Goal: Task Accomplishment & Management: Use online tool/utility

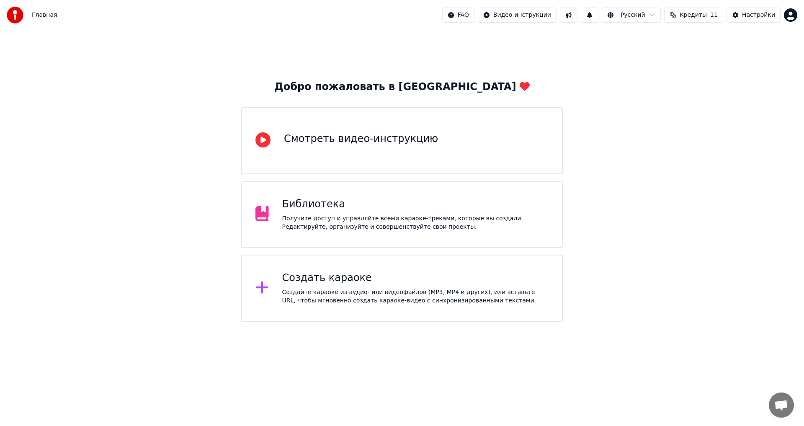
click at [335, 316] on div "Создать караоке Создайте караоке из аудио- или видеофайлов (MP3, MP4 и других),…" at bounding box center [401, 287] width 321 height 67
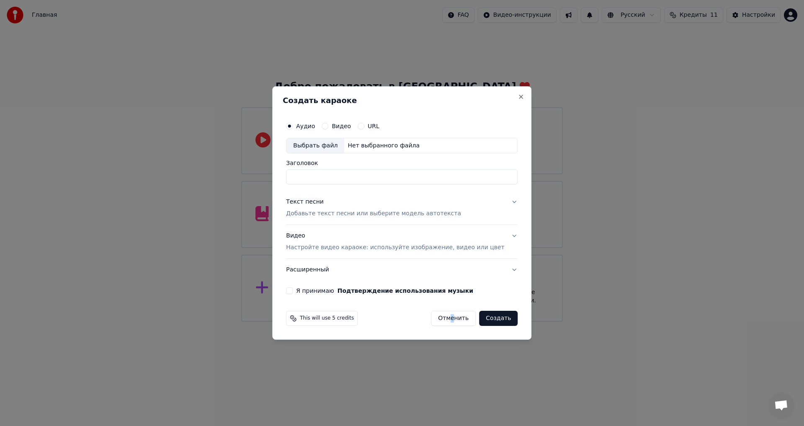
click at [445, 329] on div "This will use 5 credits Отменить Создать" at bounding box center [401, 318] width 238 height 22
click at [442, 318] on button "Отменить" at bounding box center [453, 318] width 45 height 15
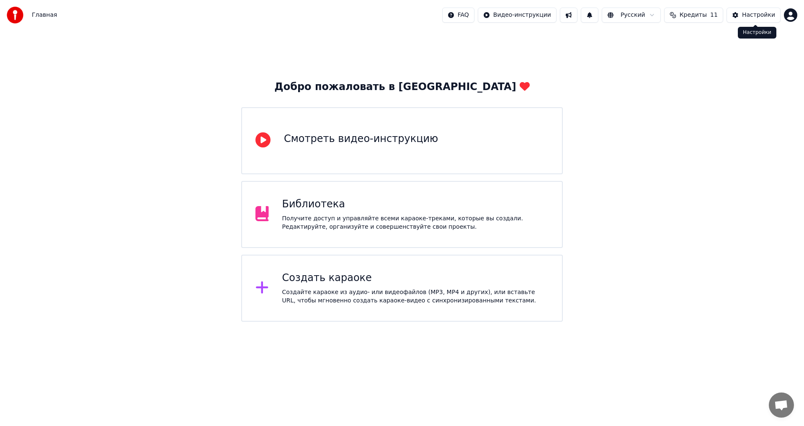
click at [758, 11] on div "Настройки" at bounding box center [758, 15] width 33 height 8
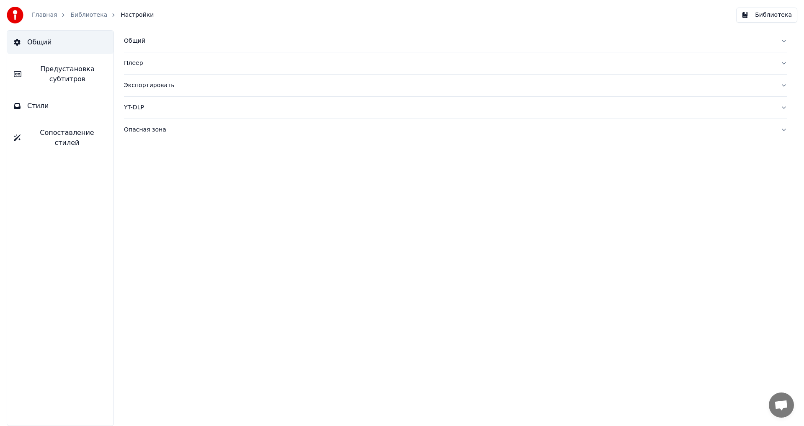
click at [138, 57] on button "Плеер" at bounding box center [455, 63] width 663 height 22
click at [138, 69] on button "Плеер" at bounding box center [455, 63] width 663 height 22
click at [139, 47] on button "Общий" at bounding box center [455, 41] width 663 height 22
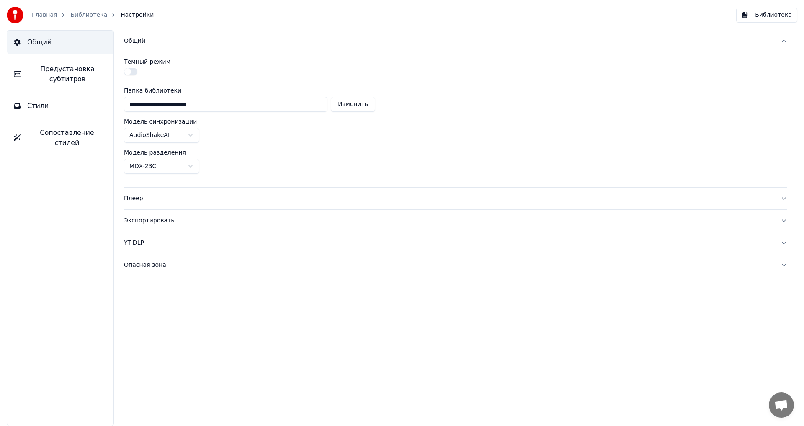
click at [168, 137] on html "**********" at bounding box center [402, 213] width 804 height 426
click at [165, 144] on div "Ручные слова AudioShakeAI MusicAI ( Уровень слова ) MusicAI ( Уровень подслова …" at bounding box center [176, 206] width 105 height 124
click at [164, 136] on html "**********" at bounding box center [402, 213] width 804 height 426
click at [74, 128] on span "Сопоставление стилей" at bounding box center [67, 138] width 80 height 20
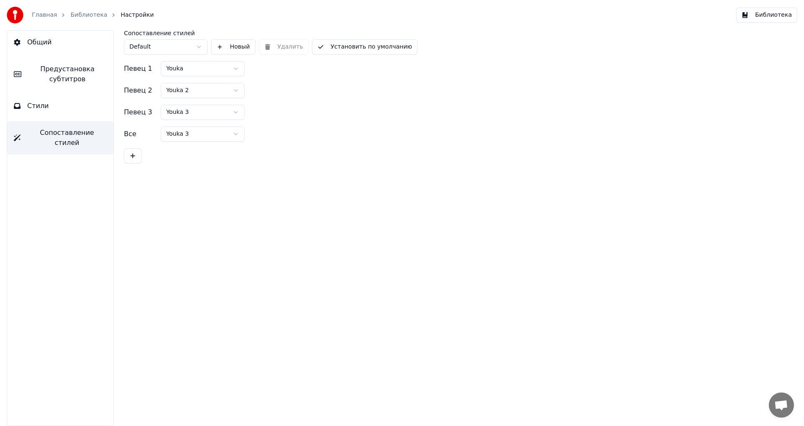
click at [208, 69] on html "Главная Библиотека Настройки Библиотека Общий Предустановка субтитров Стили Соп…" at bounding box center [402, 213] width 804 height 426
click at [214, 73] on html "Главная Библиотека Настройки Библиотека Общий Предустановка субтитров Стили Соп…" at bounding box center [402, 213] width 804 height 426
click at [49, 108] on button "Стили" at bounding box center [60, 105] width 106 height 23
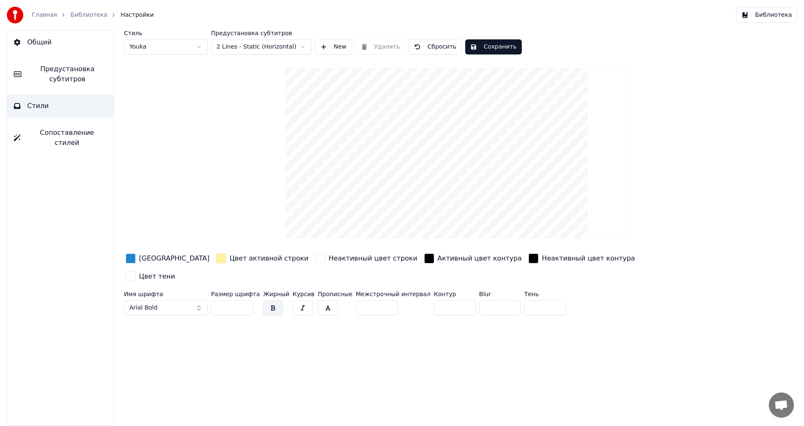
click at [195, 41] on html "Главная Библиотека Настройки Библиотека Общий Предустановка субтитров Стили Соп…" at bounding box center [402, 213] width 804 height 426
click at [195, 46] on html "Главная Библиотека Настройки Библиотека Общий Предустановка субтитров Стили Соп…" at bounding box center [402, 213] width 804 height 426
click at [127, 255] on div "button" at bounding box center [131, 258] width 10 height 10
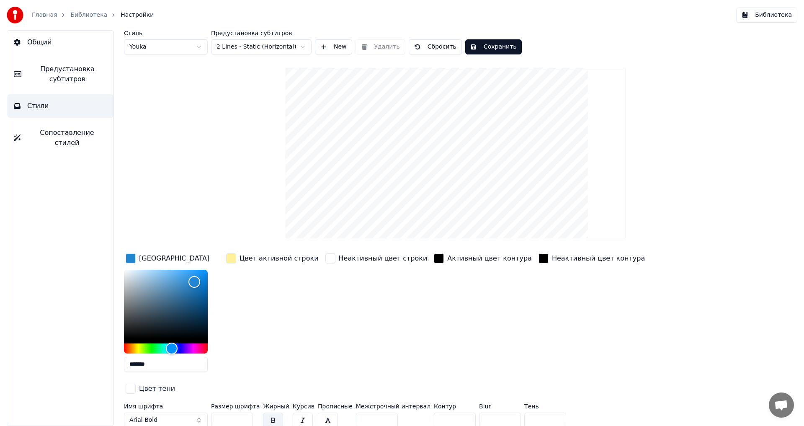
click at [232, 258] on div "button" at bounding box center [231, 258] width 10 height 10
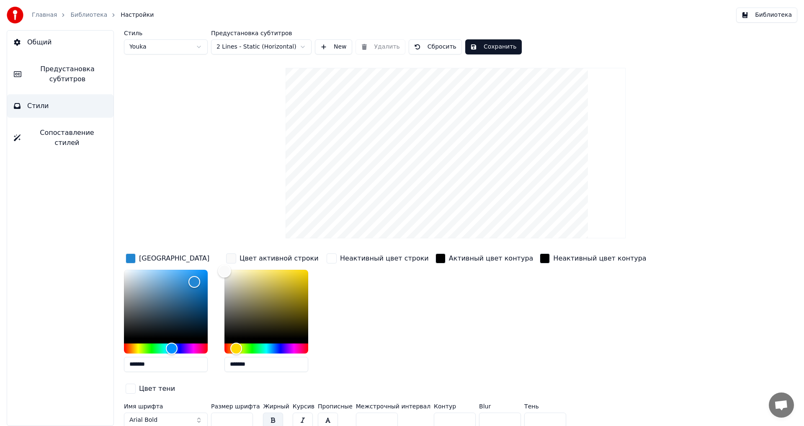
type input "*******"
drag, startPoint x: 256, startPoint y: 271, endPoint x: 213, endPoint y: 267, distance: 42.9
click at [213, 267] on div "Цвет заливки ******* Цвет активной строки ******* Неактивный цвет строки Активн…" at bounding box center [405, 324] width 562 height 145
click at [383, 280] on div "Неактивный цвет строки" at bounding box center [377, 315] width 105 height 127
click at [331, 260] on div "button" at bounding box center [331, 258] width 10 height 10
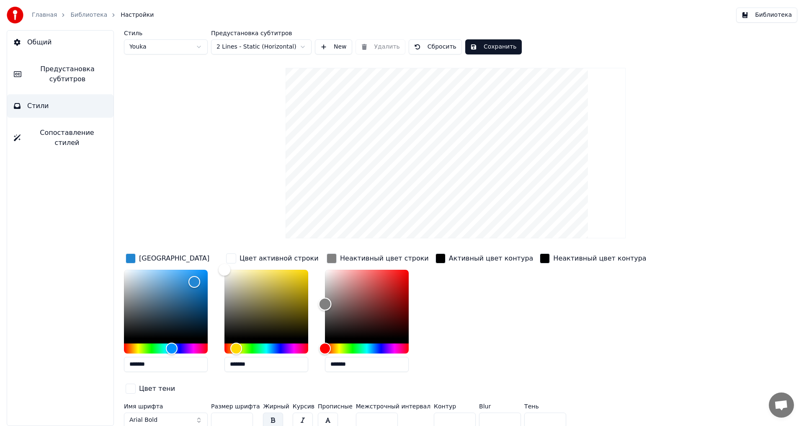
type input "*******"
drag, startPoint x: 326, startPoint y: 273, endPoint x: 316, endPoint y: 303, distance: 32.0
click at [316, 303] on div "Цвет заливки ******* Цвет активной строки ******* Неактивный цвет строки ******…" at bounding box center [405, 324] width 562 height 145
click at [127, 260] on div "button" at bounding box center [131, 258] width 10 height 10
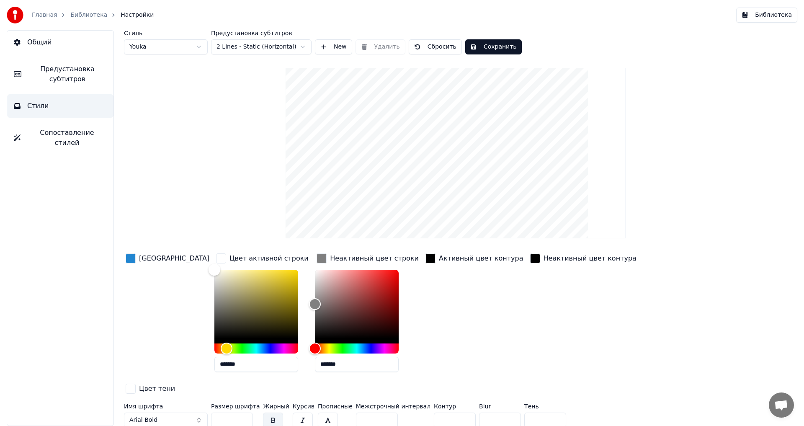
click at [129, 257] on div "button" at bounding box center [131, 258] width 10 height 10
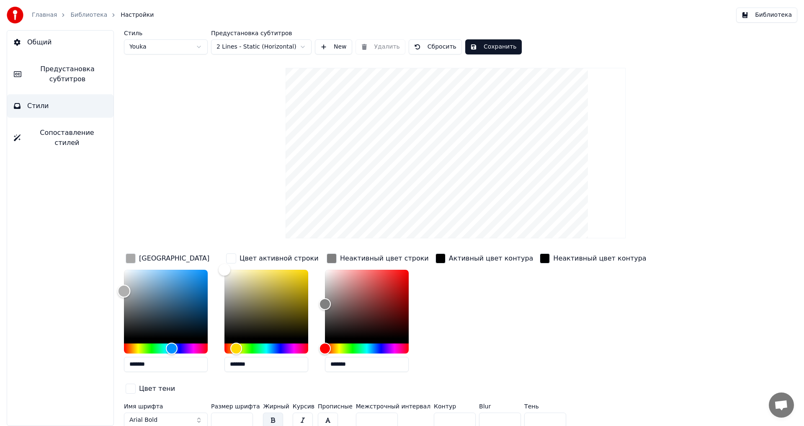
type input "*******"
drag, startPoint x: 194, startPoint y: 278, endPoint x: 111, endPoint y: 244, distance: 89.8
click at [111, 244] on div "Стиль Youka Предустановка субтитров 2 Lines - Static (Horizontal) New Удалить С…" at bounding box center [455, 227] width 696 height 395
click at [176, 172] on div "Стиль Youka Предустановка субтитров 2 Lines - Static (Horizontal) New Удалить С…" at bounding box center [455, 230] width 663 height 400
click at [283, 45] on html "Главная Библиотека Настройки Библиотека Общий Предустановка субтитров Стили Соп…" at bounding box center [402, 213] width 804 height 426
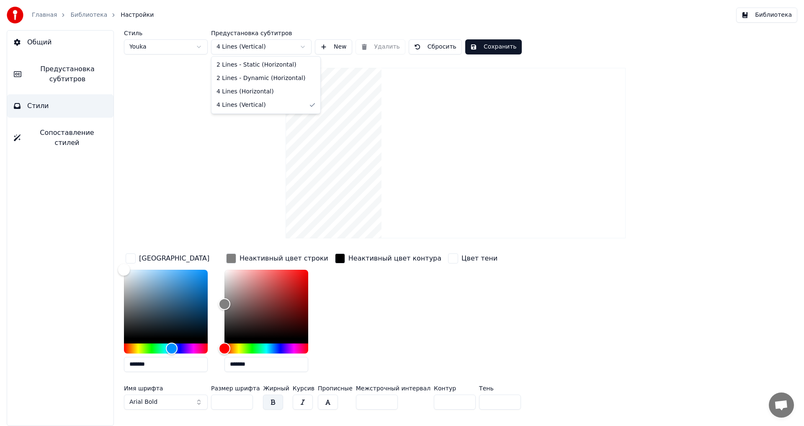
click at [267, 47] on html "Главная Библиотека Настройки Библиотека Общий Предустановка субтитров Стили Соп…" at bounding box center [402, 213] width 804 height 426
click at [292, 42] on html "Главная Библиотека Настройки Библиотека Общий Предустановка субтитров Стили Соп…" at bounding box center [402, 213] width 804 height 426
drag, startPoint x: 220, startPoint y: 300, endPoint x: 246, endPoint y: 199, distance: 104.8
click at [246, 199] on html "Главная Библиотека Настройки Библиотека Общий Предустановка субтитров Стили Соп…" at bounding box center [402, 213] width 804 height 426
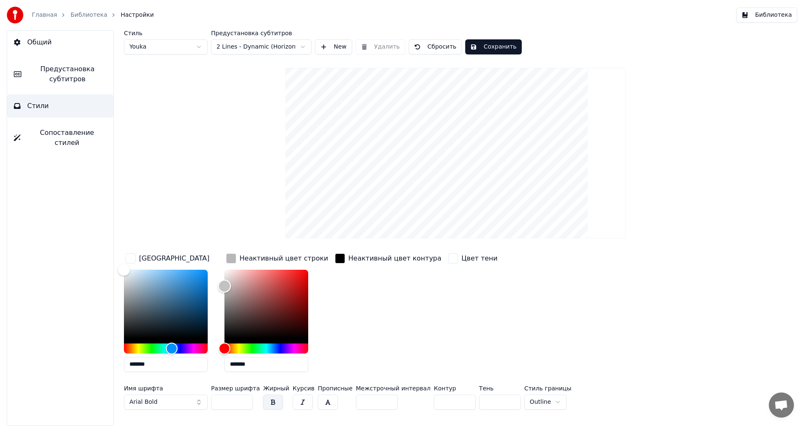
type input "*******"
drag, startPoint x: 222, startPoint y: 305, endPoint x: 223, endPoint y: 241, distance: 64.5
click at [223, 241] on div "Стиль Youka Предустановка субтитров 2 Lines - Dynamic (Horizontal) New Удалить …" at bounding box center [455, 221] width 663 height 383
drag, startPoint x: 345, startPoint y: 254, endPoint x: 338, endPoint y: 268, distance: 16.3
click at [338, 268] on div "Неактивный цвет контура" at bounding box center [388, 315] width 110 height 127
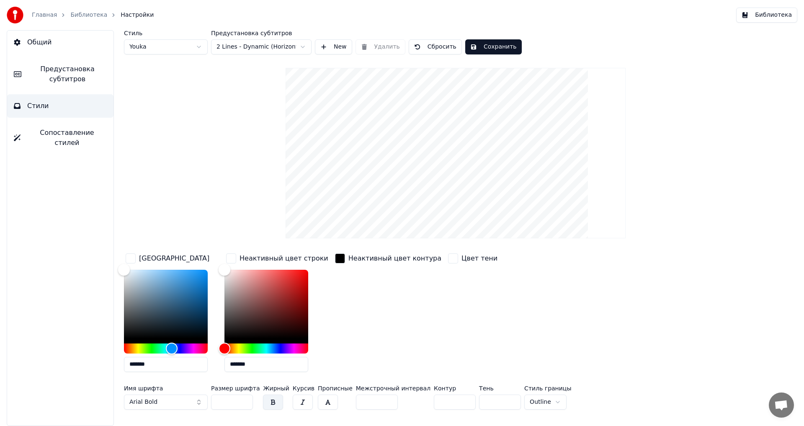
drag, startPoint x: 336, startPoint y: 263, endPoint x: 330, endPoint y: 252, distance: 12.4
click at [336, 263] on div "Неактивный цвет контура" at bounding box center [388, 258] width 110 height 13
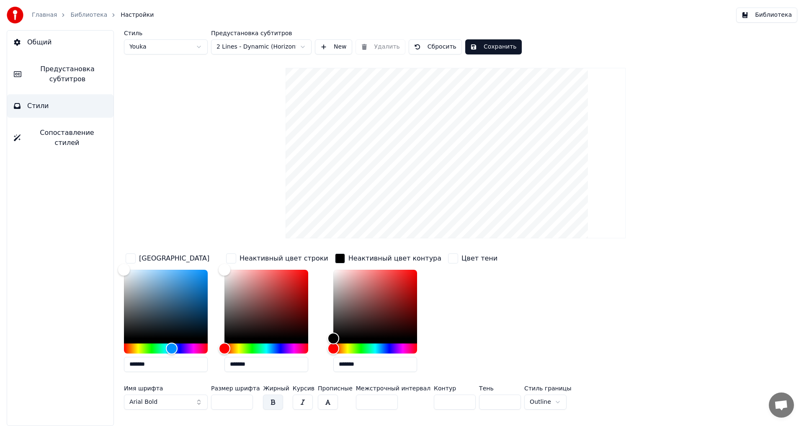
drag, startPoint x: 330, startPoint y: 252, endPoint x: 331, endPoint y: 278, distance: 25.9
click at [333, 257] on div "Неактивный цвет контура" at bounding box center [388, 258] width 110 height 13
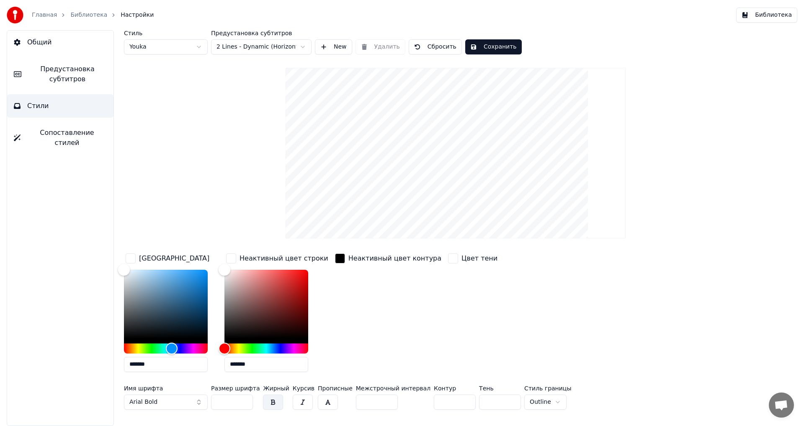
click at [335, 256] on div "button" at bounding box center [340, 258] width 10 height 10
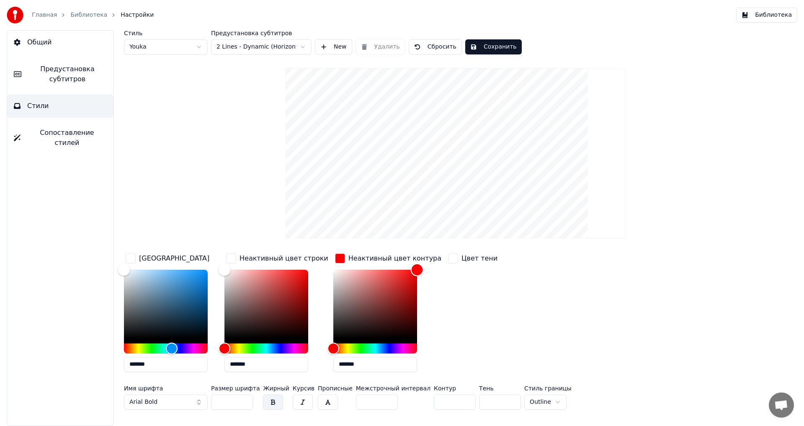
drag, startPoint x: 325, startPoint y: 336, endPoint x: 437, endPoint y: 236, distance: 150.3
click at [437, 236] on div "Стиль Youka Предустановка субтитров 2 Lines - Dynamic (Horizontal) New Удалить …" at bounding box center [455, 221] width 663 height 383
type input "*******"
drag, startPoint x: 411, startPoint y: 270, endPoint x: 288, endPoint y: 351, distance: 148.3
click at [288, 351] on div "Цвет заливки ******* Неактивный цвет строки ******* Неактивный цвет контура ***…" at bounding box center [405, 315] width 562 height 127
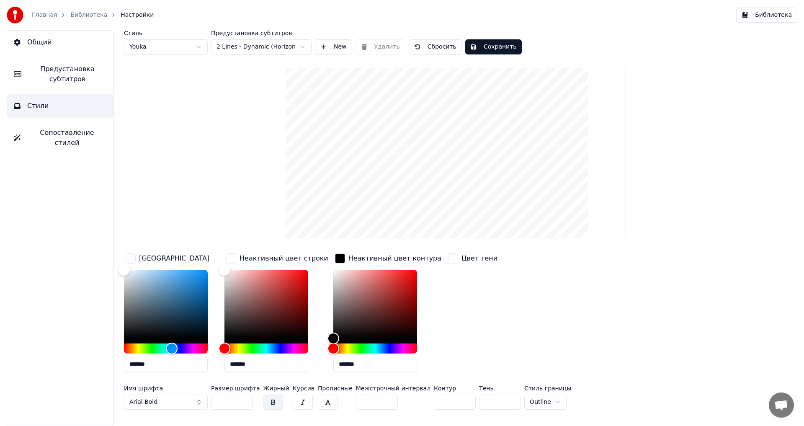
click at [448, 259] on div "button" at bounding box center [453, 258] width 10 height 10
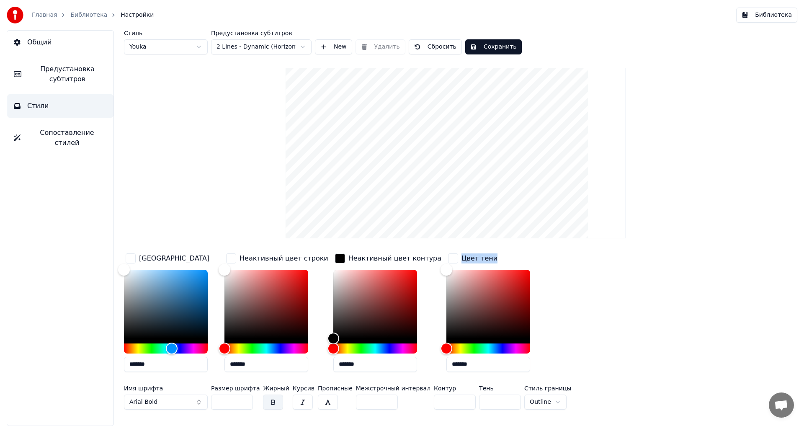
drag, startPoint x: 424, startPoint y: 260, endPoint x: 533, endPoint y: 352, distance: 142.9
click at [538, 358] on div "Цвет заливки ******* Неактивный цвет строки ******* Неактивный цвет контура ***…" at bounding box center [405, 315] width 562 height 127
click at [446, 306] on div "Color" at bounding box center [488, 304] width 84 height 69
drag, startPoint x: 432, startPoint y: 311, endPoint x: 427, endPoint y: 355, distance: 43.8
click at [446, 355] on div "*******" at bounding box center [488, 322] width 84 height 105
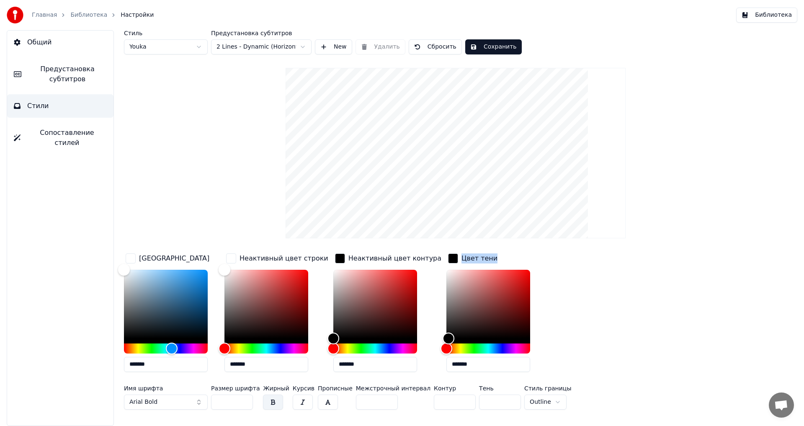
click at [582, 343] on div "Цвет заливки ******* Неактивный цвет строки ******* Неактивный цвет контура ***…" at bounding box center [405, 315] width 562 height 127
click at [424, 327] on div "Цвет заливки ******* Неактивный цвет строки ******* Неактивный цвет контура ***…" at bounding box center [405, 315] width 562 height 127
drag, startPoint x: 428, startPoint y: 338, endPoint x: 455, endPoint y: 377, distance: 48.2
click at [455, 377] on div "Цвет тени *******" at bounding box center [494, 315] width 97 height 127
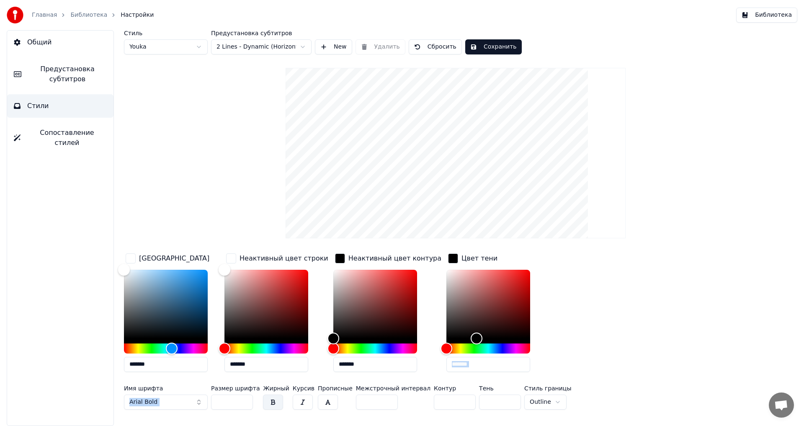
drag, startPoint x: 480, startPoint y: 377, endPoint x: 388, endPoint y: 391, distance: 93.1
click at [388, 391] on div "Цвет заливки ******* Неактивный цвет строки ******* Неактивный цвет контура ***…" at bounding box center [405, 332] width 562 height 161
drag, startPoint x: 456, startPoint y: 332, endPoint x: 388, endPoint y: 359, distance: 73.0
click at [388, 359] on div "Цвет заливки ******* Неактивный цвет строки ******* Неактивный цвет контура ***…" at bounding box center [405, 315] width 562 height 127
type input "*******"
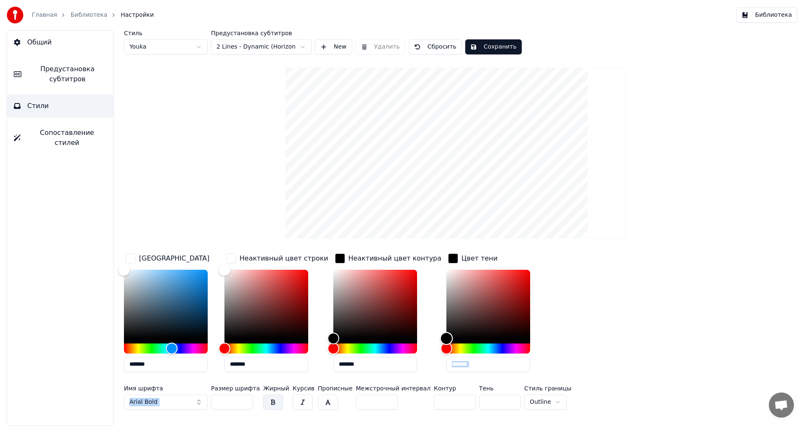
drag, startPoint x: 425, startPoint y: 339, endPoint x: 284, endPoint y: 378, distance: 146.4
click at [284, 378] on div "Цвет заливки ******* Неактивный цвет строки ******* Неактивный цвет контура ***…" at bounding box center [405, 332] width 562 height 161
click at [263, 373] on div "*******" at bounding box center [270, 322] width 92 height 105
click at [293, 403] on button "button" at bounding box center [303, 401] width 20 height 15
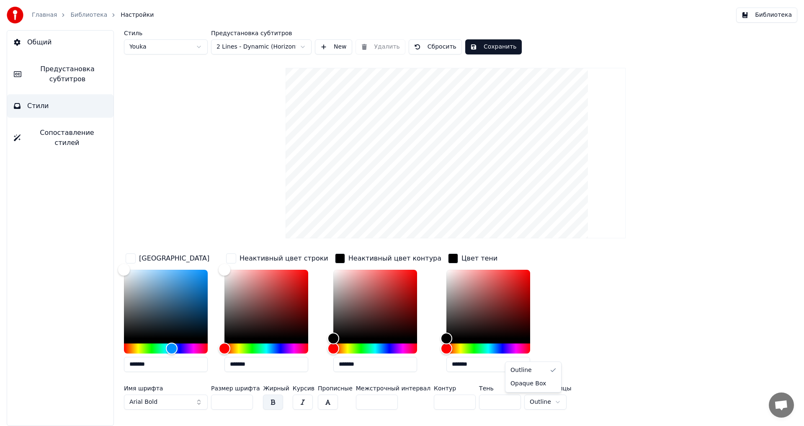
click at [536, 408] on html "Главная Библиотека Настройки Библиотека Общий Предустановка субтитров Стили Соп…" at bounding box center [402, 213] width 804 height 426
click at [524, 403] on html "Главная Библиотека Настройки Библиотека Общий Предустановка субтитров Стили Соп…" at bounding box center [402, 213] width 804 height 426
click at [524, 398] on html "Главная Библиотека Настройки Библиотека Общий Предустановка субтитров Стили Соп…" at bounding box center [402, 213] width 804 height 426
click at [202, 387] on label "Имя шрифта" at bounding box center [166, 388] width 84 height 6
click at [192, 401] on button "Arial Bold" at bounding box center [166, 401] width 84 height 15
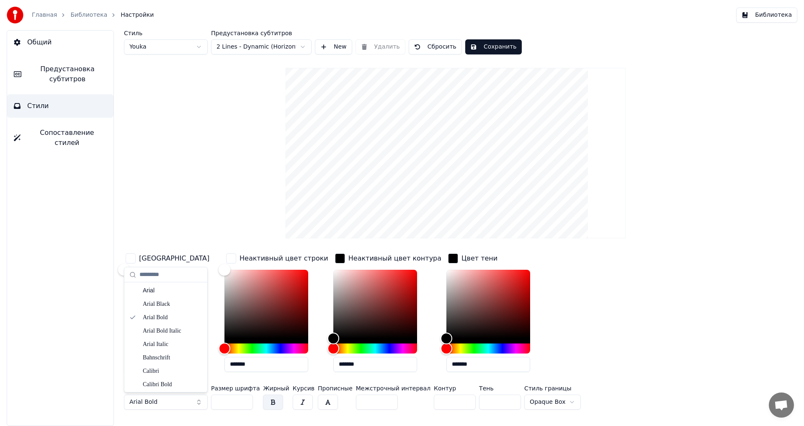
click at [190, 406] on button "Arial Bold" at bounding box center [166, 401] width 84 height 15
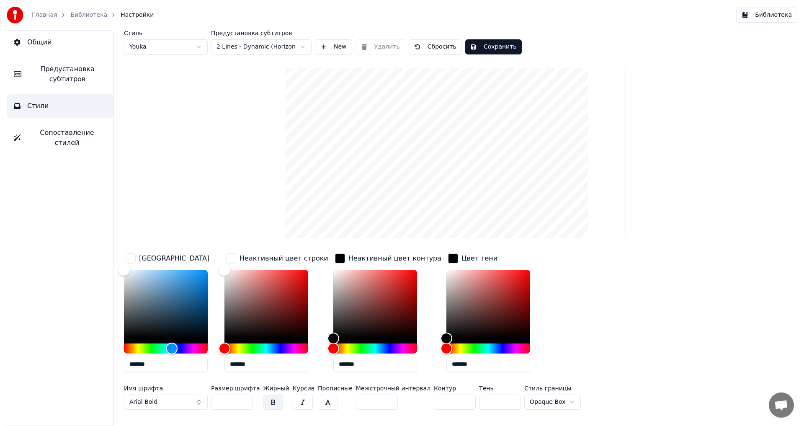
click at [189, 402] on button "Arial Bold" at bounding box center [166, 401] width 84 height 15
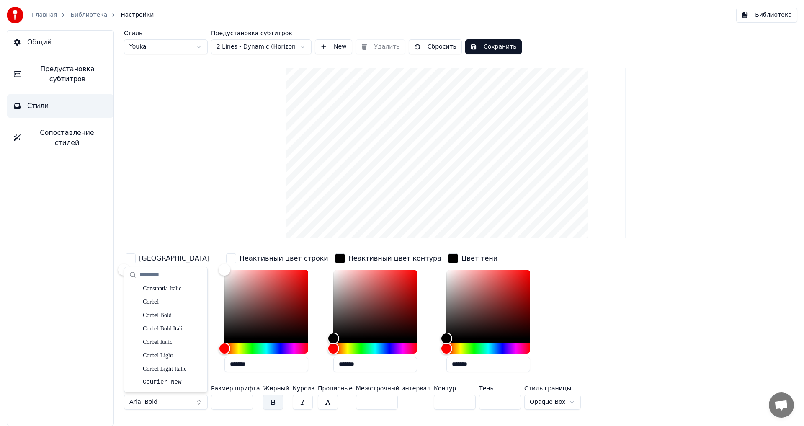
scroll to position [460, 0]
click at [183, 294] on div "Corbel" at bounding box center [166, 298] width 80 height 13
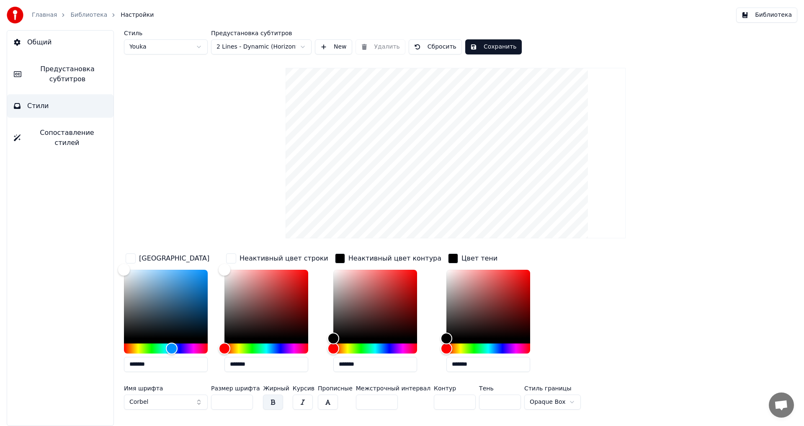
click at [166, 403] on button "Corbel" at bounding box center [166, 401] width 84 height 15
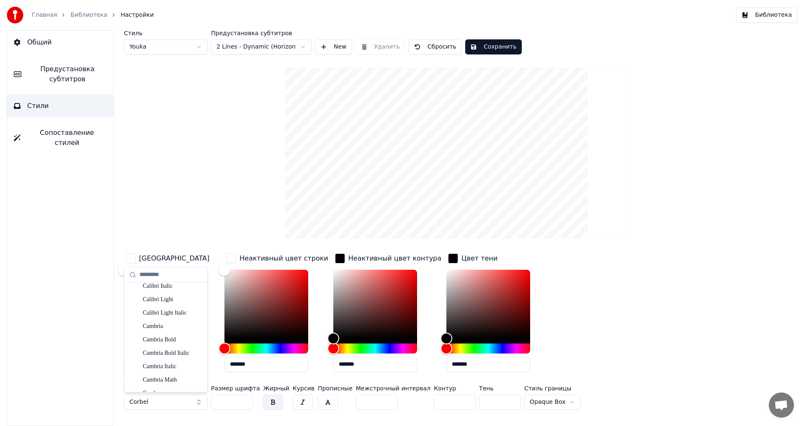
scroll to position [126, 0]
click at [177, 297] on div "Calibri Light" at bounding box center [172, 299] width 59 height 8
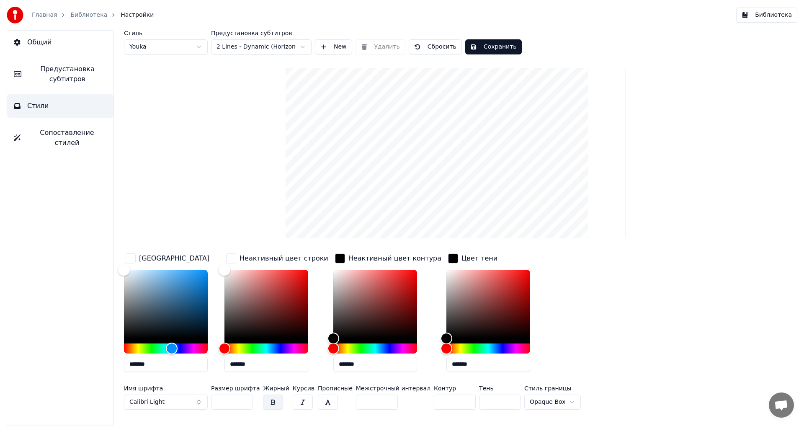
click at [159, 405] on span "Calibri Light" at bounding box center [146, 402] width 35 height 8
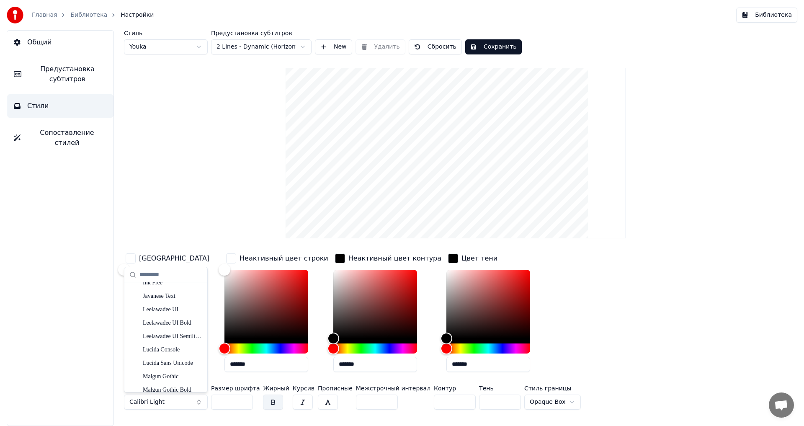
scroll to position [795, 0]
click at [172, 336] on div "Lucida Console" at bounding box center [172, 338] width 59 height 8
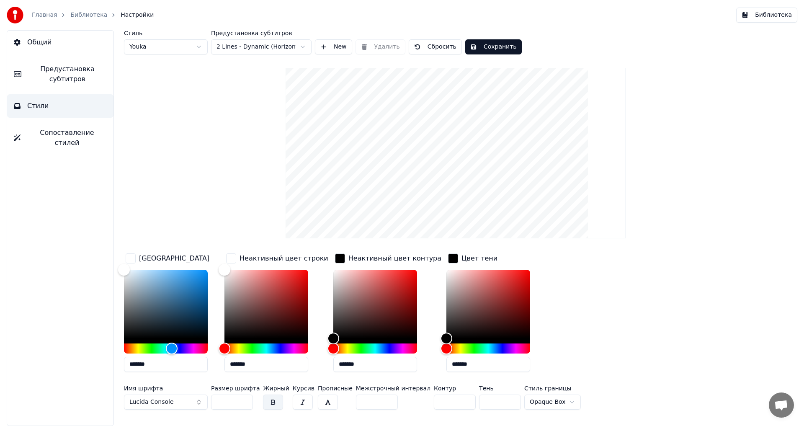
click at [169, 400] on span "Lucida Console" at bounding box center [151, 402] width 44 height 8
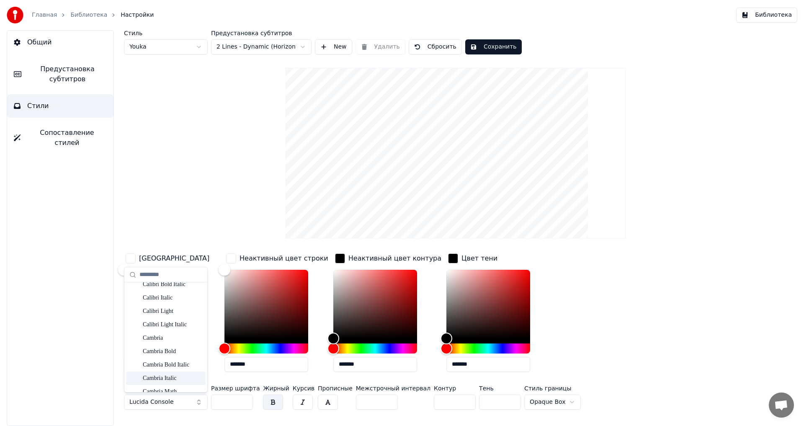
scroll to position [126, 0]
click at [173, 325] on div "Cambria" at bounding box center [172, 325] width 59 height 8
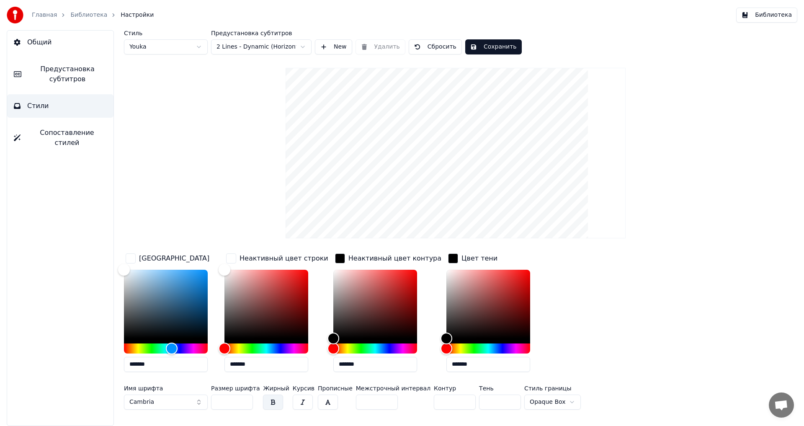
click at [98, 141] on button "Сопоставление стилей" at bounding box center [60, 137] width 106 height 33
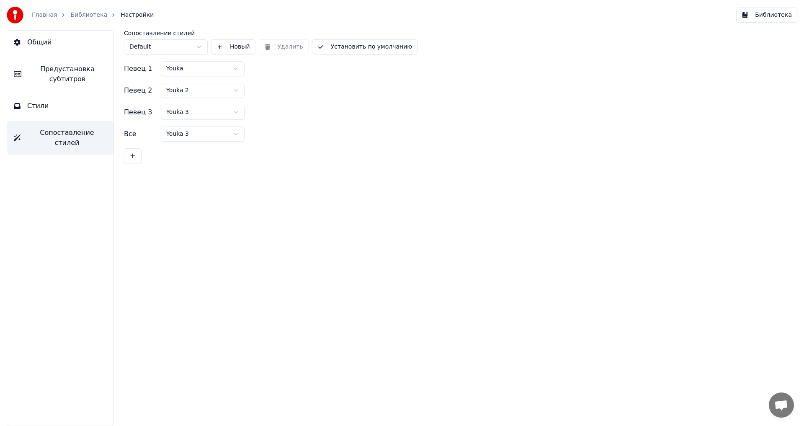
click at [189, 43] on html "Главная Библиотека Настройки Библиотека Общий Предустановка субтитров Стили Соп…" at bounding box center [402, 213] width 804 height 426
click at [188, 49] on html "Главная Библиотека Настройки Библиотека Общий Предустановка субтитров Стили Соп…" at bounding box center [402, 213] width 804 height 426
click at [246, 46] on button "Новый" at bounding box center [233, 46] width 44 height 15
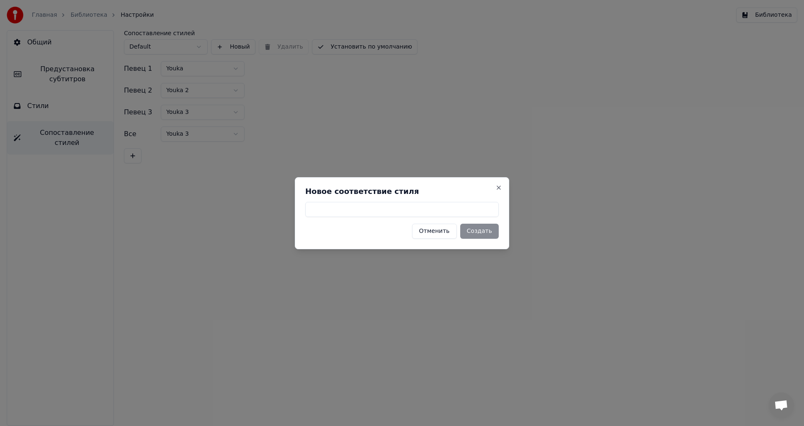
click at [498, 191] on h2 "Новое соответствие стиля" at bounding box center [401, 191] width 193 height 8
click at [498, 185] on button "Close" at bounding box center [498, 187] width 7 height 7
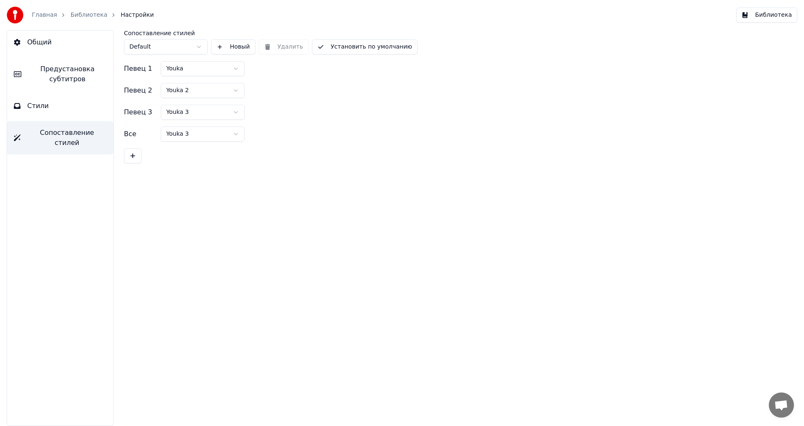
click at [42, 77] on span "Предустановка субтитров" at bounding box center [67, 74] width 79 height 20
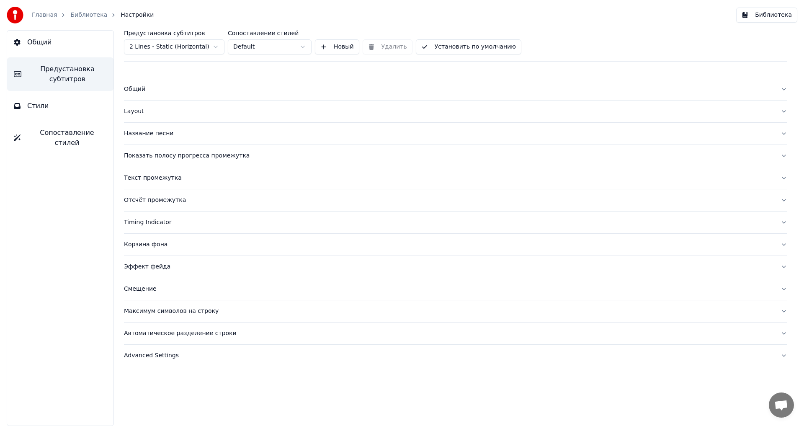
click at [157, 264] on div "Эффект фейда" at bounding box center [448, 266] width 649 height 8
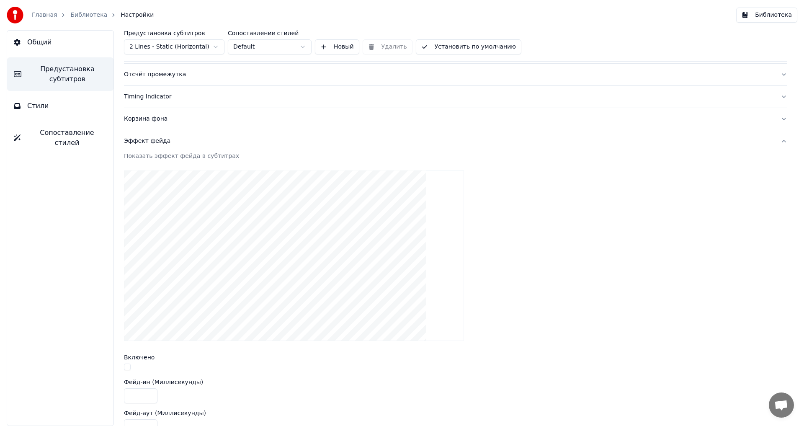
click at [144, 144] on div "Эффект фейда" at bounding box center [448, 141] width 649 height 8
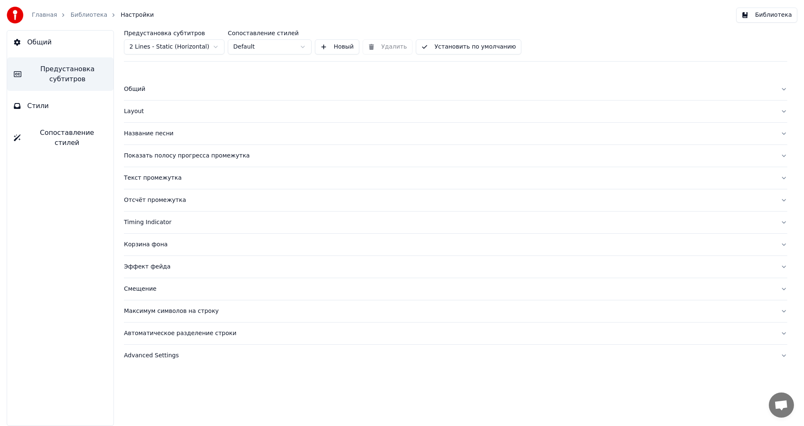
click at [154, 317] on button "Максимум символов на строку" at bounding box center [455, 311] width 663 height 22
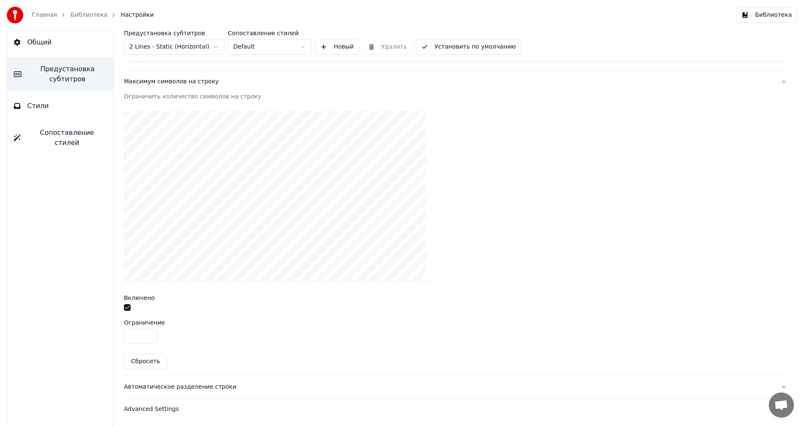
scroll to position [230, 0]
click at [160, 80] on div "Максимум символов на строку" at bounding box center [448, 81] width 649 height 8
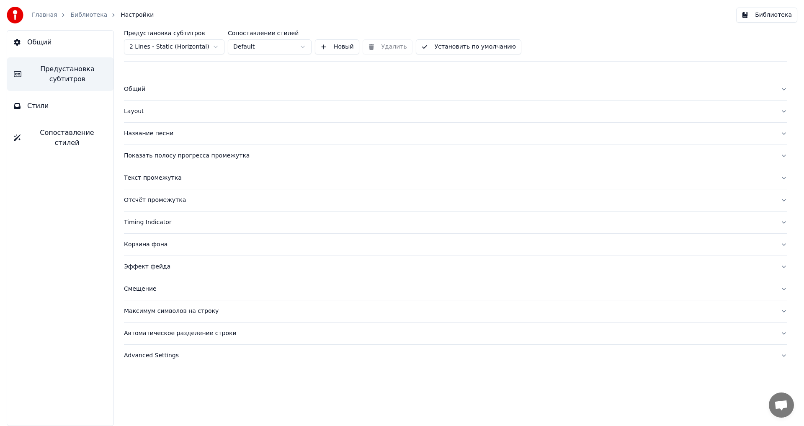
click at [168, 351] on div "Advanced Settings" at bounding box center [448, 355] width 649 height 8
click at [167, 353] on div "Advanced Settings" at bounding box center [448, 355] width 649 height 8
click at [149, 289] on div "Смещение" at bounding box center [448, 289] width 649 height 8
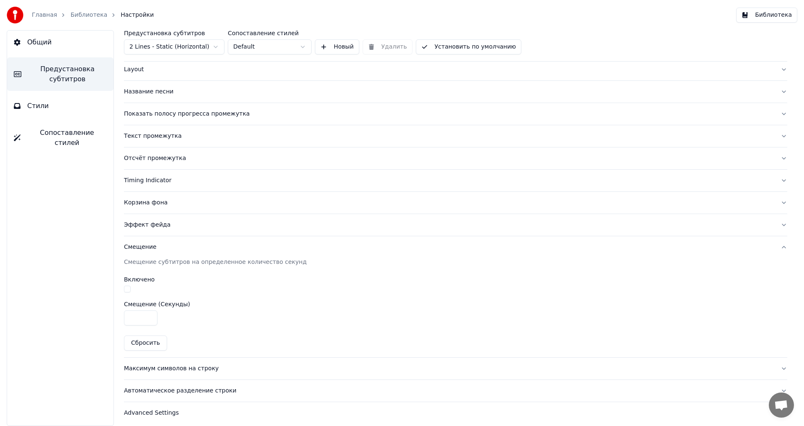
scroll to position [46, 0]
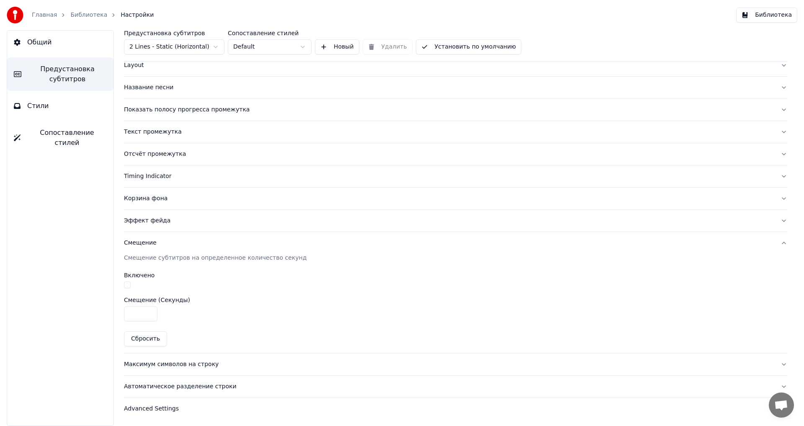
click at [144, 247] on button "Смещение" at bounding box center [455, 243] width 663 height 22
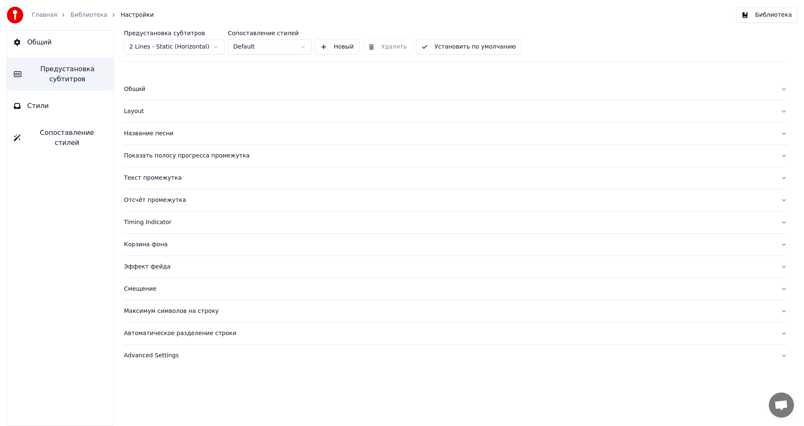
click at [154, 245] on div "Корзина фона" at bounding box center [448, 244] width 649 height 8
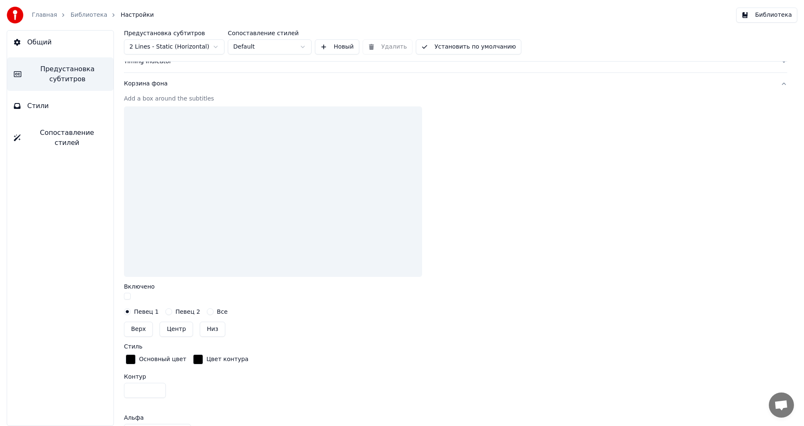
scroll to position [167, 0]
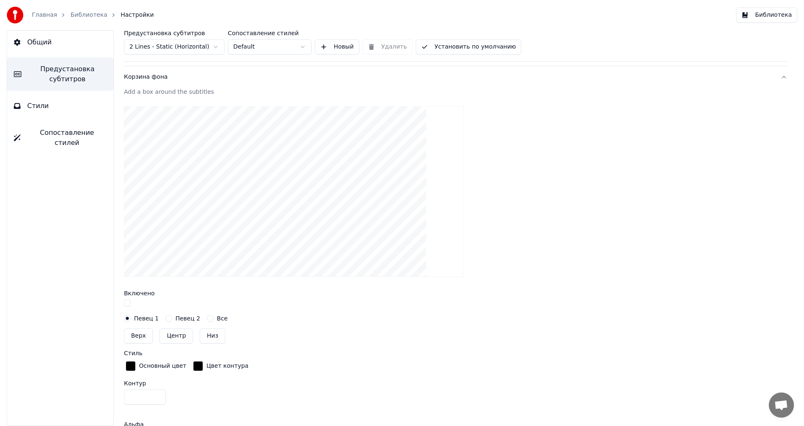
click at [168, 321] on div "Add a box around the subtitles Включено Певец 1 Певец 2 Все Верх Центр Низ Стил…" at bounding box center [455, 339] width 663 height 502
click at [169, 317] on div "Певец 2" at bounding box center [182, 318] width 35 height 7
click at [168, 317] on div "Певец 2" at bounding box center [182, 318] width 35 height 7
click at [165, 317] on button "Певец 2" at bounding box center [168, 318] width 7 height 7
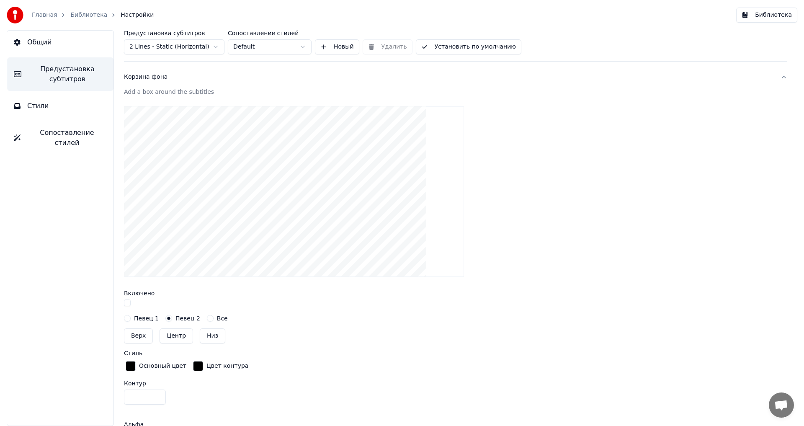
click at [134, 317] on label "Певец 1" at bounding box center [146, 318] width 25 height 6
click at [131, 317] on button "Певец 1" at bounding box center [127, 318] width 7 height 7
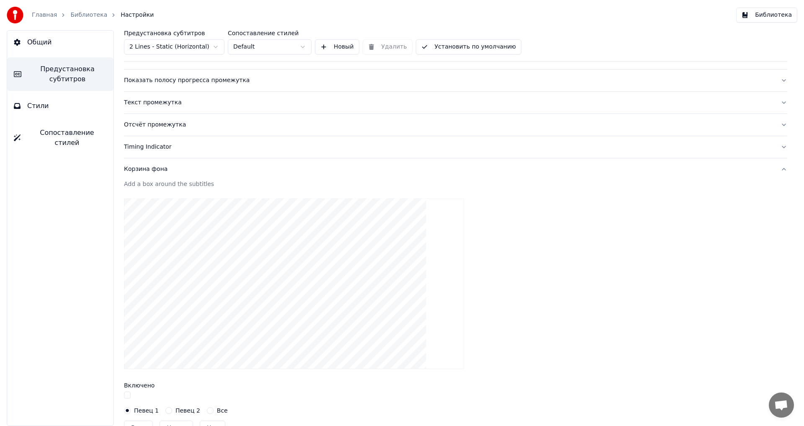
scroll to position [72, 0]
click at [148, 174] on div "Корзина фона" at bounding box center [448, 172] width 649 height 8
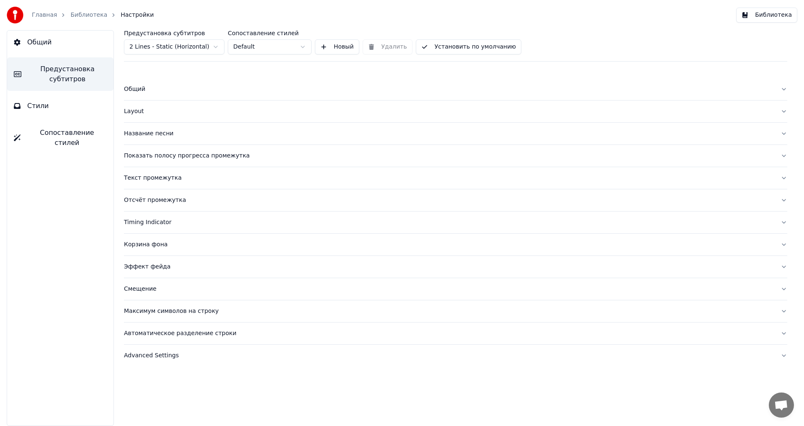
click at [154, 220] on div "Timing Indicator" at bounding box center [448, 222] width 649 height 8
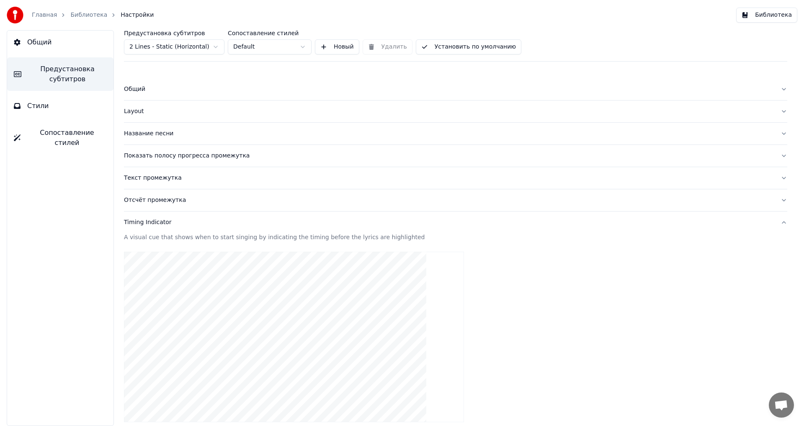
click at [162, 218] on div "Timing Indicator" at bounding box center [448, 222] width 649 height 8
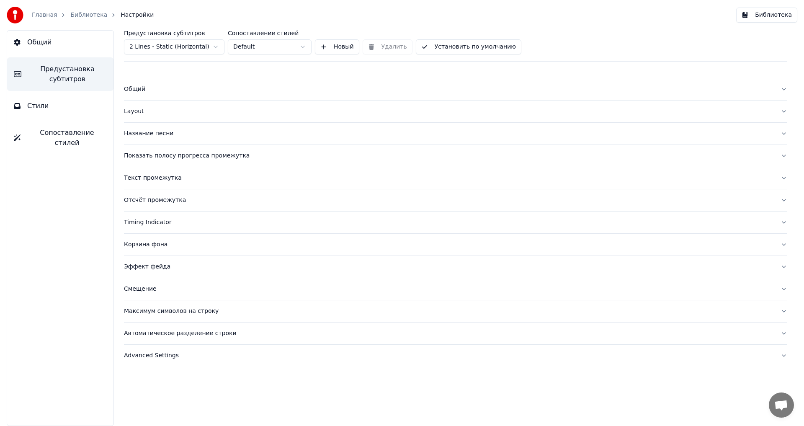
click at [166, 201] on div "Отсчёт промежутка" at bounding box center [448, 200] width 649 height 8
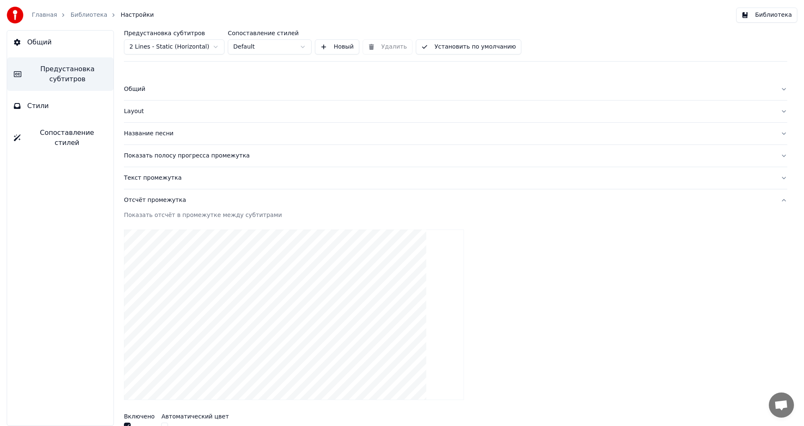
click at [167, 201] on div "Отсчёт промежутка" at bounding box center [448, 200] width 649 height 8
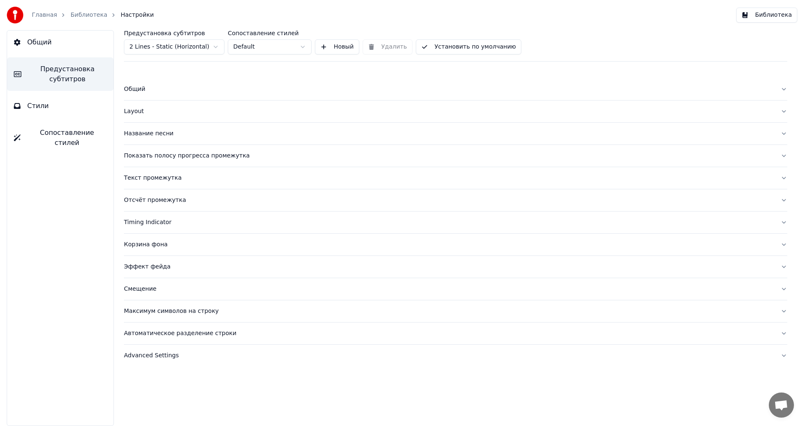
click at [167, 178] on div "Текст промежутка" at bounding box center [448, 178] width 649 height 8
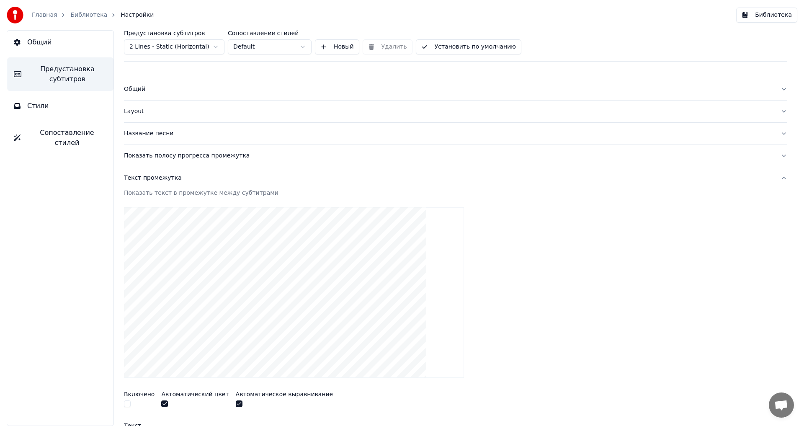
click at [171, 90] on div "Общий" at bounding box center [448, 89] width 649 height 8
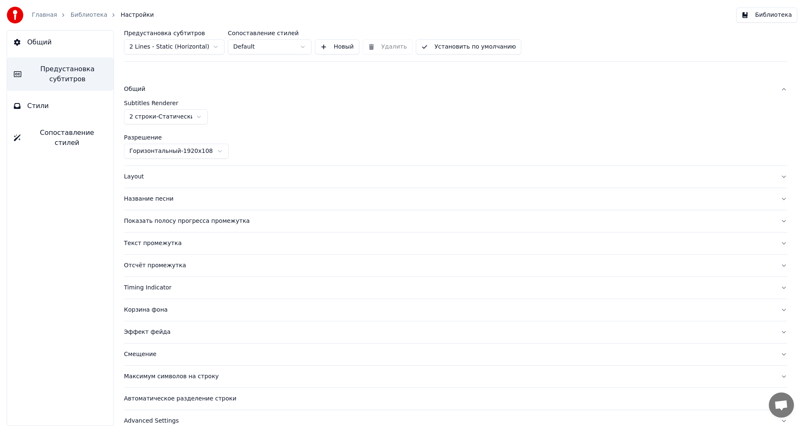
click at [167, 117] on html "Главная Библиотека Настройки Библиотека Общий Предустановка субтитров Стили Соп…" at bounding box center [402, 213] width 804 height 426
click at [197, 149] on html "Главная Библиотека Настройки Библиотека Общий Предустановка субтитров Стили Соп…" at bounding box center [402, 213] width 804 height 426
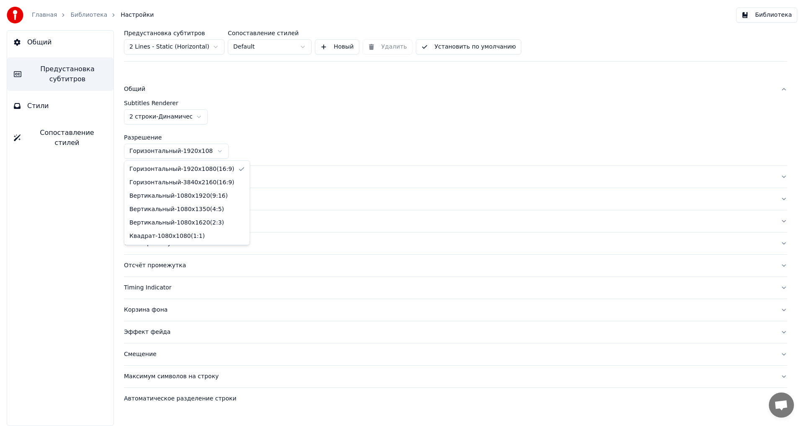
click at [202, 145] on html "Главная Библиотека Настройки Библиотека Общий Предустановка субтитров Стили Соп…" at bounding box center [402, 213] width 804 height 426
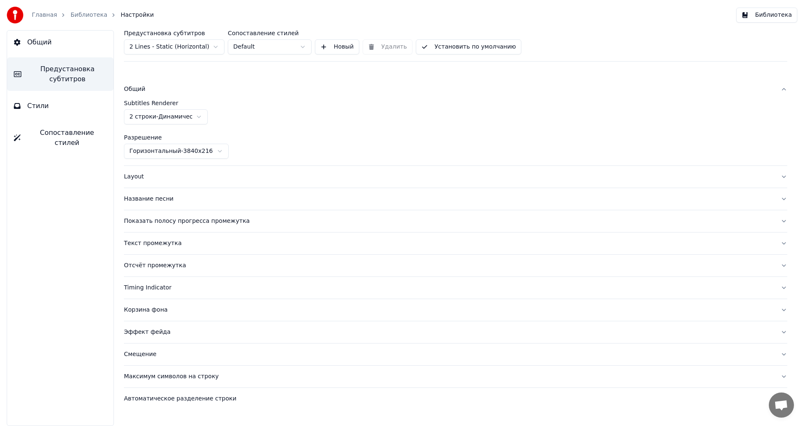
click at [189, 151] on html "Главная Библиотека Настройки Библиотека Общий Предустановка субтитров Стили Соп…" at bounding box center [402, 213] width 804 height 426
click at [190, 185] on button "Layout" at bounding box center [455, 177] width 663 height 22
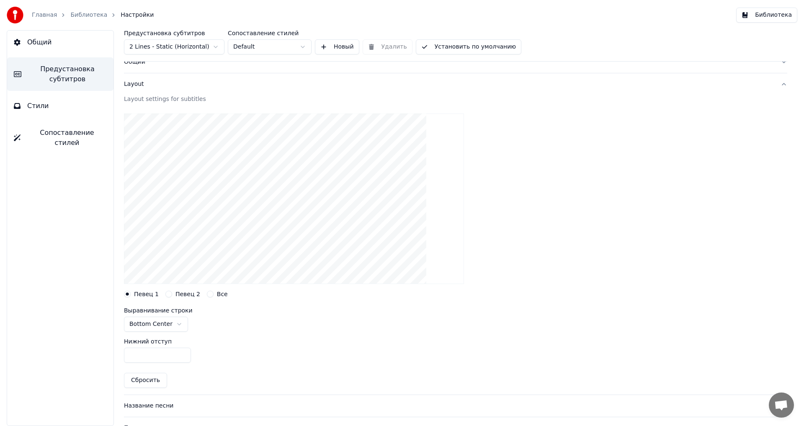
scroll to position [42, 0]
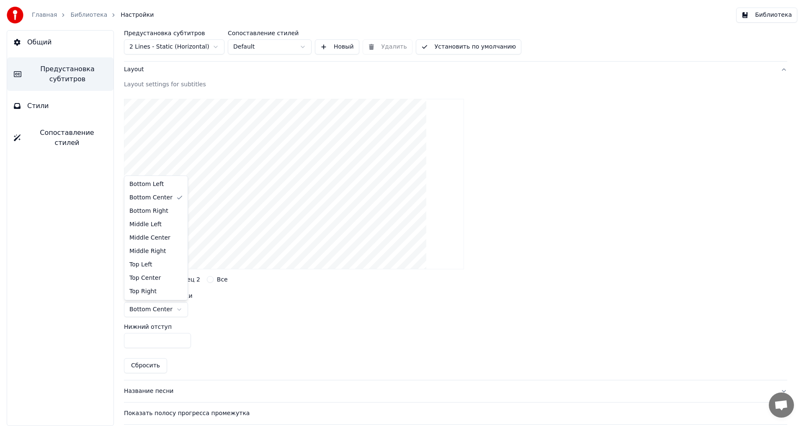
click at [175, 301] on body "Главная Библиотека Настройки Библиотека Общий Предустановка субтитров Стили Соп…" at bounding box center [402, 213] width 804 height 426
click at [168, 314] on html "Главная Библиотека Настройки Библиотека Общий Предустановка субтитров Стили Соп…" at bounding box center [402, 213] width 804 height 426
click at [172, 312] on html "Главная Библиотека Настройки Библиотека Общий Предустановка субтитров Стили Соп…" at bounding box center [402, 213] width 804 height 426
click at [172, 307] on html "Главная Библиотека Настройки Библиотека Общий Предустановка субтитров Стили Соп…" at bounding box center [402, 213] width 804 height 426
click at [160, 311] on html "Главная Библиотека Настройки Библиотека Общий Предустановка субтитров Стили Соп…" at bounding box center [402, 213] width 804 height 426
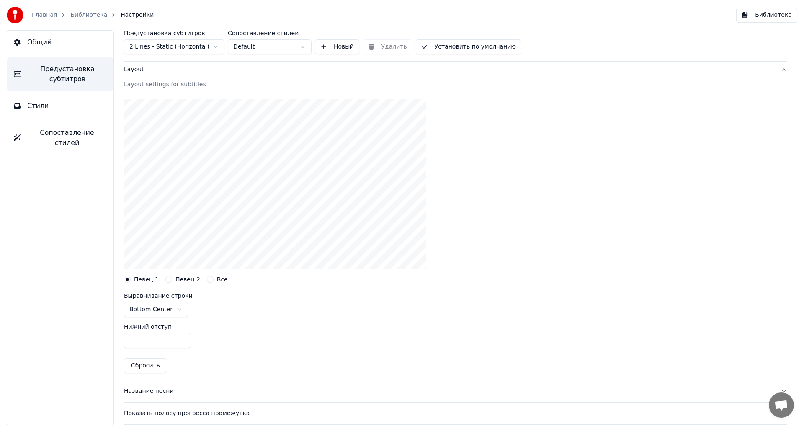
click at [210, 398] on button "Название песни" at bounding box center [455, 391] width 663 height 22
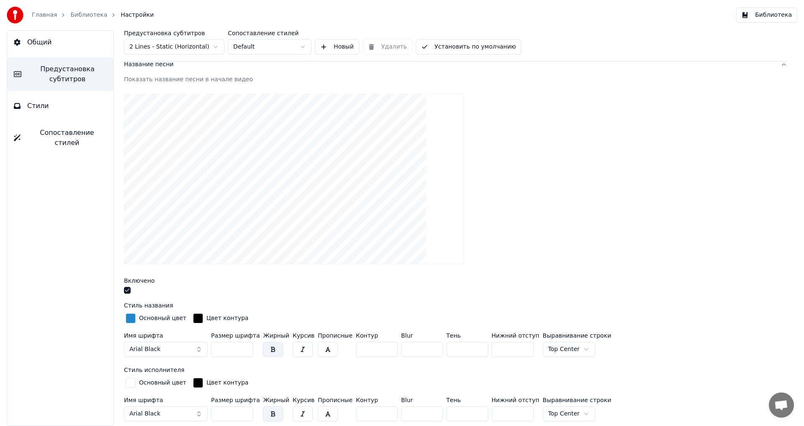
scroll to position [84, 0]
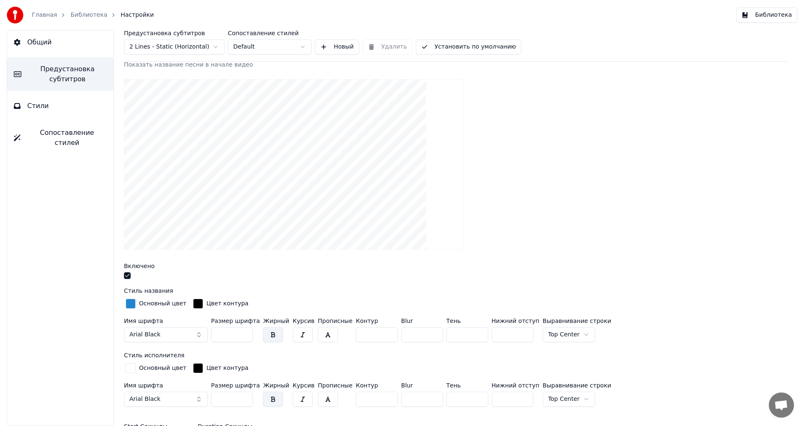
click at [200, 56] on div "Предустановка субтитров 2 Lines - Static (Horizontal) Сопоставление стилей Defa…" at bounding box center [455, 45] width 663 height 31
click at [280, 48] on html "Главная Библиотека Настройки Библиотека Общий Предустановка субтитров Стили Соп…" at bounding box center [402, 213] width 804 height 426
click at [273, 54] on html "Главная Библиотека Настройки Библиотека Общий Предустановка субтитров Стили Соп…" at bounding box center [402, 213] width 804 height 426
click at [196, 50] on html "Главная Библиотека Настройки Библиотека Общий Предустановка субтитров Стили Соп…" at bounding box center [402, 213] width 804 height 426
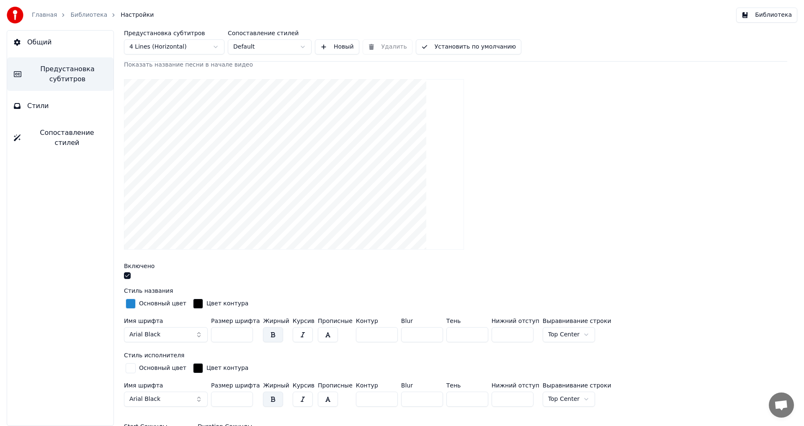
click at [192, 50] on html "Главная Библиотека Настройки Библиотека Общий Предустановка субтитров Стили Соп…" at bounding box center [402, 213] width 804 height 426
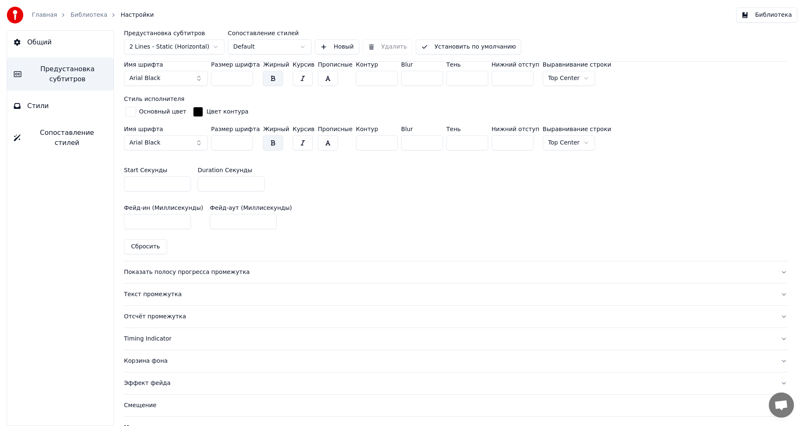
scroll to position [354, 0]
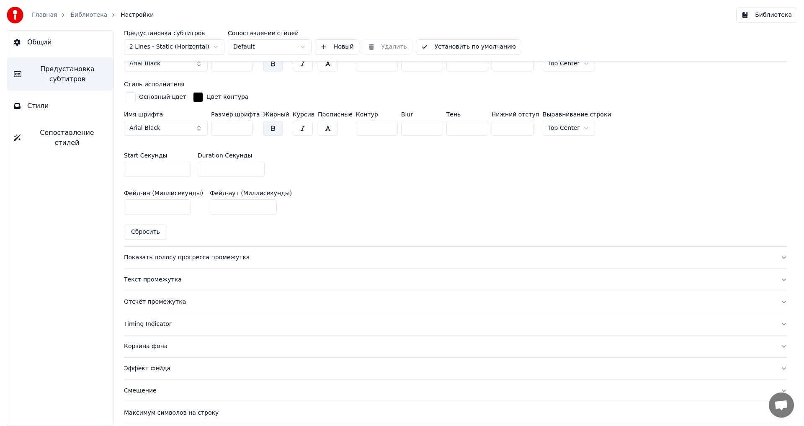
click at [226, 256] on div "Показать полосу прогресса промежутка" at bounding box center [448, 257] width 649 height 8
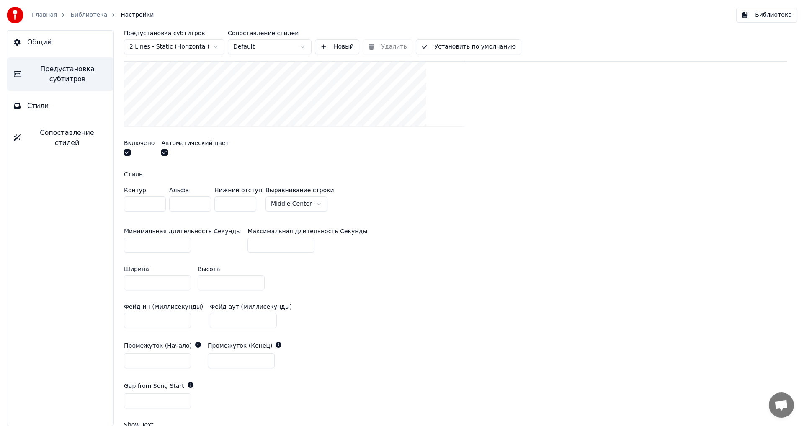
scroll to position [187, 0]
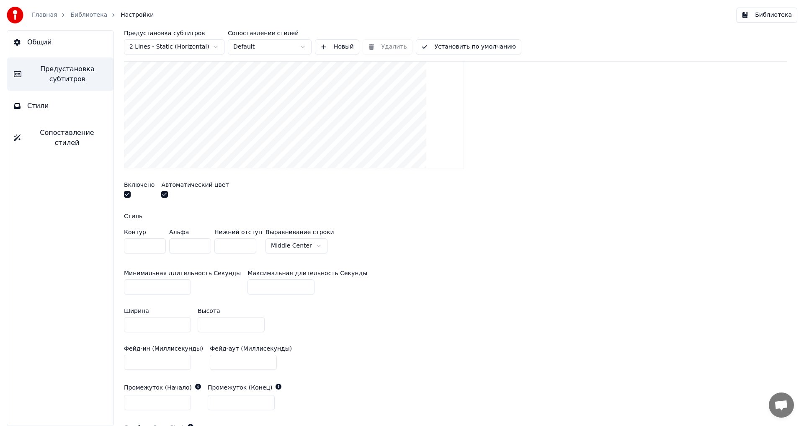
click at [124, 195] on button "button" at bounding box center [127, 194] width 7 height 7
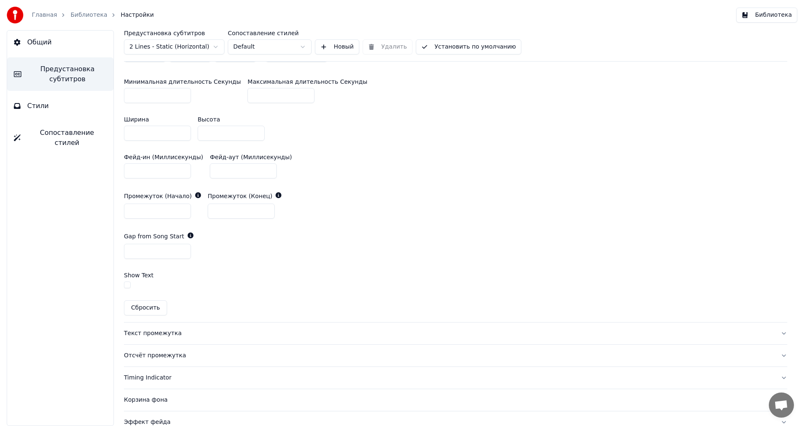
scroll to position [438, 0]
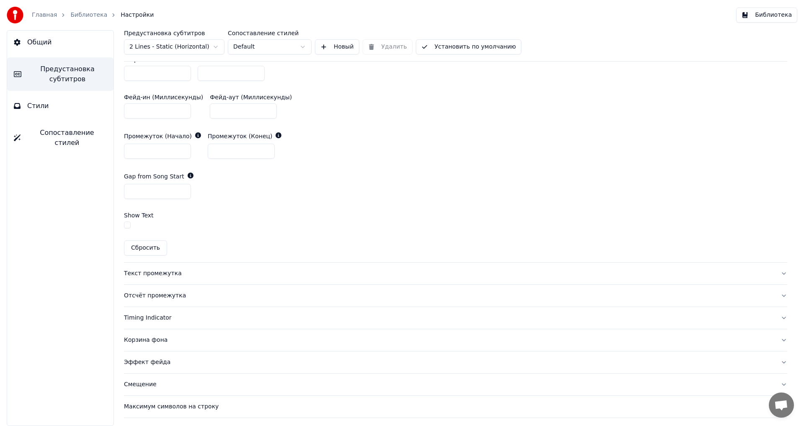
click at [204, 271] on div "Текст промежутка" at bounding box center [448, 273] width 649 height 8
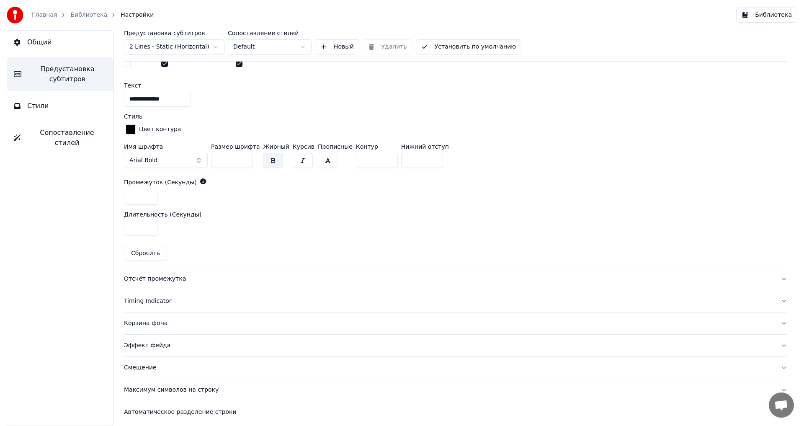
scroll to position [343, 0]
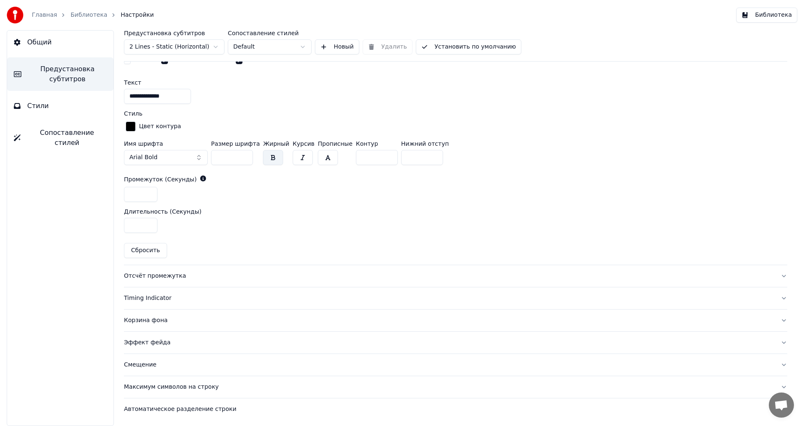
click at [152, 279] on button "Отсчёт промежутка" at bounding box center [455, 276] width 663 height 22
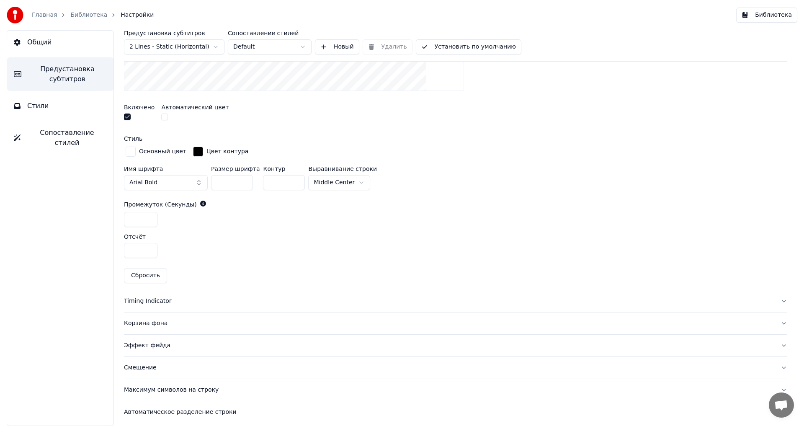
scroll to position [312, 0]
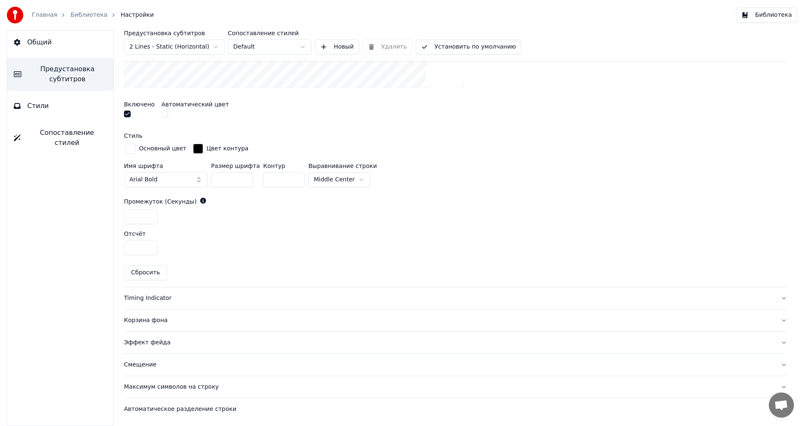
click at [155, 415] on button "Автоматическое разделение строки" at bounding box center [455, 409] width 663 height 22
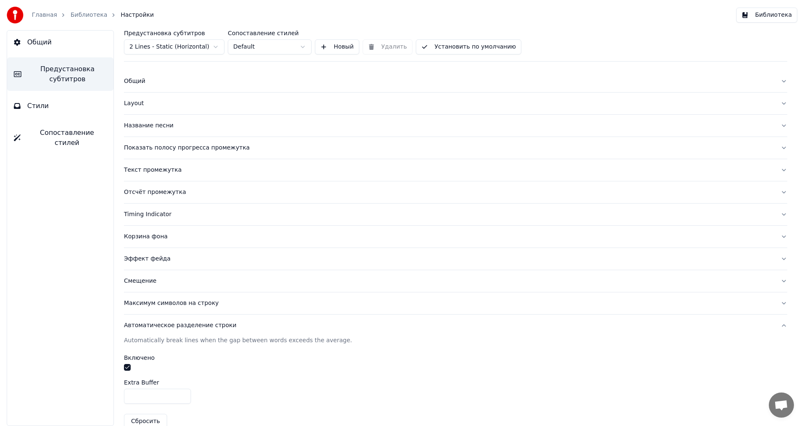
scroll to position [0, 0]
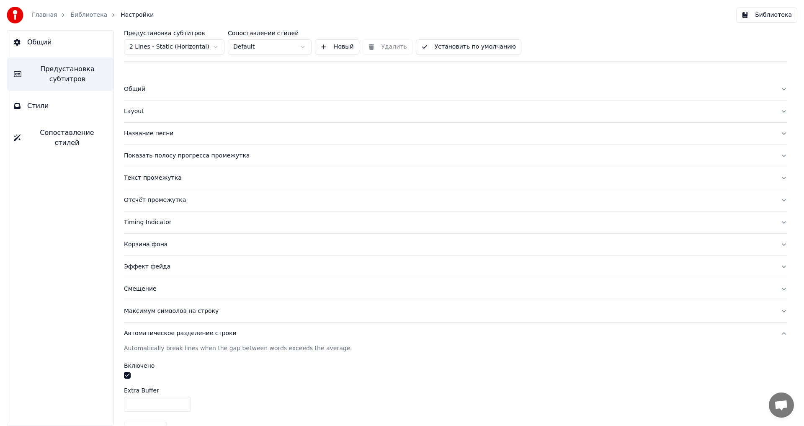
click at [52, 54] on div "Общий Предустановка субтитров Стили Сопоставление стилей" at bounding box center [60, 227] width 107 height 395
click at [50, 46] on button "Общий" at bounding box center [60, 42] width 106 height 23
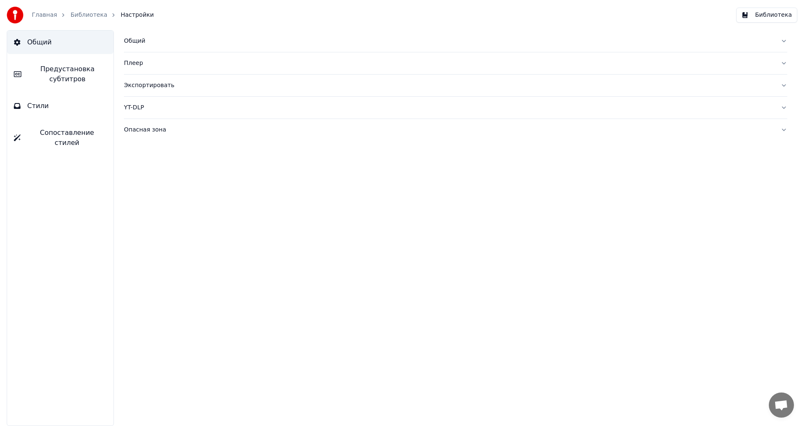
click at [133, 64] on div "Плеер" at bounding box center [448, 63] width 649 height 8
click at [135, 63] on div "Плеер" at bounding box center [448, 63] width 649 height 8
click at [136, 39] on div "Общий" at bounding box center [448, 41] width 649 height 8
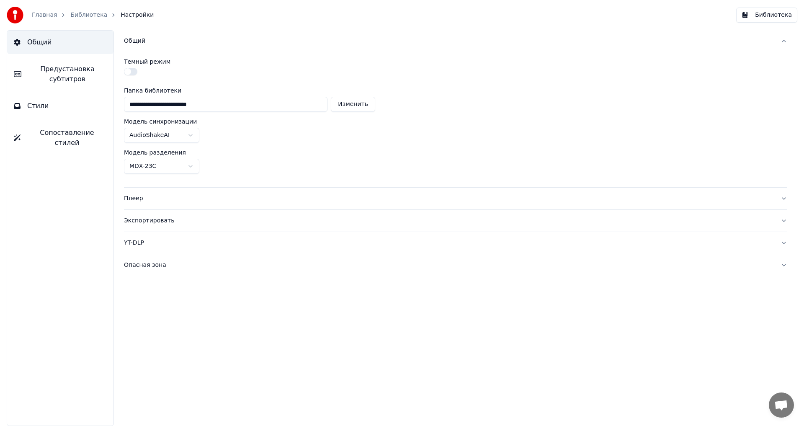
click at [134, 241] on div "YT-DLP" at bounding box center [448, 243] width 649 height 8
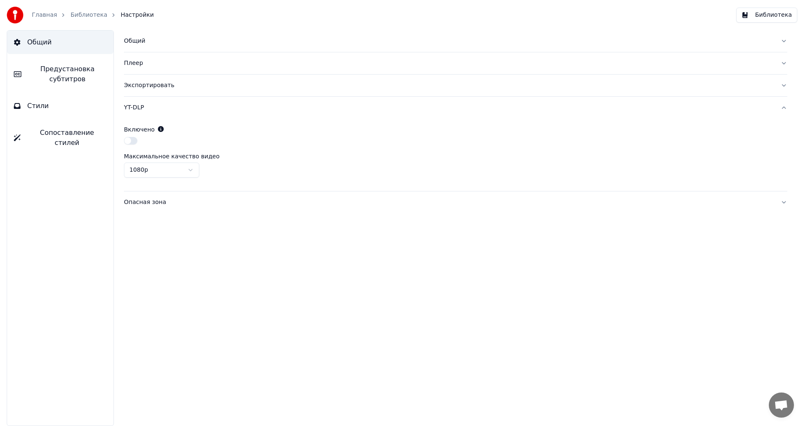
click at [149, 211] on button "Опасная зона" at bounding box center [455, 202] width 663 height 22
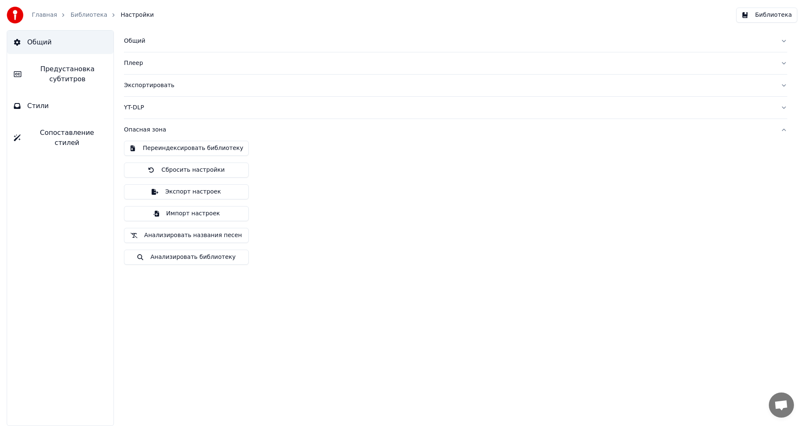
click at [36, 14] on link "Главная" at bounding box center [44, 15] width 25 height 8
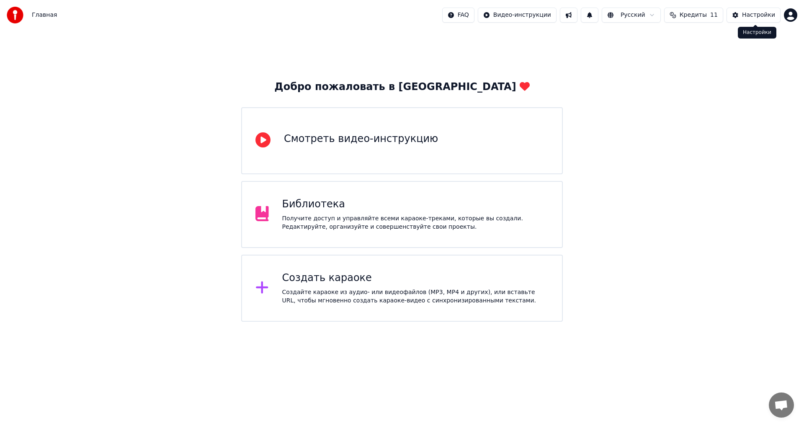
click at [737, 18] on button "Настройки" at bounding box center [753, 15] width 54 height 15
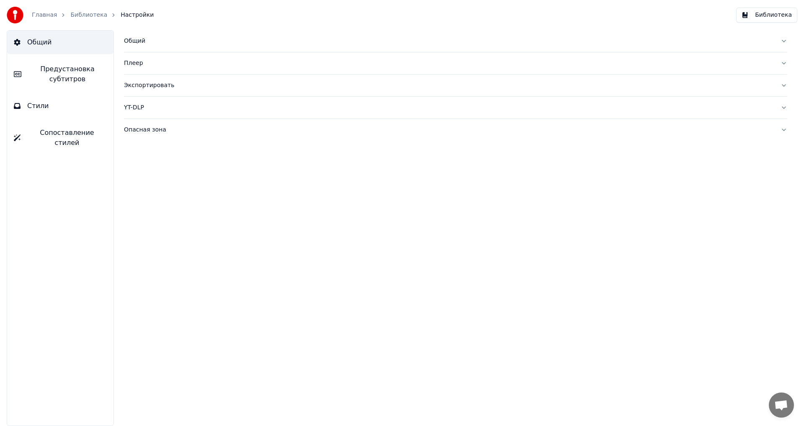
click at [46, 126] on button "Сопоставление стилей" at bounding box center [60, 137] width 106 height 33
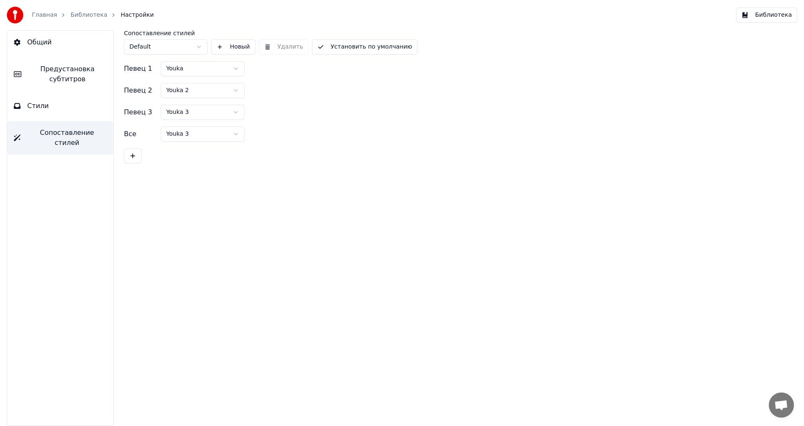
click at [61, 104] on button "Стили" at bounding box center [60, 105] width 106 height 23
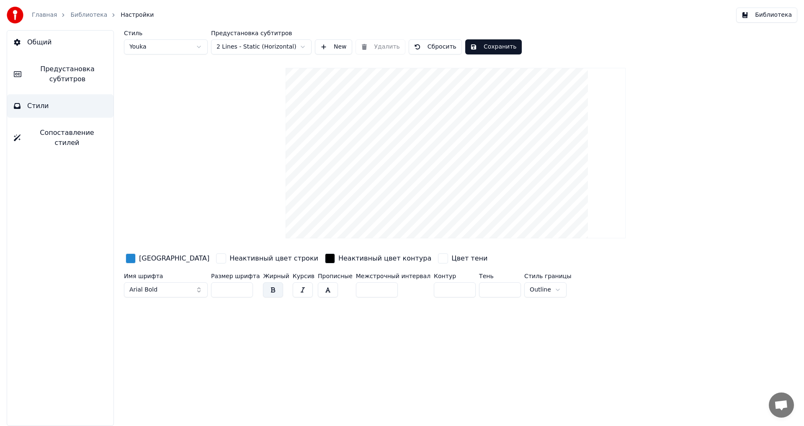
click at [757, 14] on button "Библиотека" at bounding box center [766, 15] width 61 height 15
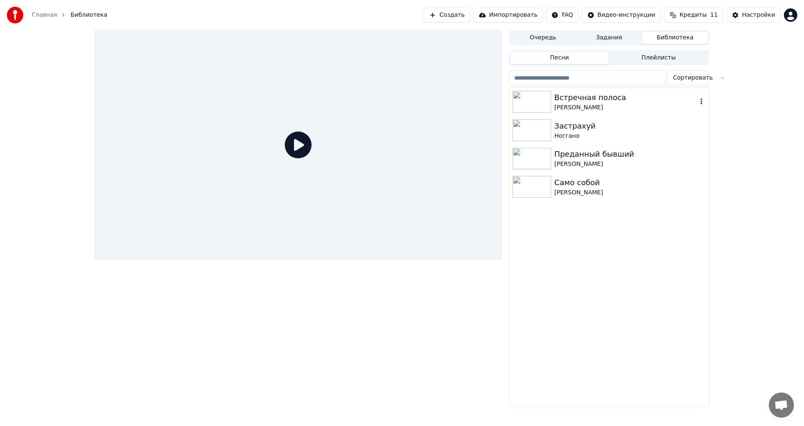
click at [702, 100] on icon "button" at bounding box center [701, 101] width 8 height 7
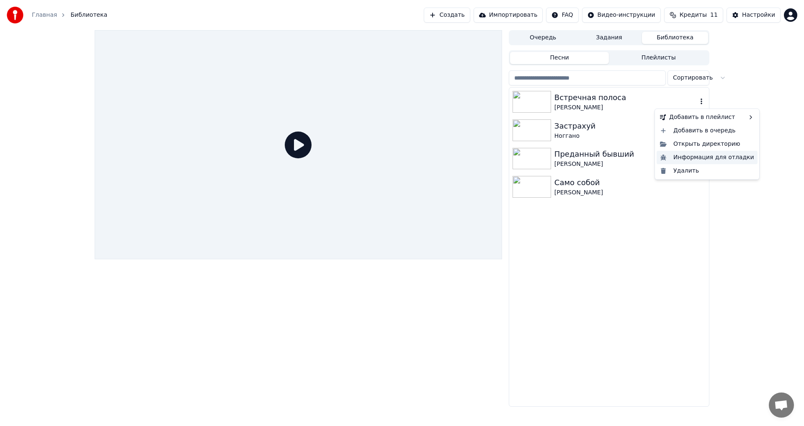
click at [683, 160] on div "Информация для отладки" at bounding box center [706, 157] width 101 height 13
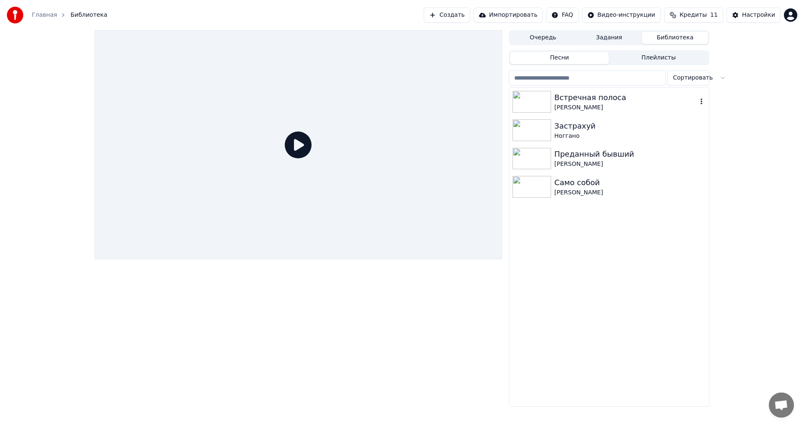
click at [700, 100] on icon "button" at bounding box center [701, 101] width 8 height 7
click at [590, 107] on div "[PERSON_NAME]" at bounding box center [625, 107] width 143 height 8
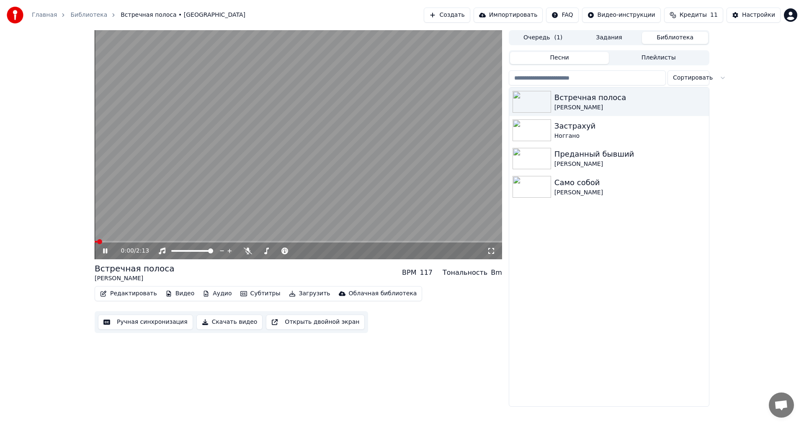
click at [234, 155] on video at bounding box center [298, 144] width 407 height 229
click at [162, 290] on button "Видео" at bounding box center [180, 294] width 36 height 12
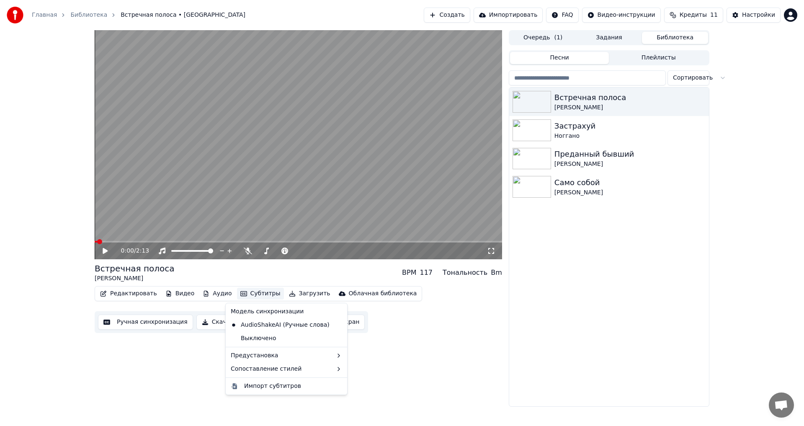
click at [280, 306] on div "Модель синхронизации" at bounding box center [286, 311] width 118 height 13
click at [282, 313] on div "Модель синхронизации" at bounding box center [286, 311] width 118 height 13
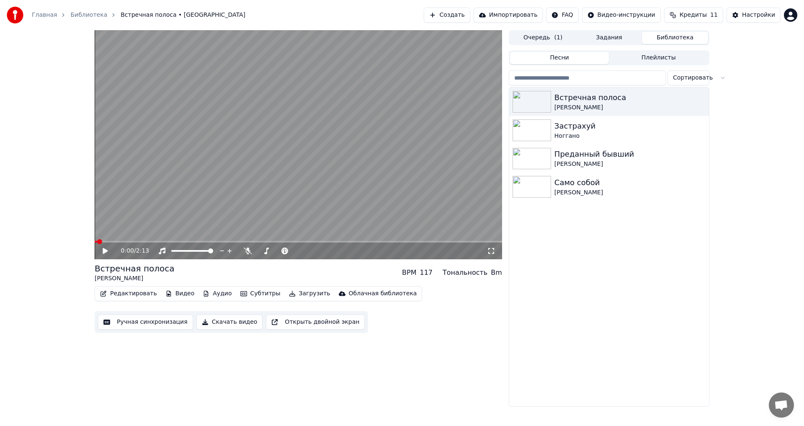
click at [386, 311] on div "Редактировать Видео Аудио Субтитры Загрузить Облачная библиотека Ручная синхрон…" at bounding box center [298, 309] width 407 height 47
click at [283, 321] on button "Открыть двойной экран" at bounding box center [315, 321] width 99 height 15
click at [223, 127] on video at bounding box center [298, 144] width 407 height 229
click at [450, 18] on button "Создать" at bounding box center [447, 15] width 46 height 15
click at [741, 12] on button "Настройки" at bounding box center [753, 15] width 54 height 15
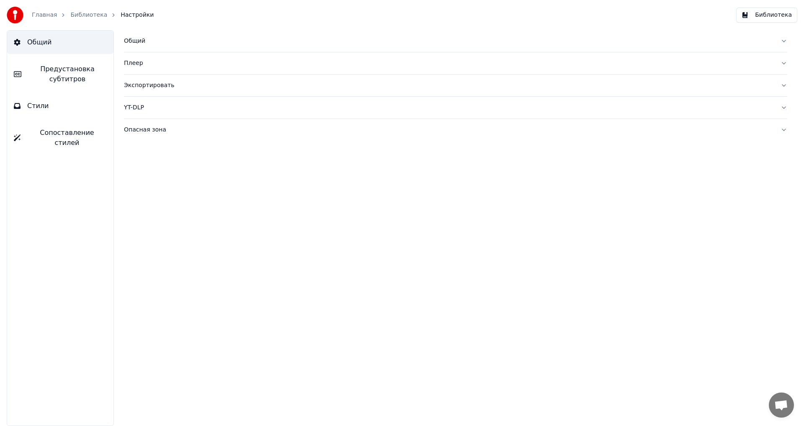
click at [144, 35] on button "Общий" at bounding box center [455, 41] width 663 height 22
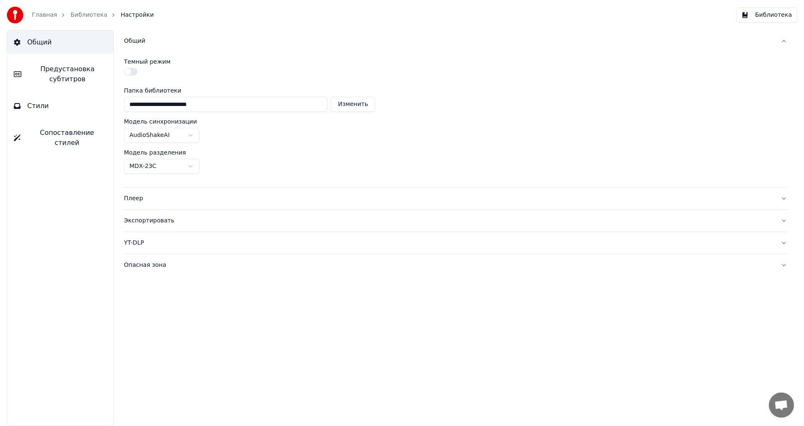
click at [146, 167] on html "**********" at bounding box center [402, 213] width 804 height 426
click at [186, 202] on div "Плеер" at bounding box center [448, 198] width 649 height 8
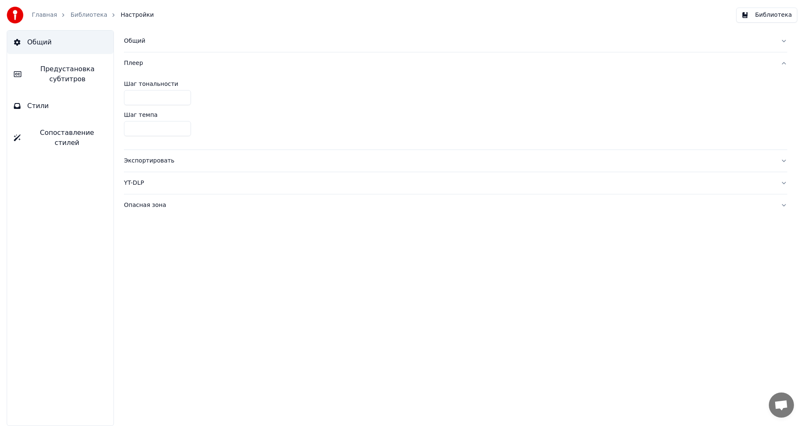
click at [172, 158] on div "Экспортировать" at bounding box center [448, 161] width 649 height 8
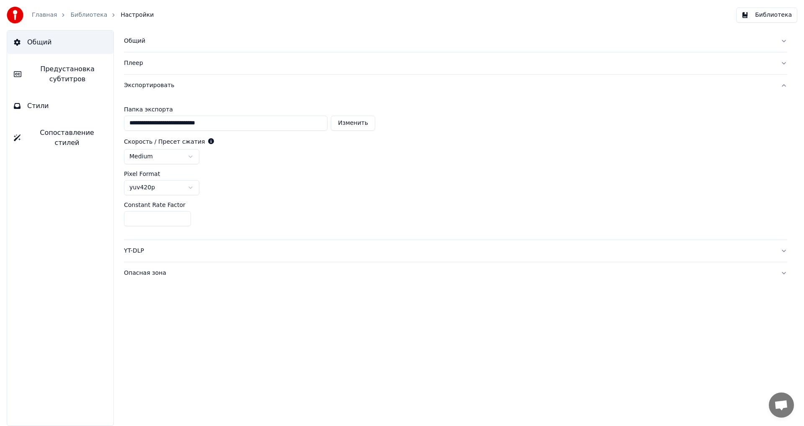
click at [175, 159] on html "**********" at bounding box center [402, 213] width 804 height 426
click at [164, 190] on html "**********" at bounding box center [402, 213] width 804 height 426
click at [182, 190] on html "**********" at bounding box center [402, 213] width 804 height 426
click at [149, 255] on button "YT-DLP" at bounding box center [455, 251] width 663 height 22
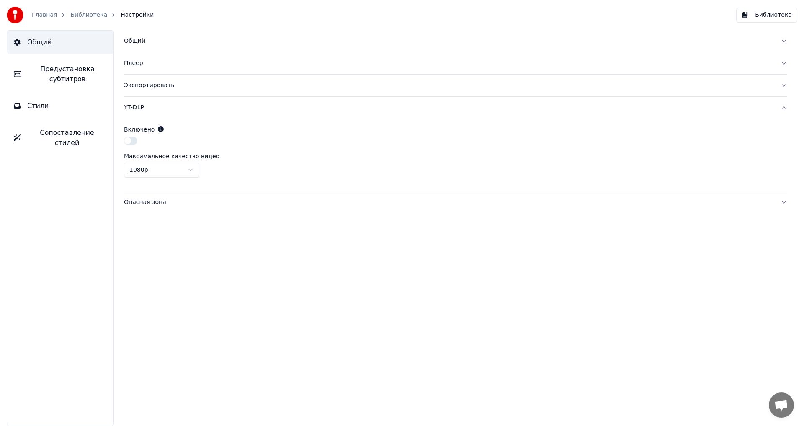
click at [131, 138] on button "button" at bounding box center [130, 141] width 13 height 8
click at [147, 206] on div "Опасная зона" at bounding box center [448, 202] width 649 height 8
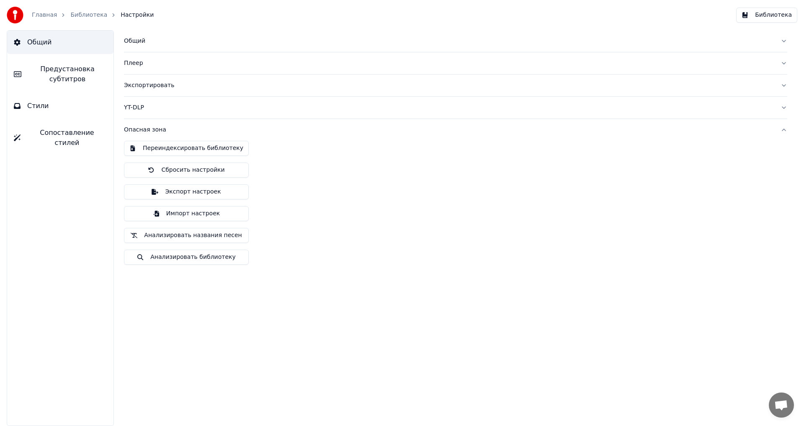
click at [92, 69] on span "Предустановка субтитров" at bounding box center [67, 74] width 79 height 20
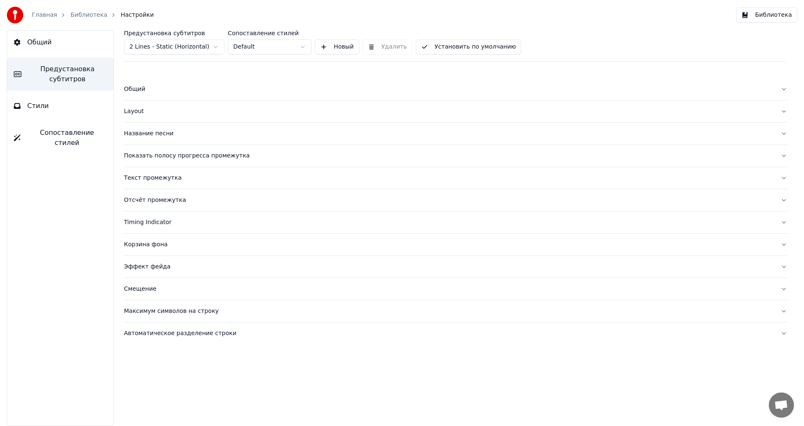
click at [205, 84] on button "Общий" at bounding box center [455, 89] width 663 height 22
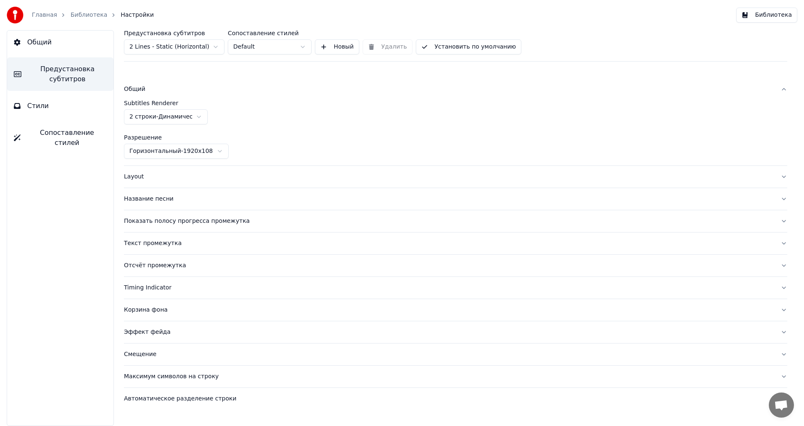
click at [197, 115] on html "Главная Библиотека Настройки Библиотека Общий Предустановка субтитров Стили Соп…" at bounding box center [402, 213] width 804 height 426
click at [239, 127] on html "Главная Библиотека Настройки Библиотека Общий Предустановка субтитров Стили Соп…" at bounding box center [402, 213] width 804 height 426
click at [202, 175] on div "Layout" at bounding box center [448, 176] width 649 height 8
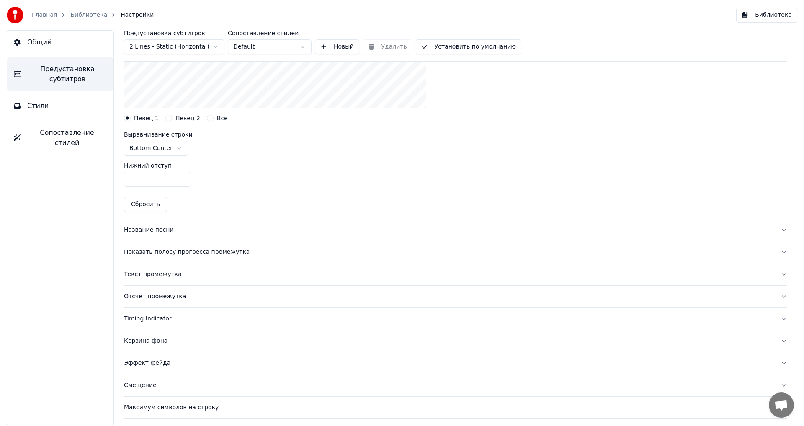
scroll to position [209, 0]
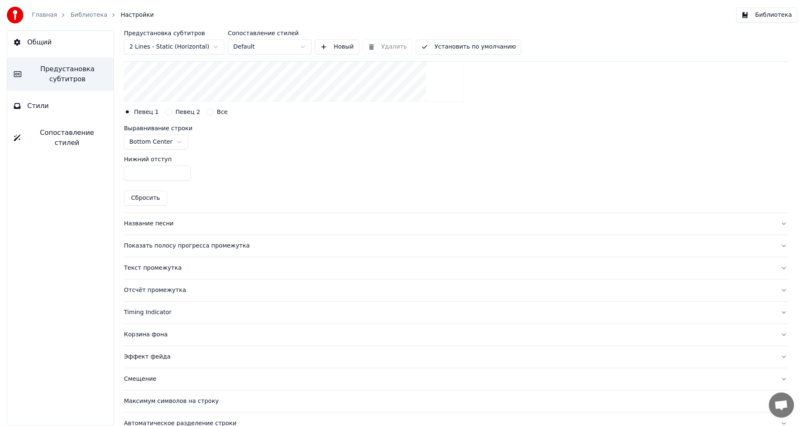
click at [188, 226] on div "Название песни" at bounding box center [448, 223] width 649 height 8
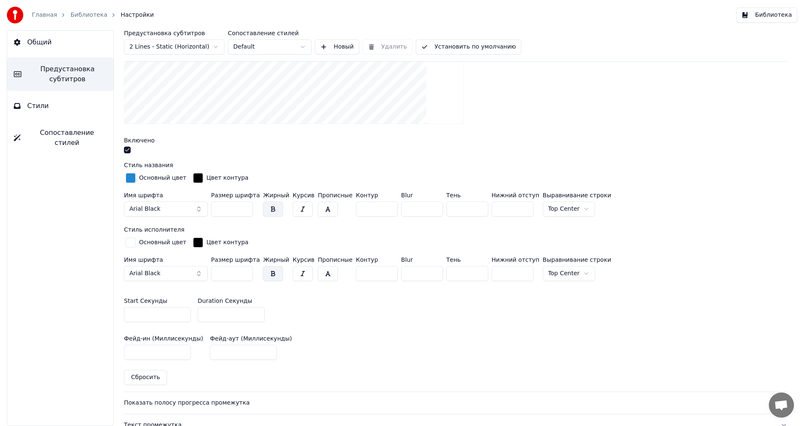
scroll to position [167, 0]
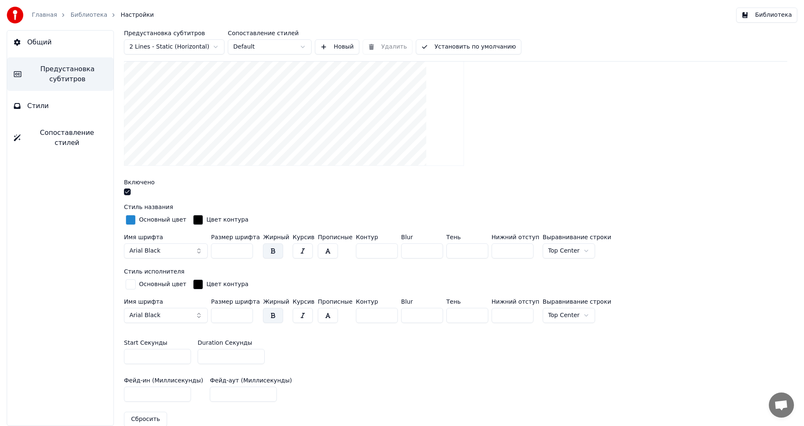
click at [133, 217] on div "button" at bounding box center [131, 220] width 10 height 10
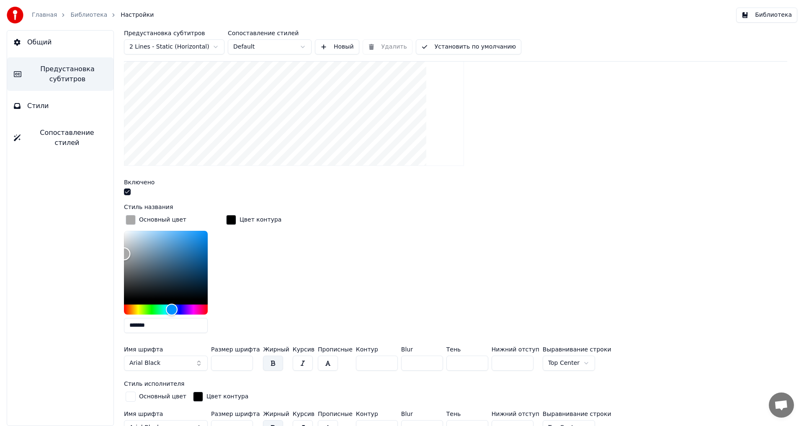
drag, startPoint x: 194, startPoint y: 242, endPoint x: 32, endPoint y: 253, distance: 162.3
click at [32, 253] on div "Общий Предустановка субтитров Стили Сопоставление стилей Предустановка субтитро…" at bounding box center [402, 227] width 804 height 395
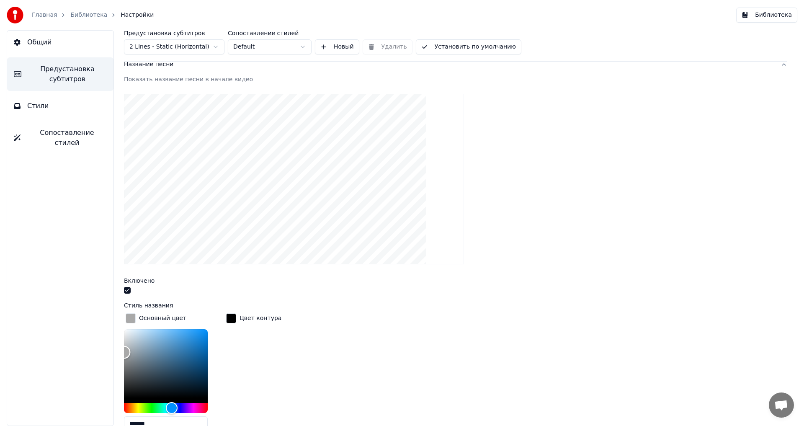
scroll to position [84, 0]
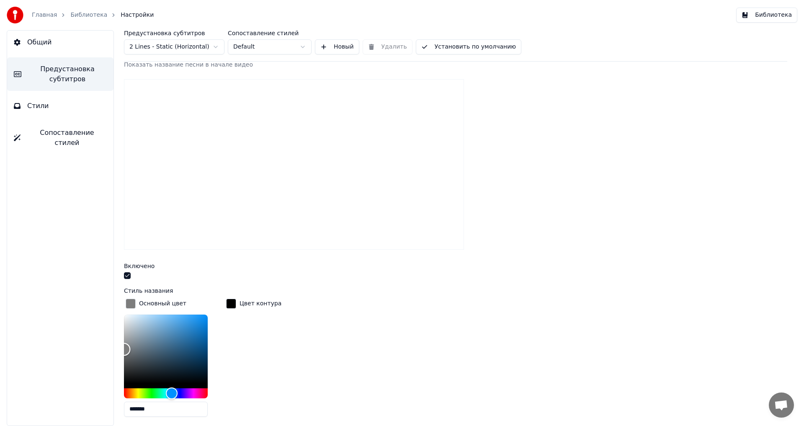
type input "*******"
drag, startPoint x: 130, startPoint y: 338, endPoint x: 108, endPoint y: 348, distance: 24.0
click at [108, 348] on div "Предустановка субтитров 2 Lines - Static (Horizontal) Сопоставление стилей Defa…" at bounding box center [455, 227] width 696 height 395
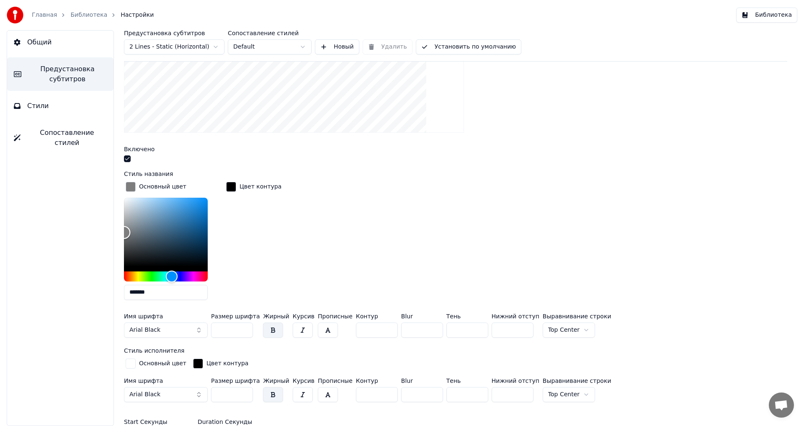
scroll to position [209, 0]
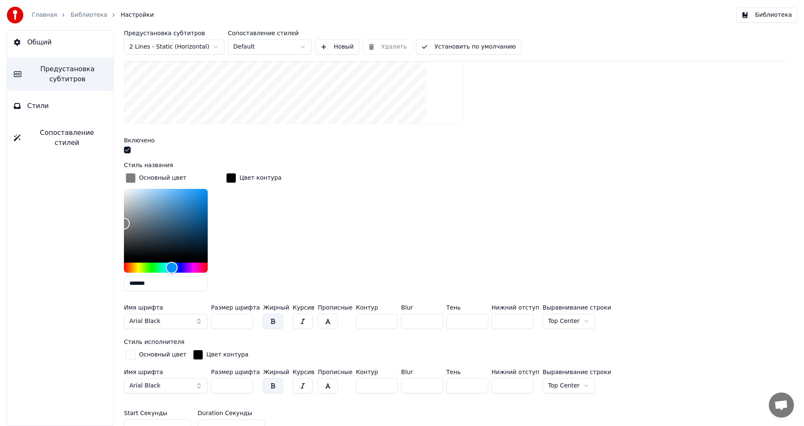
click at [242, 176] on div "Цвет контура" at bounding box center [260, 178] width 42 height 8
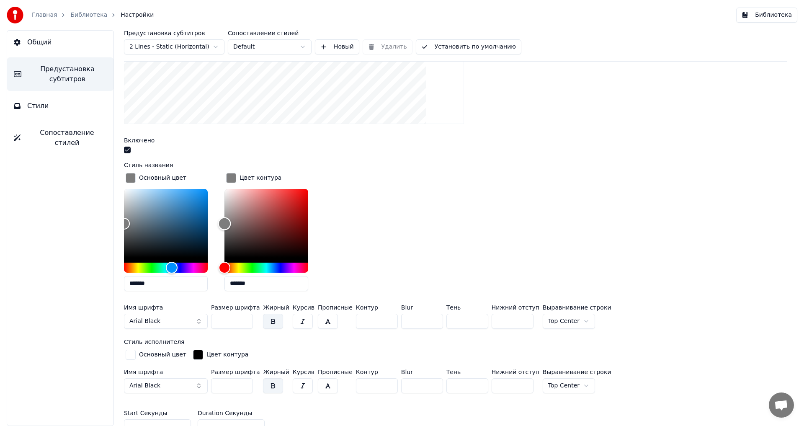
drag, startPoint x: 223, startPoint y: 253, endPoint x: 217, endPoint y: 223, distance: 31.3
click at [217, 223] on div "Основный цвет ******* Цвет контура *******" at bounding box center [455, 234] width 663 height 126
type input "*******"
drag, startPoint x: 223, startPoint y: 223, endPoint x: 217, endPoint y: 270, distance: 47.3
click at [217, 270] on div "Основный цвет ******* Цвет контура *******" at bounding box center [455, 234] width 663 height 126
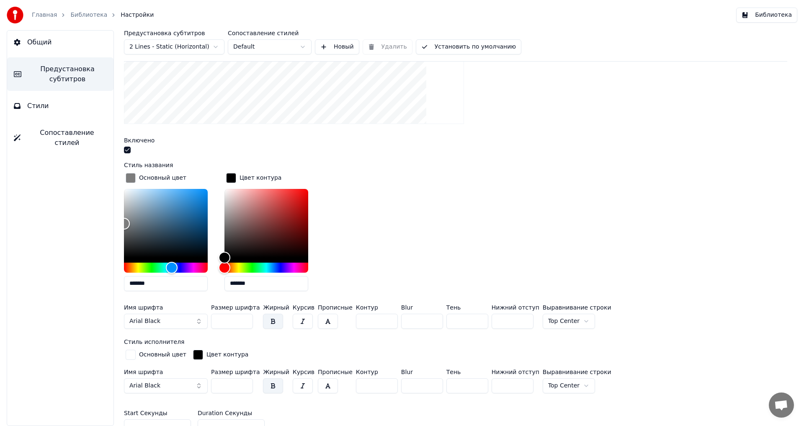
click at [187, 320] on button "Arial Black" at bounding box center [166, 320] width 84 height 15
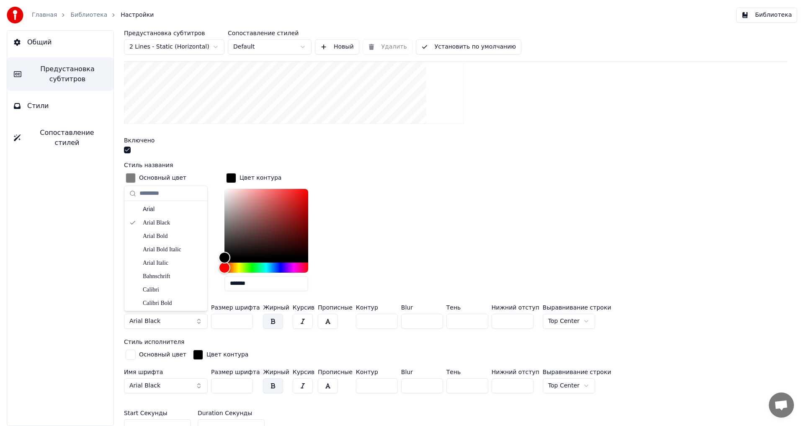
click at [187, 320] on button "Arial Black" at bounding box center [166, 320] width 84 height 15
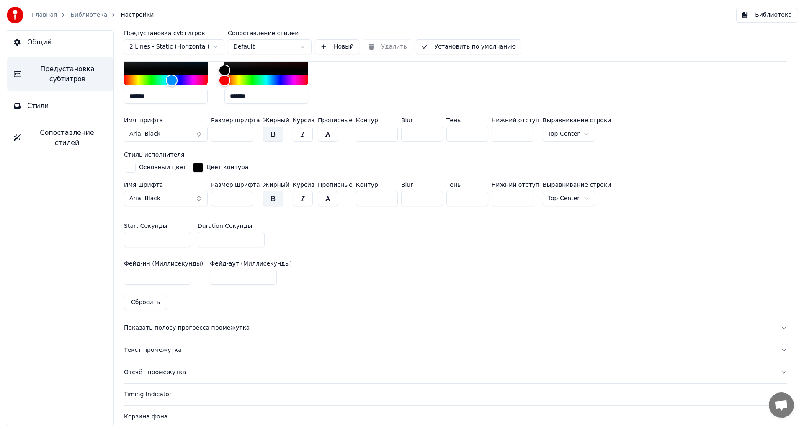
scroll to position [418, 0]
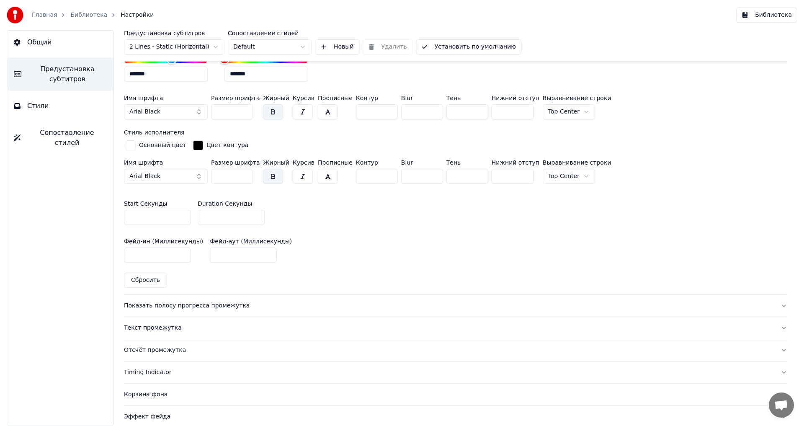
click at [133, 327] on div "Текст промежутка" at bounding box center [448, 327] width 649 height 8
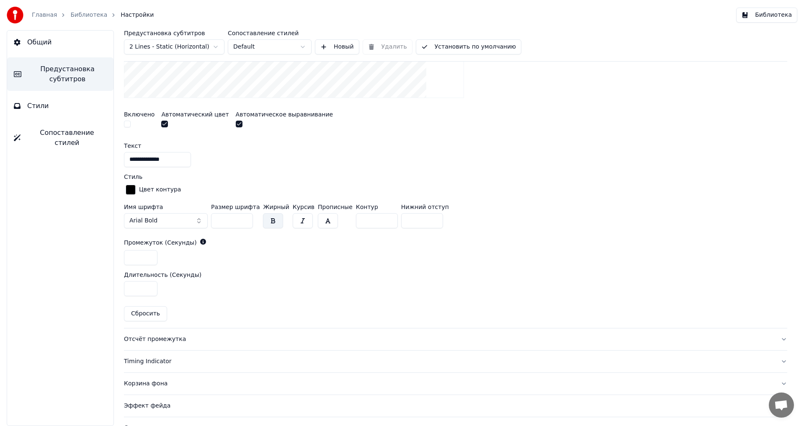
scroll to position [343, 0]
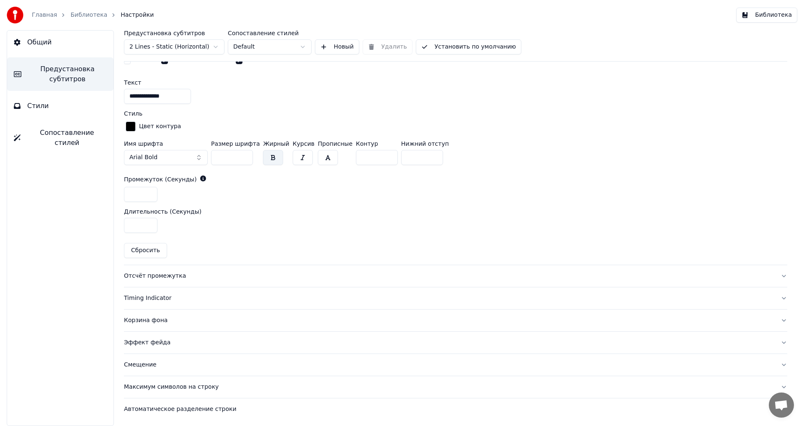
click at [154, 306] on button "Timing Indicator" at bounding box center [455, 298] width 663 height 22
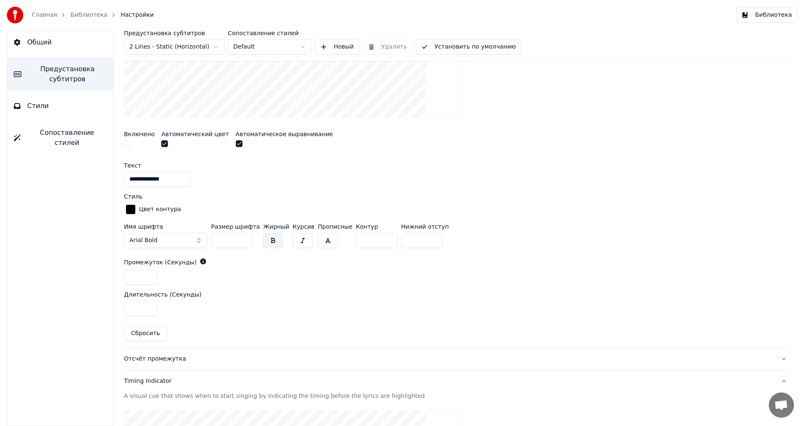
scroll to position [164, 0]
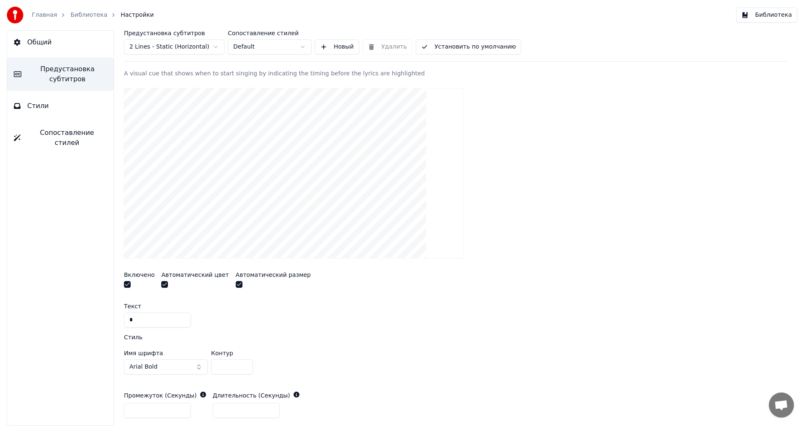
click at [31, 104] on span "Стили" at bounding box center [38, 106] width 22 height 10
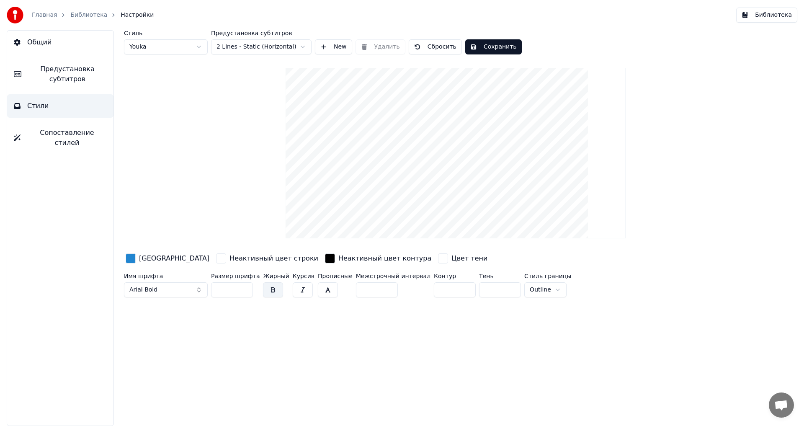
scroll to position [0, 0]
click at [167, 254] on div "[GEOGRAPHIC_DATA]" at bounding box center [174, 258] width 70 height 10
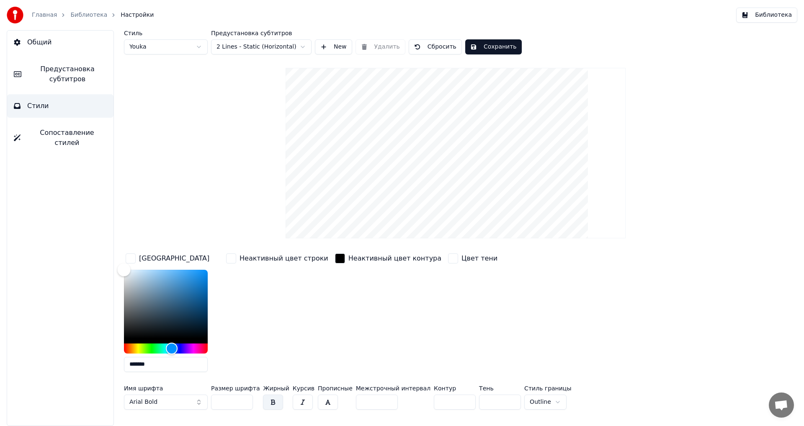
drag, startPoint x: 184, startPoint y: 280, endPoint x: 10, endPoint y: 277, distance: 173.3
click at [10, 277] on div "Общий Предустановка субтитров Стили Сопоставление стилей Стиль Youka Предустано…" at bounding box center [402, 227] width 804 height 395
click at [268, 43] on html "Главная Библиотека Настройки Библиотека Общий Предустановка субтитров Стили Соп…" at bounding box center [402, 213] width 804 height 426
click at [262, 262] on div "Неактивный цвет строки" at bounding box center [283, 258] width 89 height 10
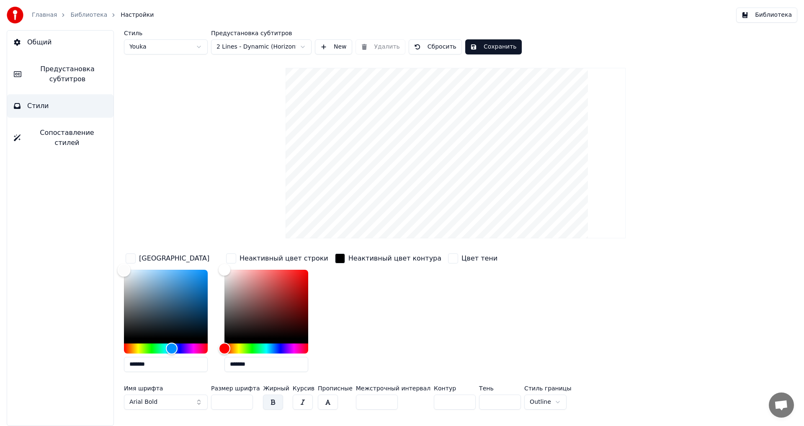
type input "*******"
drag, startPoint x: 122, startPoint y: 279, endPoint x: 106, endPoint y: 233, distance: 48.7
click at [106, 233] on div "Общий Предустановка субтитров Стили Сопоставление стилей Стиль Youka Предустано…" at bounding box center [402, 227] width 804 height 395
type input "*******"
drag, startPoint x: 223, startPoint y: 271, endPoint x: 212, endPoint y: 249, distance: 24.7
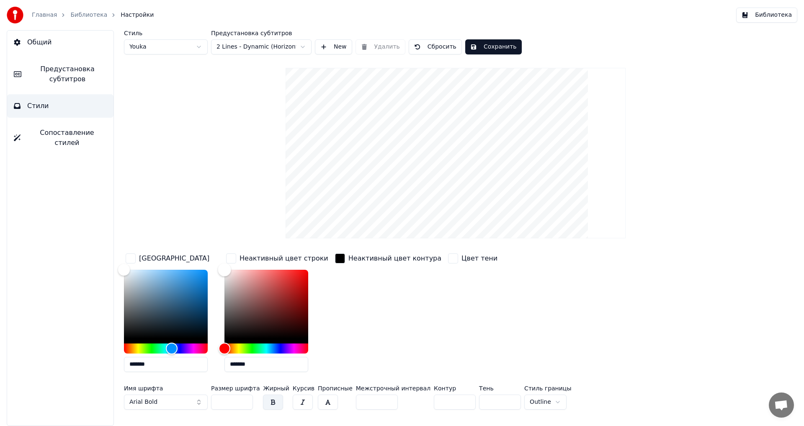
click at [212, 249] on div "Стиль Youka Предустановка субтитров 2 Lines - Dynamic (Horizontal) New Удалить …" at bounding box center [455, 221] width 663 height 383
click at [448, 259] on div "button" at bounding box center [453, 258] width 10 height 10
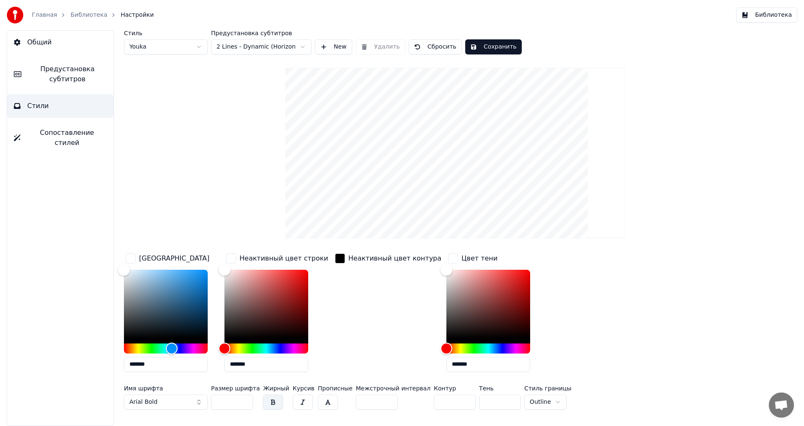
click at [363, 261] on div "Неактивный цвет контура" at bounding box center [394, 258] width 93 height 10
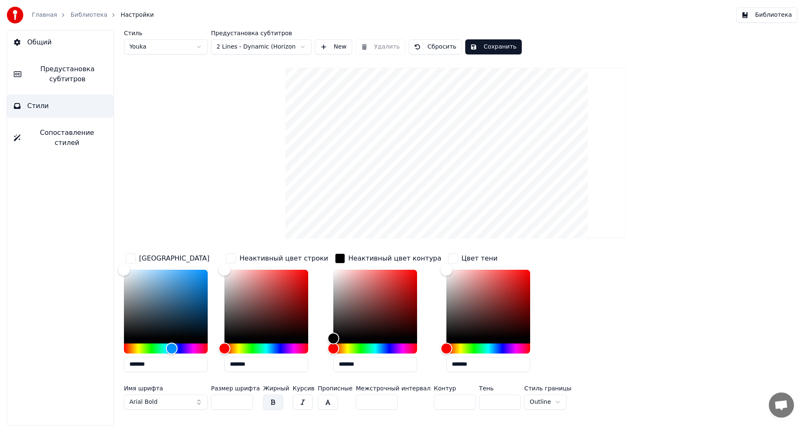
click at [535, 394] on body "Главная Библиотека Настройки Библиотека Общий Предустановка субтитров Стили Соп…" at bounding box center [402, 213] width 804 height 426
click at [84, 146] on div "Общий Предустановка субтитров Стили Сопоставление стилей" at bounding box center [60, 227] width 107 height 395
click at [96, 137] on span "Сопоставление стилей" at bounding box center [67, 138] width 80 height 20
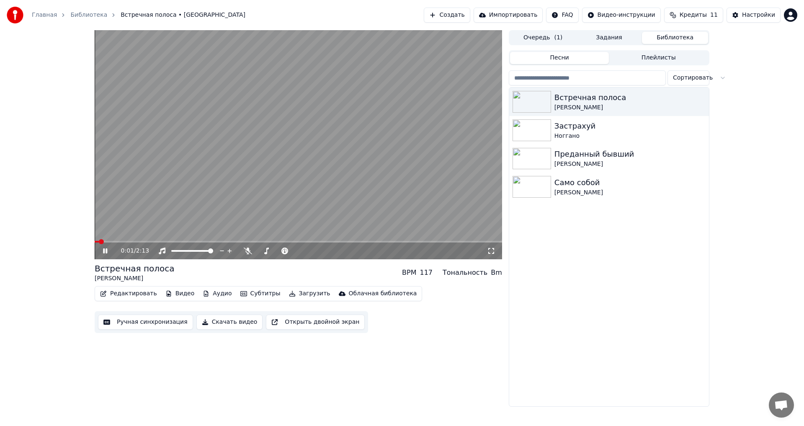
click at [748, 12] on div "Настройки" at bounding box center [758, 15] width 33 height 8
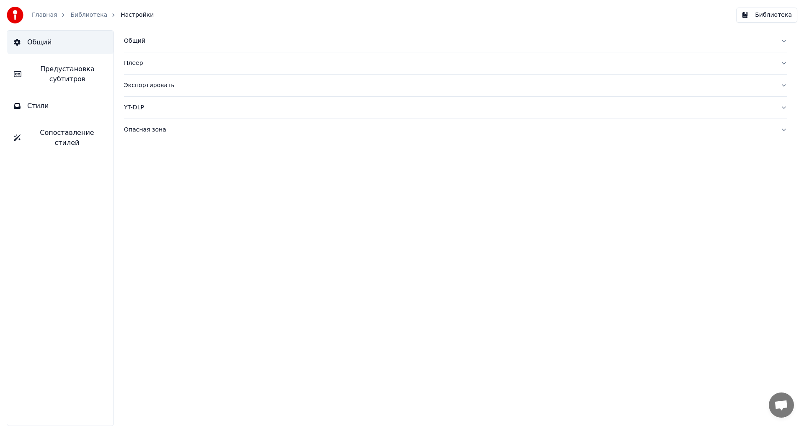
click at [51, 110] on button "Стили" at bounding box center [60, 105] width 106 height 23
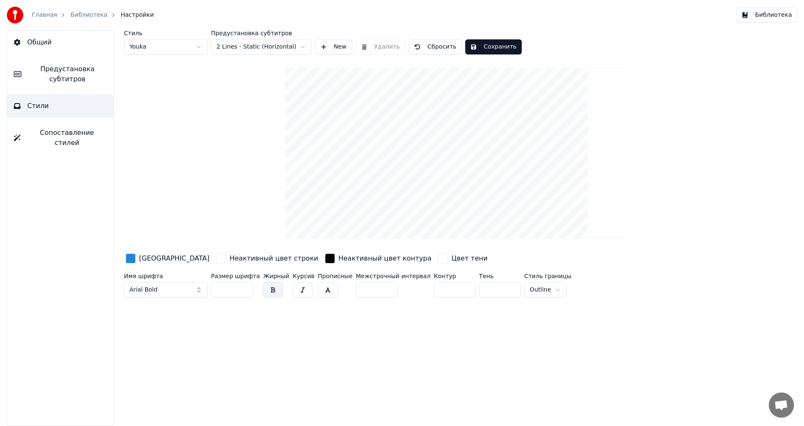
click at [143, 257] on div "[GEOGRAPHIC_DATA]" at bounding box center [174, 258] width 70 height 10
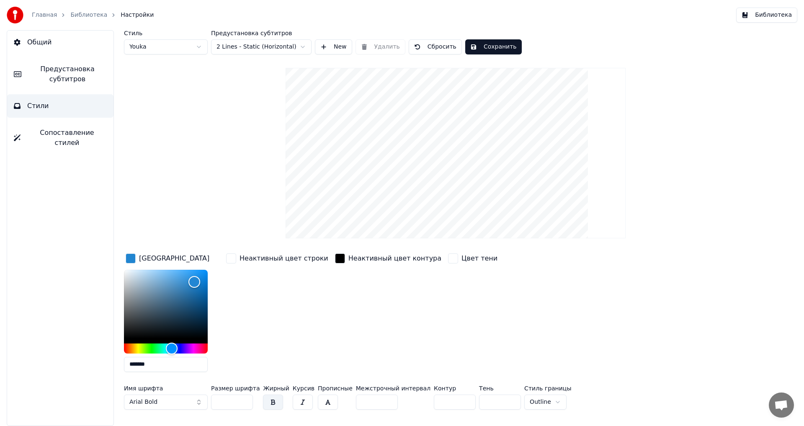
click at [61, 81] on span "Предустановка субтитров" at bounding box center [67, 74] width 79 height 20
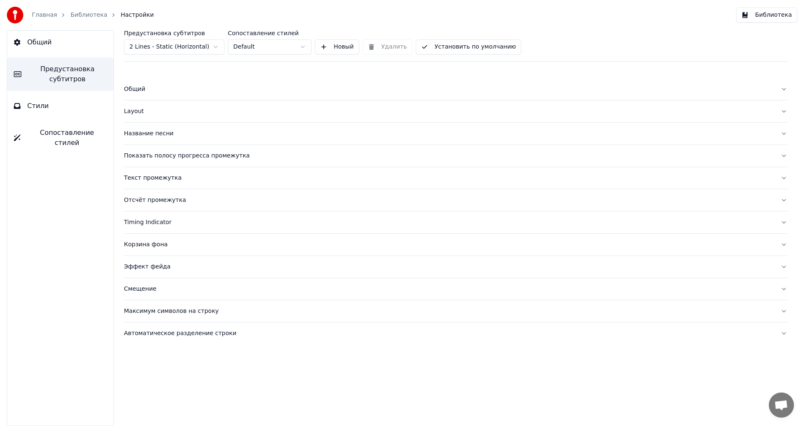
click at [258, 101] on button "Layout" at bounding box center [455, 111] width 663 height 22
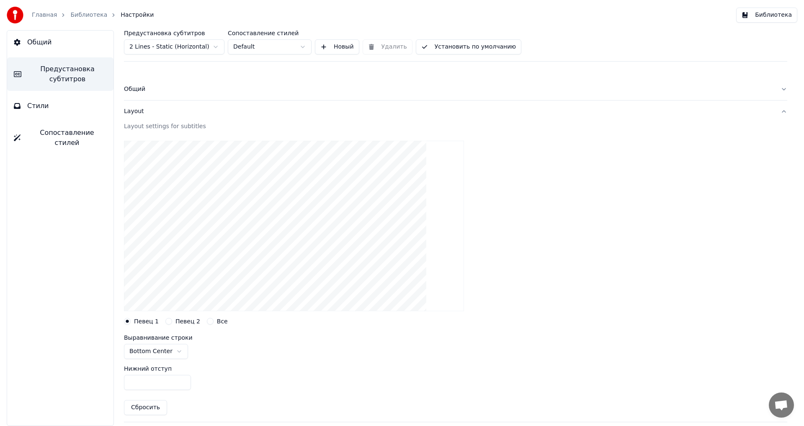
click at [255, 118] on button "Layout" at bounding box center [455, 111] width 663 height 22
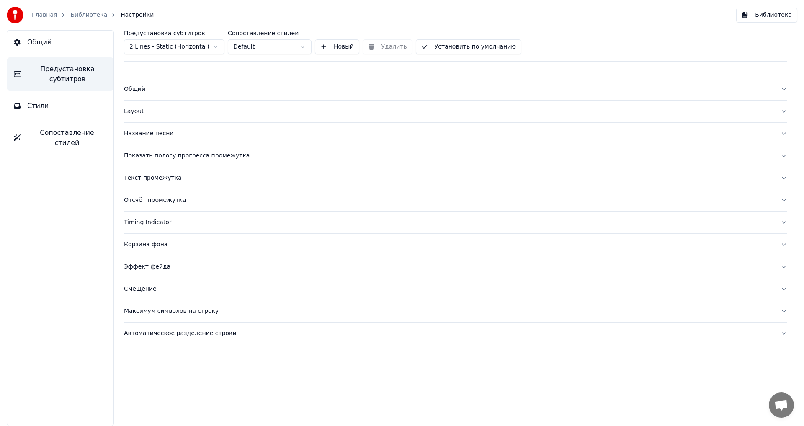
click at [220, 109] on div "Layout" at bounding box center [448, 111] width 649 height 8
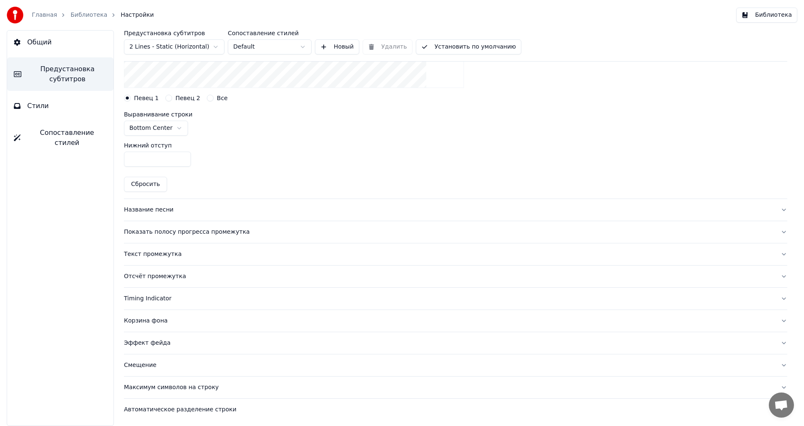
scroll to position [224, 0]
click at [45, 113] on button "Стили" at bounding box center [60, 105] width 106 height 23
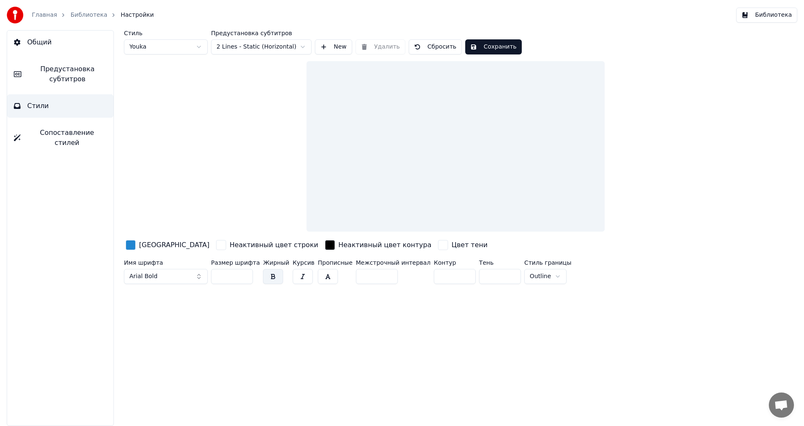
scroll to position [0, 0]
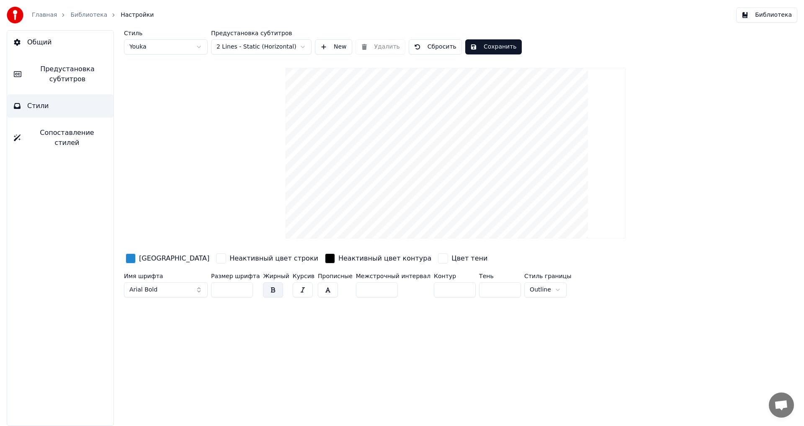
click at [126, 262] on div "button" at bounding box center [131, 258] width 10 height 10
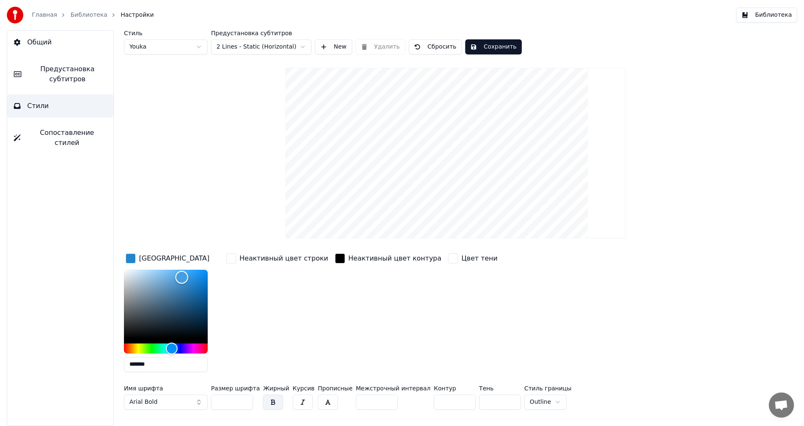
drag, startPoint x: 182, startPoint y: 277, endPoint x: 195, endPoint y: 282, distance: 14.5
click at [192, 282] on div "Color" at bounding box center [166, 304] width 84 height 69
type input "*******"
drag, startPoint x: 195, startPoint y: 282, endPoint x: 53, endPoint y: 245, distance: 146.7
click at [53, 245] on div "Общий Предустановка субтитров Стили Сопоставление стилей Стиль Youka Предустано…" at bounding box center [402, 227] width 804 height 395
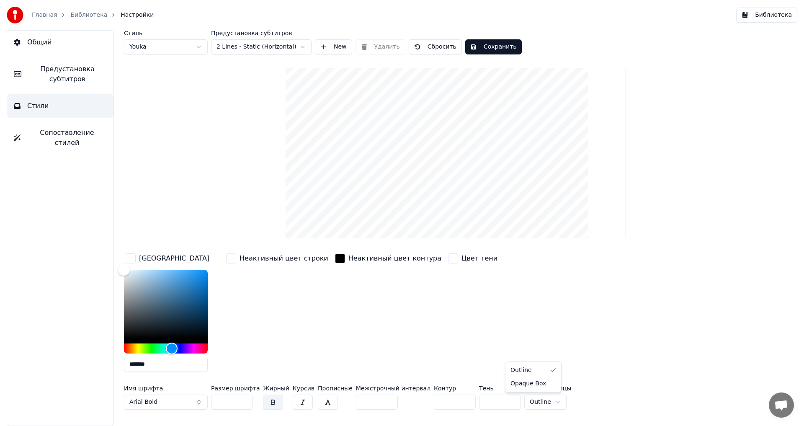
click at [521, 403] on html "Главная Библиотека Настройки Библиотека Общий Предустановка субтитров Стили Соп…" at bounding box center [402, 213] width 804 height 426
click at [491, 44] on button "Сохранить" at bounding box center [493, 46] width 56 height 15
click at [49, 138] on button "Сопоставление стилей" at bounding box center [60, 137] width 106 height 33
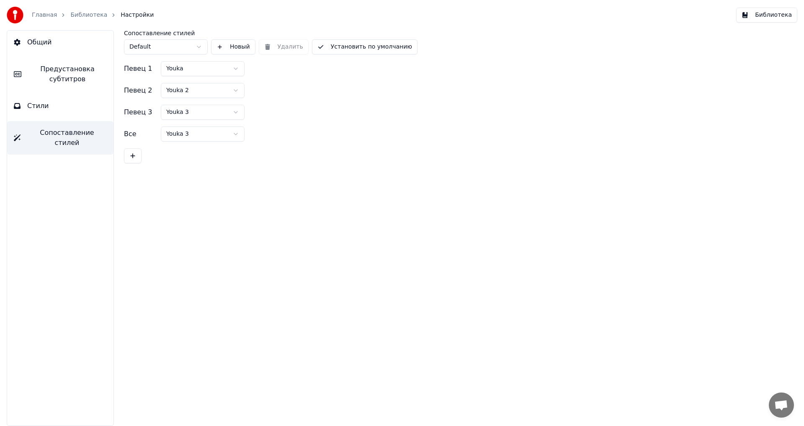
click at [64, 45] on button "Общий" at bounding box center [60, 42] width 106 height 23
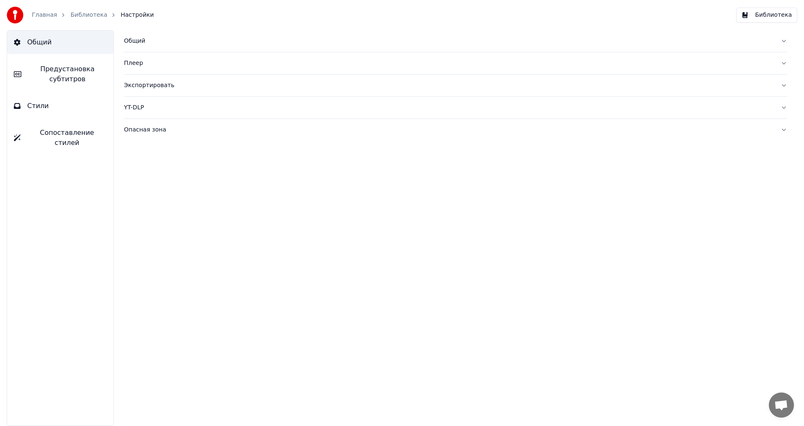
click at [94, 14] on link "Библиотека" at bounding box center [88, 15] width 37 height 8
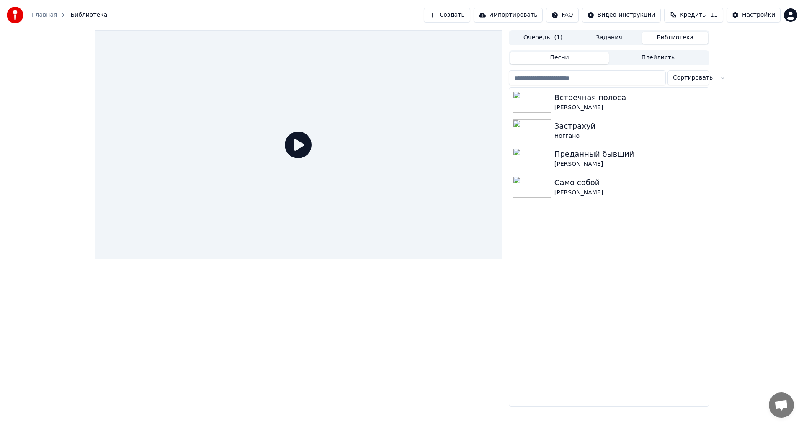
click at [467, 21] on button "Создать" at bounding box center [447, 15] width 46 height 15
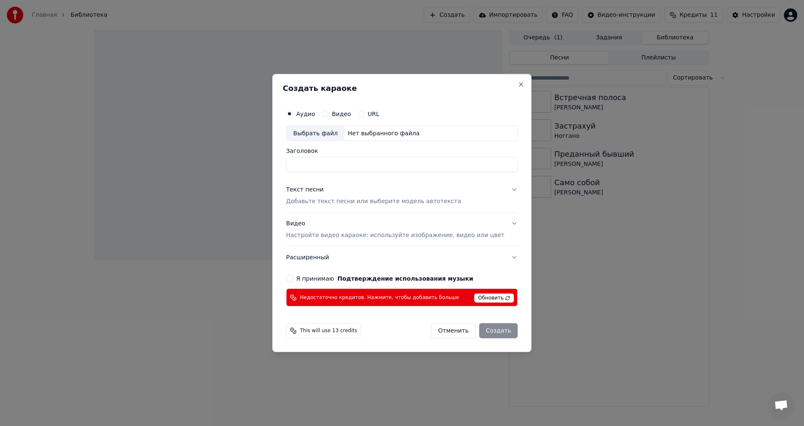
click at [326, 135] on div "Выбрать файл" at bounding box center [315, 133] width 58 height 15
type input "**********"
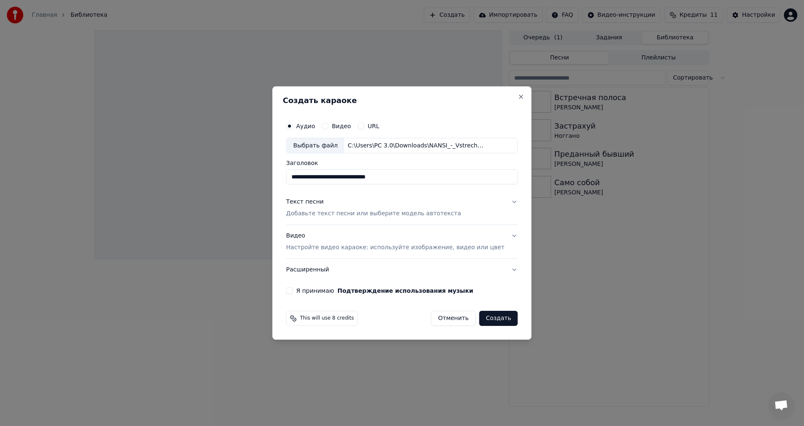
click at [364, 199] on div "Текст песни Добавьте текст песни или выберите модель автотекста" at bounding box center [373, 208] width 175 height 20
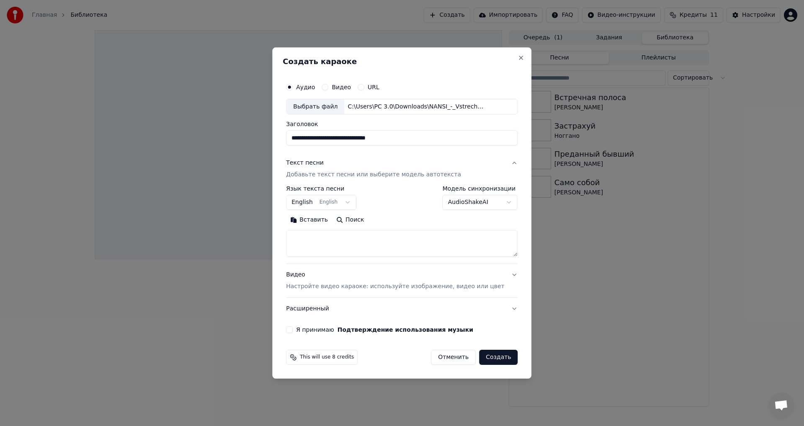
click at [462, 190] on label "Модель синхронизации" at bounding box center [479, 189] width 75 height 6
click at [454, 200] on button "AudioShakeAI" at bounding box center [479, 202] width 75 height 15
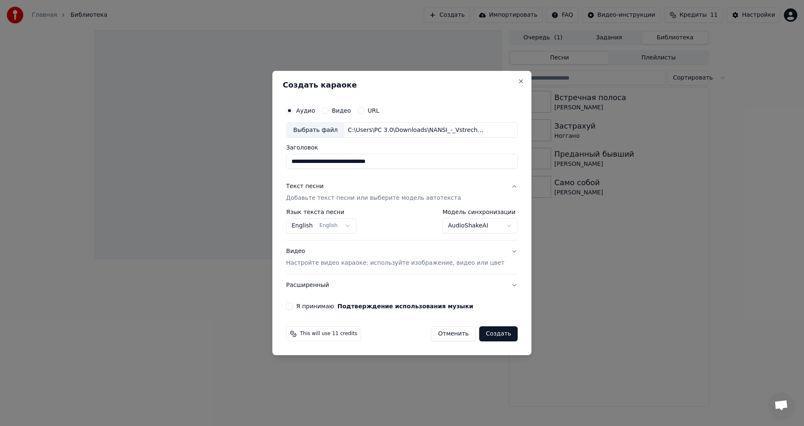
click at [444, 225] on body "**********" at bounding box center [402, 213] width 804 height 426
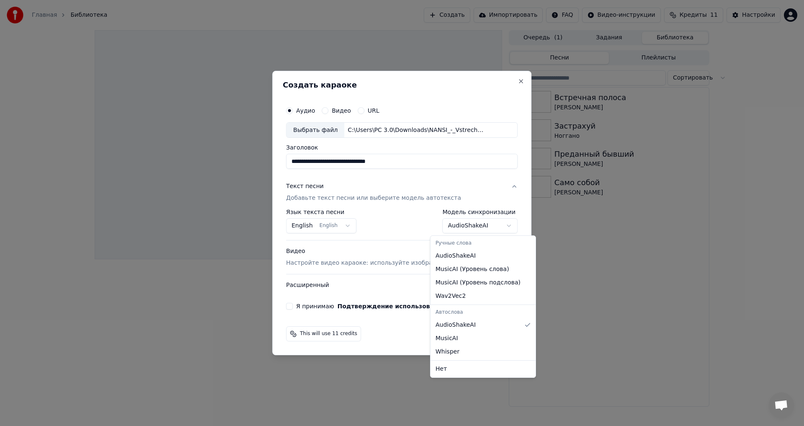
select select "**********"
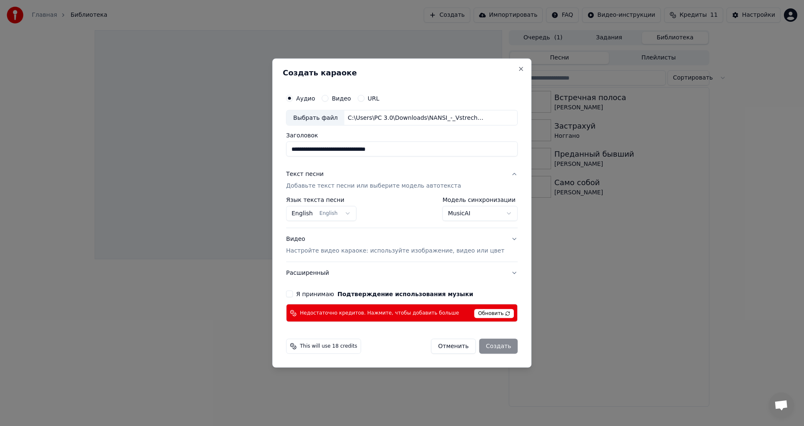
click at [352, 249] on p "Настройте видео караоке: используйте изображение, видео или цвет" at bounding box center [395, 250] width 218 height 8
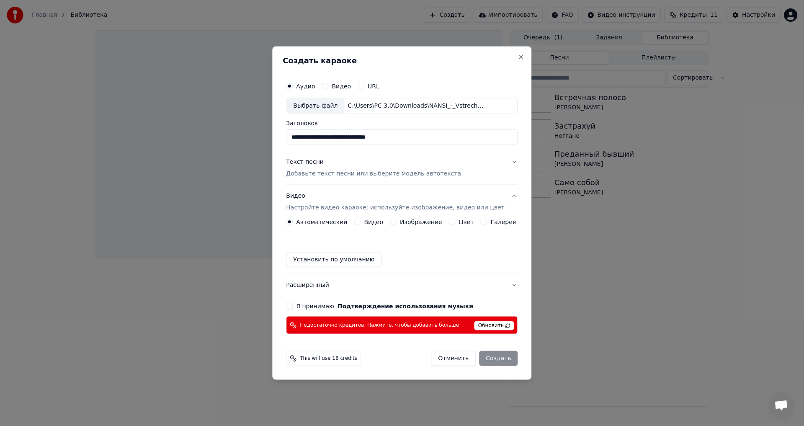
click at [400, 220] on div "Изображение" at bounding box center [416, 221] width 52 height 7
click at [396, 220] on button "Изображение" at bounding box center [393, 221] width 7 height 7
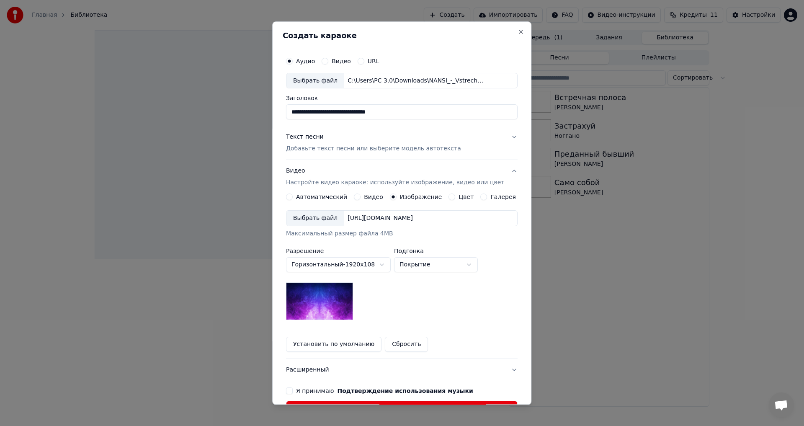
click at [328, 220] on div "Выбрать файл" at bounding box center [315, 218] width 58 height 15
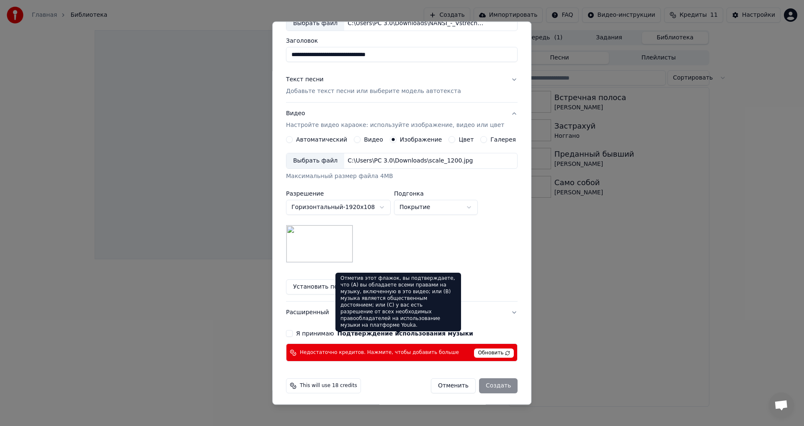
scroll to position [59, 0]
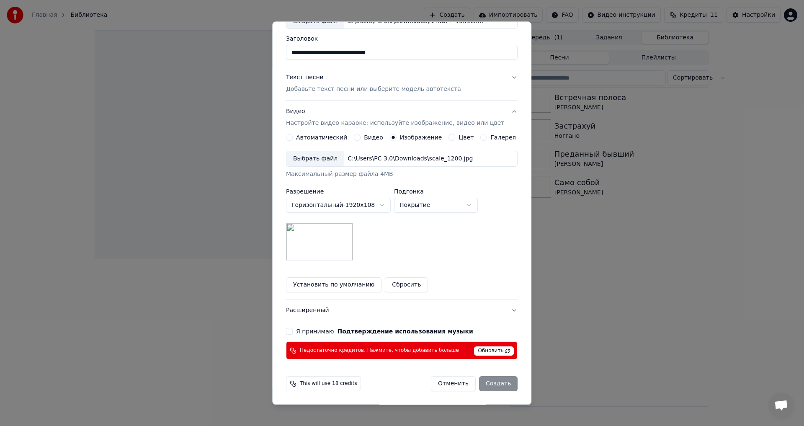
click at [293, 329] on button "Я принимаю Подтверждение использования музыки" at bounding box center [289, 331] width 7 height 7
click at [508, 392] on div "**********" at bounding box center [401, 212] width 259 height 383
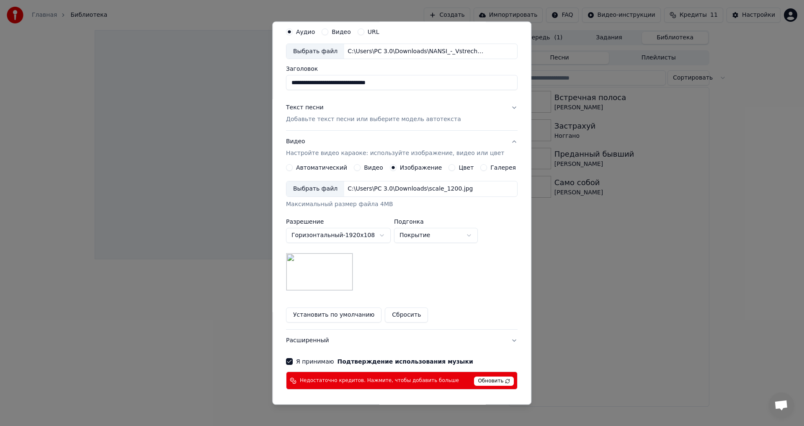
scroll to position [18, 0]
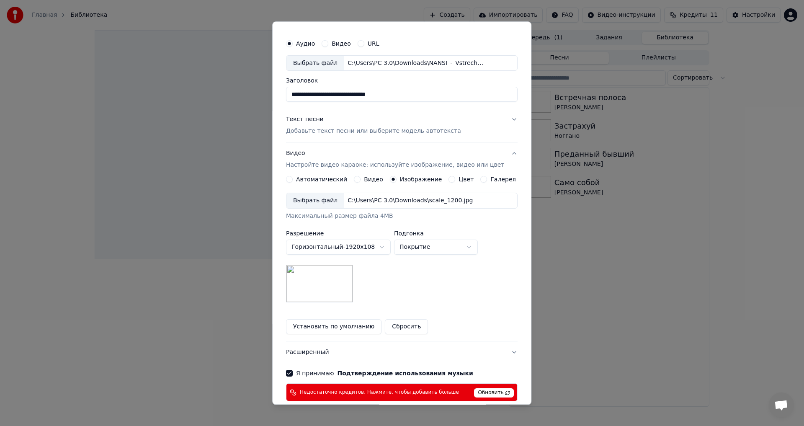
click at [449, 135] on button "Текст песни Добавьте текст песни или выберите модель автотекста" at bounding box center [401, 125] width 231 height 33
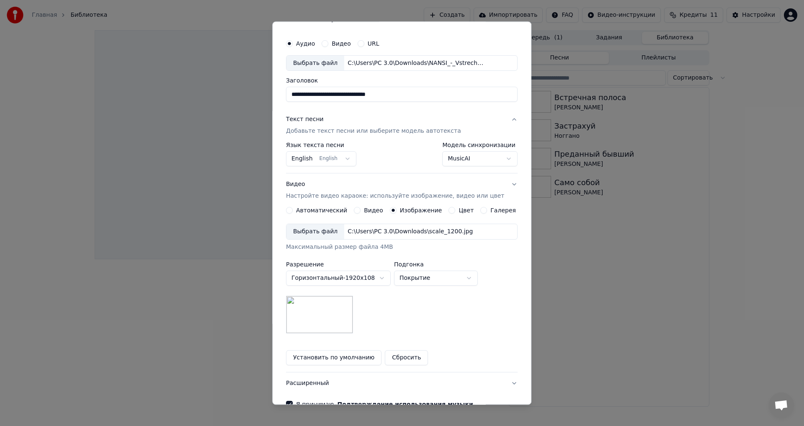
scroll to position [0, 0]
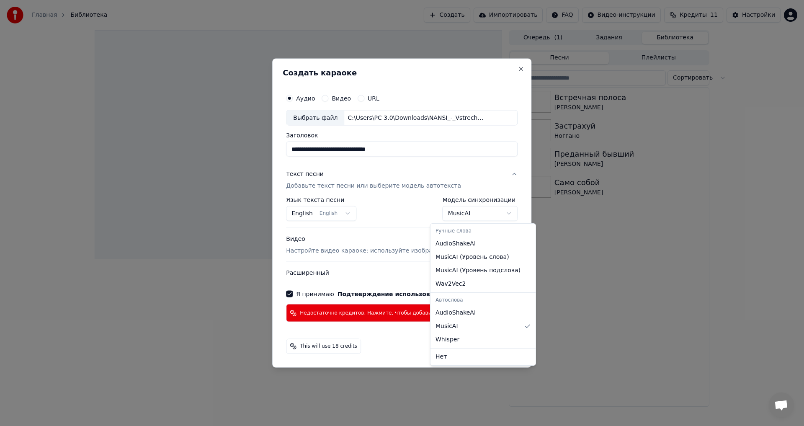
click at [457, 208] on body "**********" at bounding box center [402, 213] width 804 height 426
select select "********"
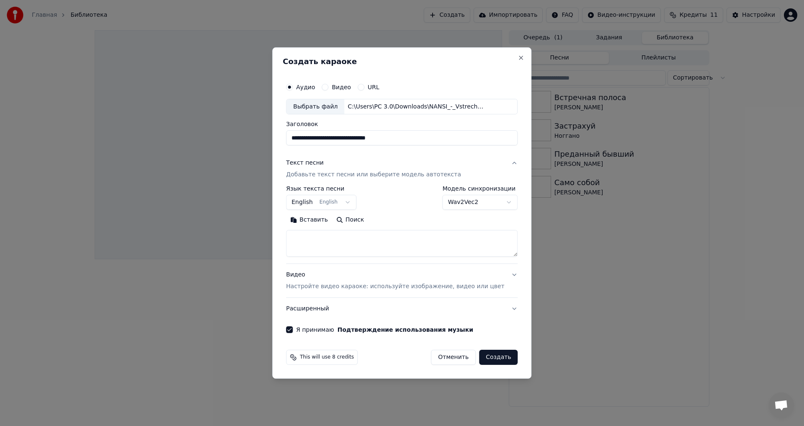
click at [498, 276] on button "Видео Настройте видео караоке: используйте изображение, видео или цвет" at bounding box center [401, 280] width 231 height 33
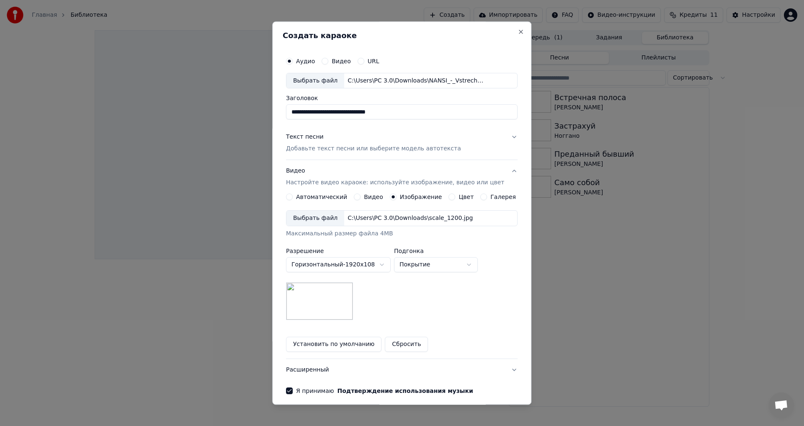
click at [504, 174] on button "Видео Настройте видео караоке: используйте изображение, видео или цвет" at bounding box center [401, 176] width 231 height 33
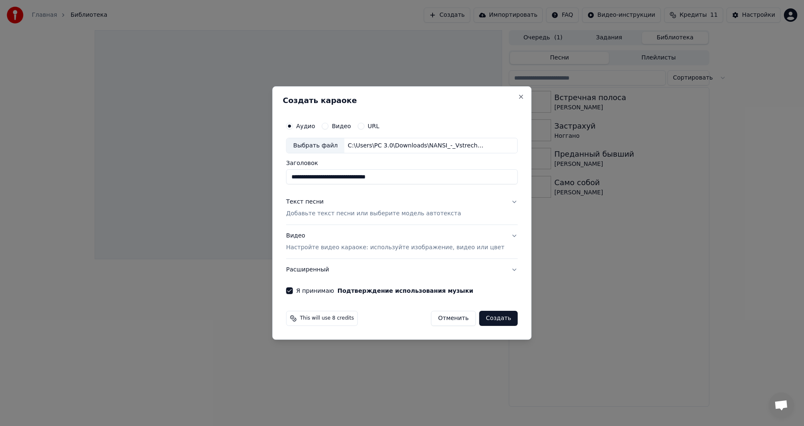
drag, startPoint x: 426, startPoint y: 175, endPoint x: 194, endPoint y: 167, distance: 232.0
click at [194, 167] on body "**********" at bounding box center [402, 213] width 804 height 426
type input "*"
type input "**********"
click at [337, 288] on button "Подтверждение использования музыки" at bounding box center [405, 291] width 136 height 6
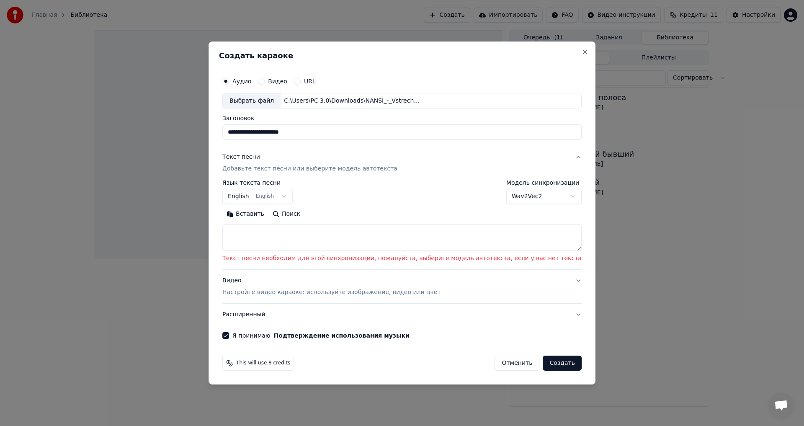
select select "**********"
select select
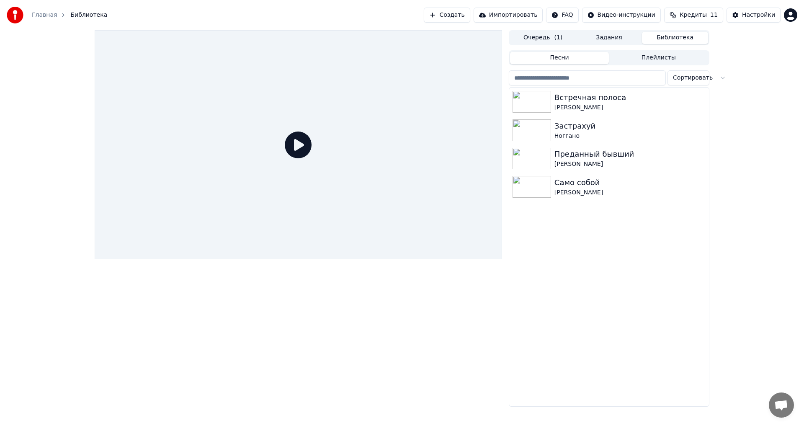
click at [496, 239] on div at bounding box center [298, 144] width 407 height 229
click at [450, 15] on button "Создать" at bounding box center [447, 15] width 46 height 15
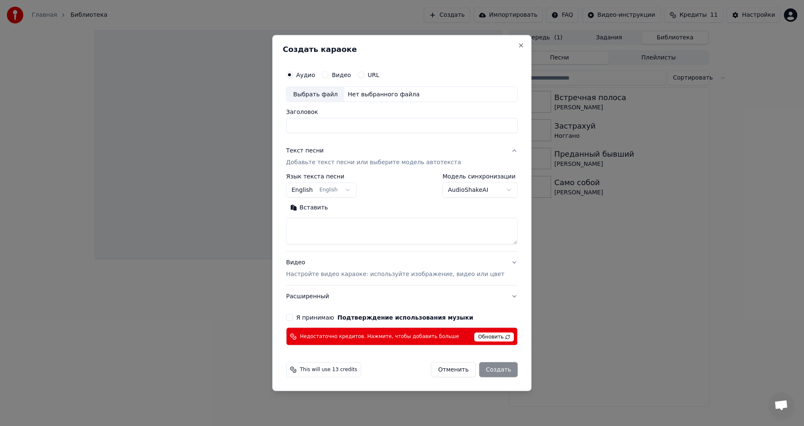
click at [328, 209] on button "Вставить" at bounding box center [309, 207] width 46 height 13
click at [336, 89] on div "Выбрать файл" at bounding box center [315, 94] width 58 height 15
type textarea "**********"
type input "**********"
type textarea "**********"
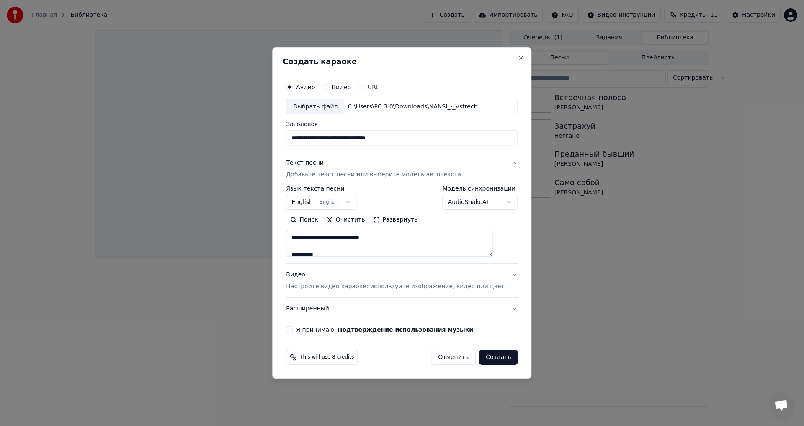
click at [329, 131] on div "**********" at bounding box center [401, 133] width 231 height 24
drag, startPoint x: 412, startPoint y: 137, endPoint x: 366, endPoint y: 138, distance: 46.0
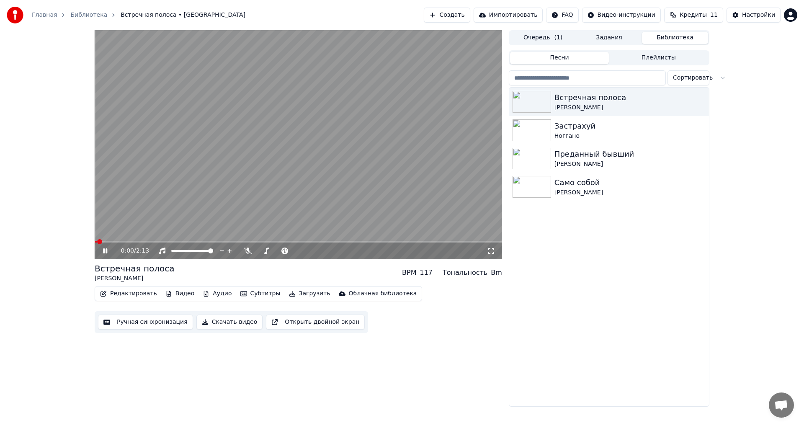
drag, startPoint x: 135, startPoint y: 104, endPoint x: 517, endPoint y: 88, distance: 382.8
click at [134, 105] on video at bounding box center [298, 144] width 407 height 229
click at [452, 9] on button "Создать" at bounding box center [447, 15] width 46 height 15
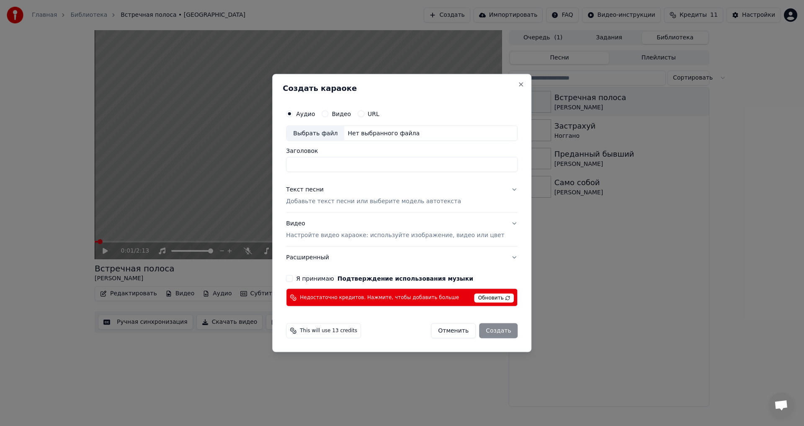
click at [323, 136] on div "Выбрать файл" at bounding box center [315, 133] width 58 height 15
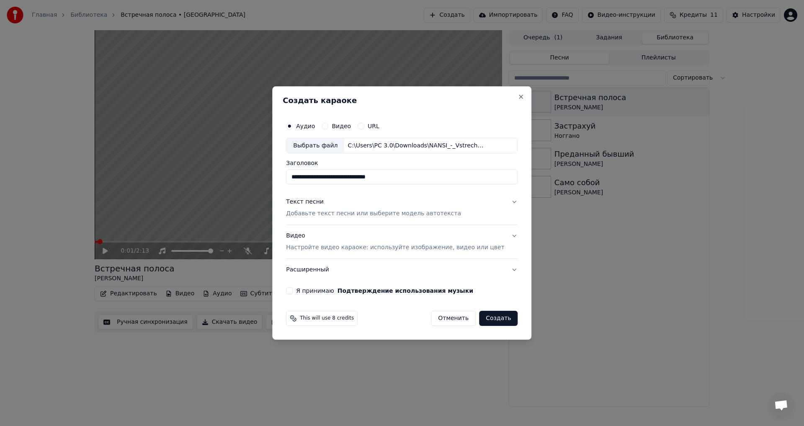
drag, startPoint x: 321, startPoint y: 176, endPoint x: 452, endPoint y: 182, distance: 131.5
click at [452, 182] on input "**********" at bounding box center [401, 176] width 231 height 15
type input "**********"
click at [417, 210] on p "Добавьте текст песни или выберите модель автотекста" at bounding box center [373, 214] width 175 height 8
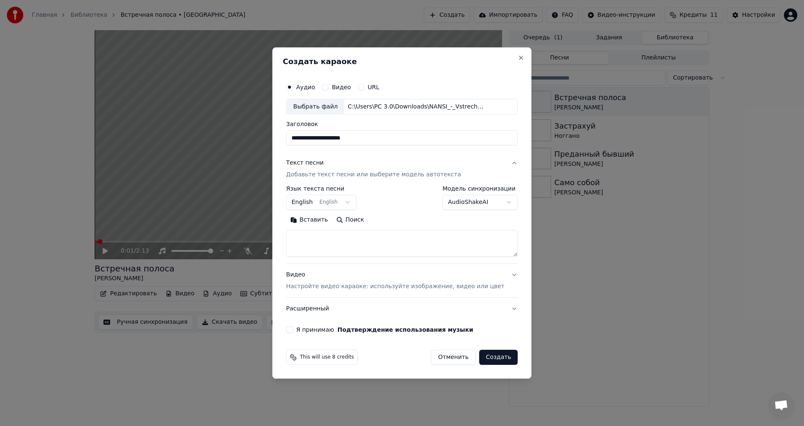
click at [316, 218] on button "Вставить" at bounding box center [309, 219] width 46 height 13
type textarea "**********"
click at [317, 200] on body "**********" at bounding box center [402, 213] width 804 height 426
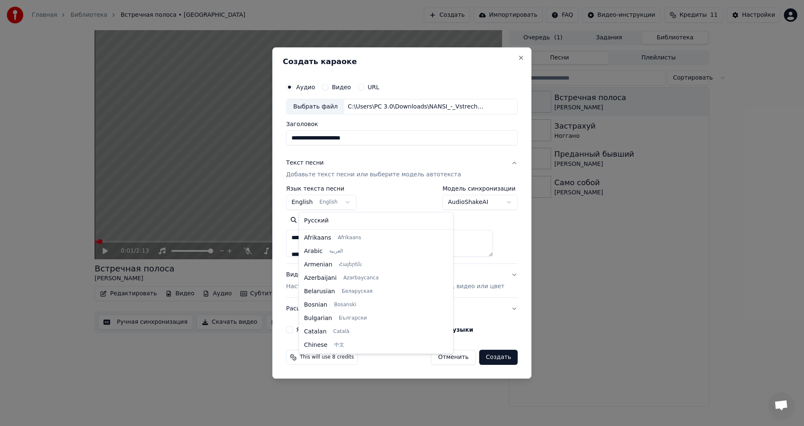
scroll to position [67, 0]
select select "**"
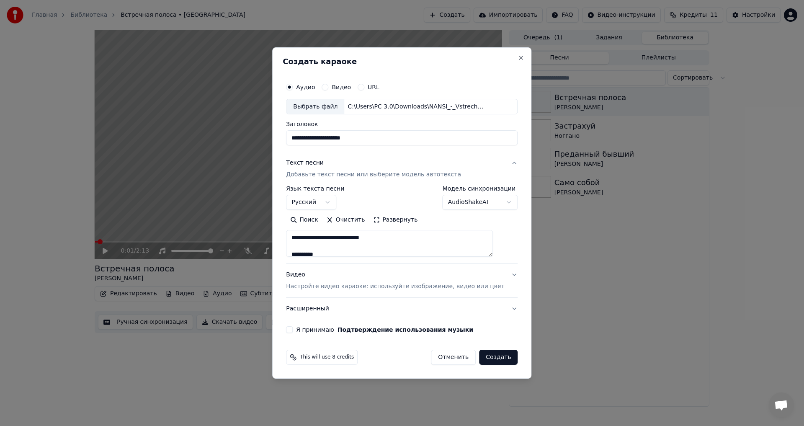
drag, startPoint x: 403, startPoint y: 237, endPoint x: 193, endPoint y: 209, distance: 211.9
click at [193, 209] on body "**********" at bounding box center [402, 213] width 804 height 426
type textarea "**********"
click at [334, 268] on button "Видео Настройте видео караоке: используйте изображение, видео или цвет" at bounding box center [401, 280] width 231 height 33
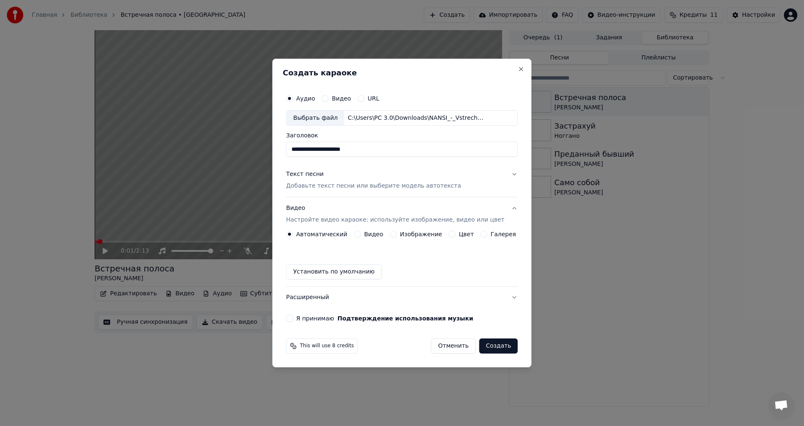
click at [396, 231] on button "Изображение" at bounding box center [393, 234] width 7 height 7
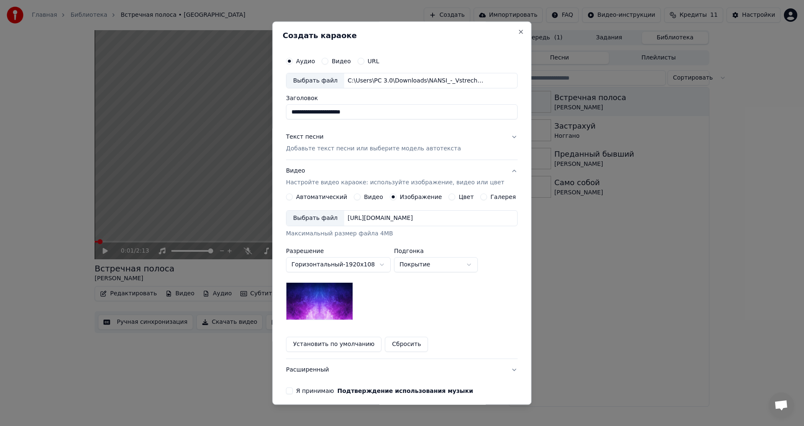
click at [314, 220] on div "Выбрать файл" at bounding box center [315, 218] width 58 height 15
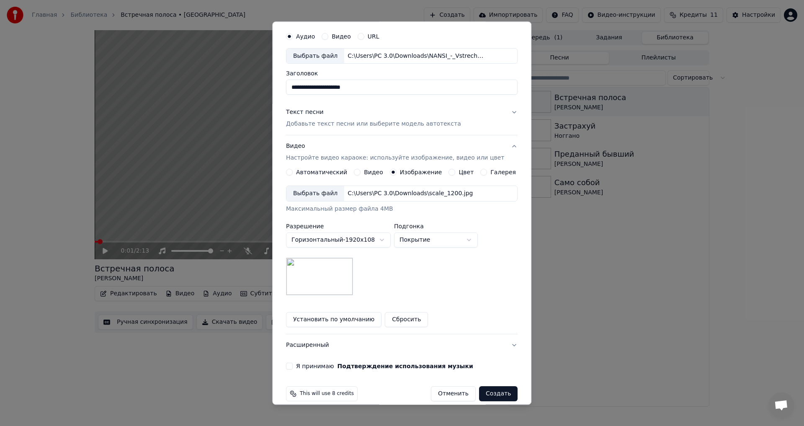
scroll to position [35, 0]
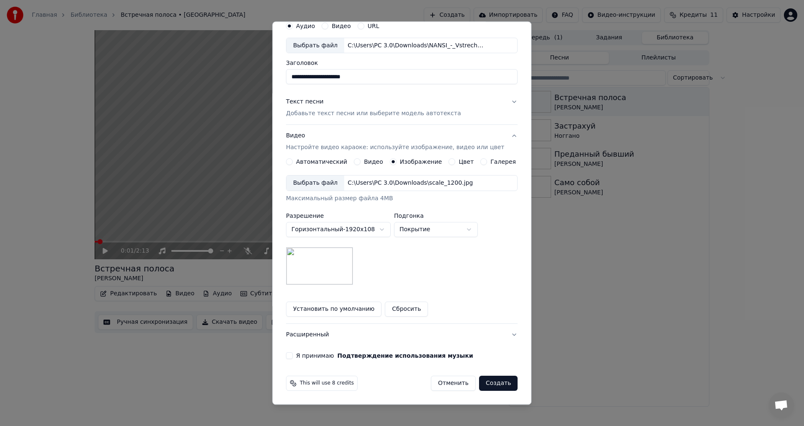
click at [293, 354] on button "Я принимаю Подтверждение использования музыки" at bounding box center [289, 355] width 7 height 7
click at [497, 382] on button "Создать" at bounding box center [498, 383] width 39 height 15
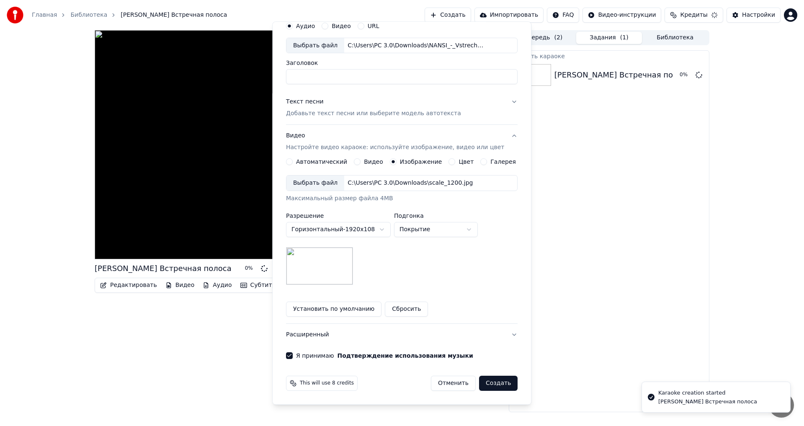
scroll to position [0, 0]
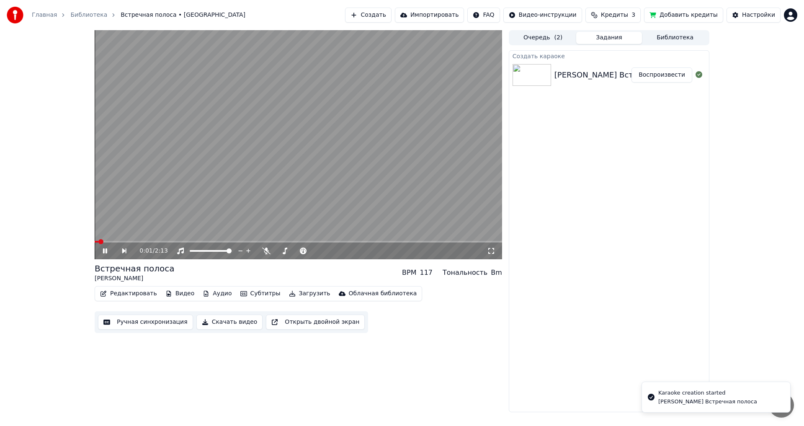
click at [357, 190] on video at bounding box center [298, 144] width 407 height 229
click at [406, 158] on video at bounding box center [298, 144] width 407 height 229
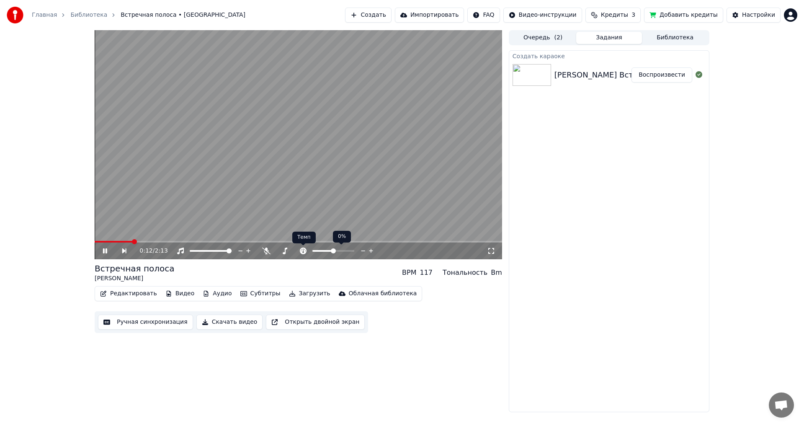
click at [302, 251] on icon at bounding box center [303, 250] width 7 height 7
click at [362, 251] on icon at bounding box center [363, 250] width 4 height 1
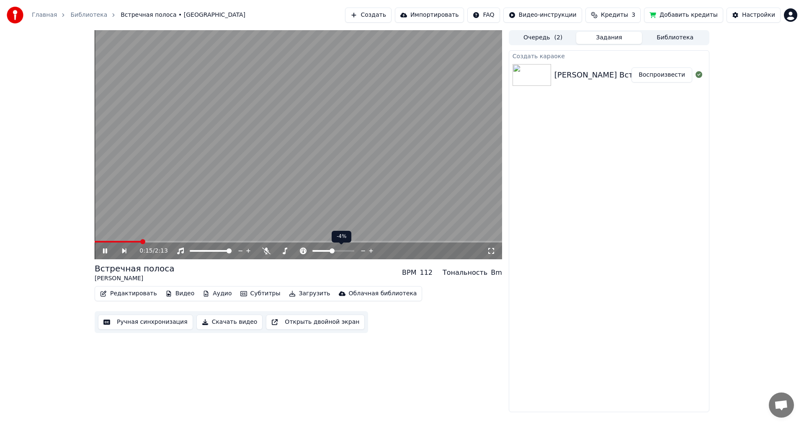
click at [362, 251] on icon at bounding box center [363, 250] width 4 height 1
click at [368, 250] on icon at bounding box center [371, 250] width 8 height 8
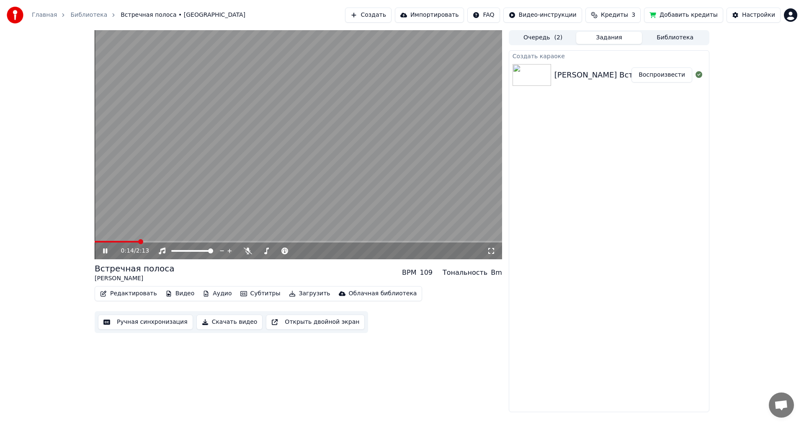
click at [422, 188] on video at bounding box center [298, 144] width 407 height 229
click at [253, 296] on button "Субтитры" at bounding box center [260, 294] width 47 height 12
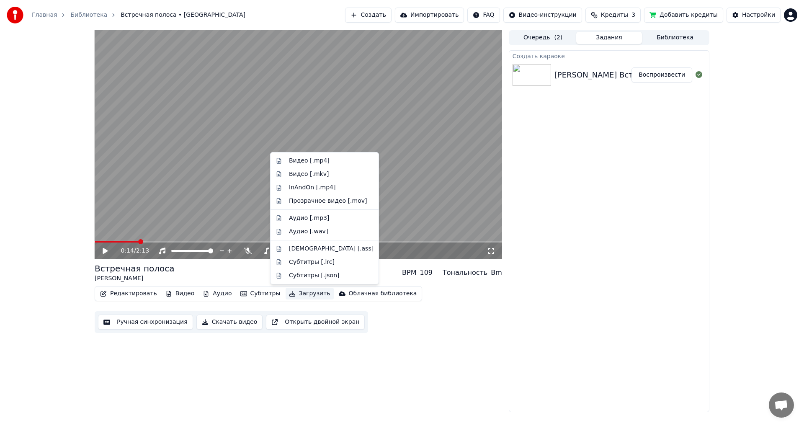
drag, startPoint x: 395, startPoint y: 375, endPoint x: 390, endPoint y: 380, distance: 7.7
click at [395, 376] on div "0:14 / 2:13 Встречная полоса [PERSON_NAME] BPM 109 Тональность Bm Редактировать…" at bounding box center [298, 221] width 407 height 382
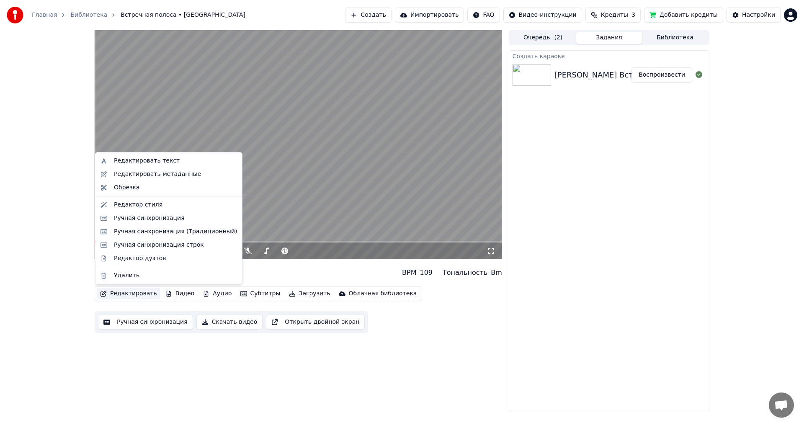
click at [129, 290] on button "Редактировать" at bounding box center [129, 294] width 64 height 12
click at [205, 208] on div "Редактор стиля" at bounding box center [175, 204] width 123 height 8
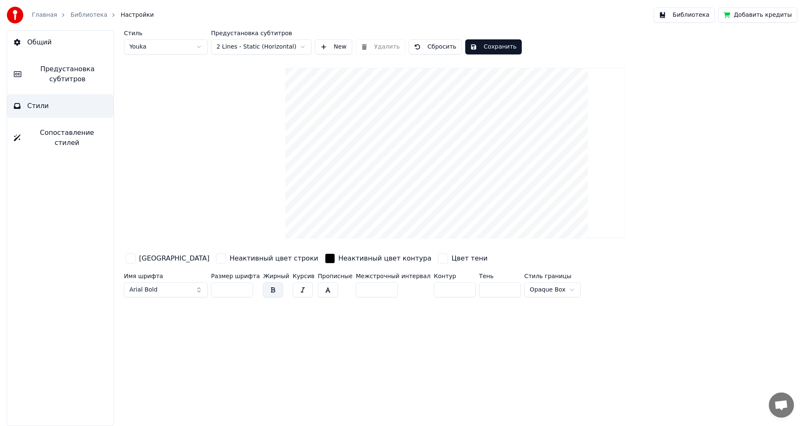
click at [86, 141] on button "Сопоставление стилей" at bounding box center [60, 137] width 106 height 33
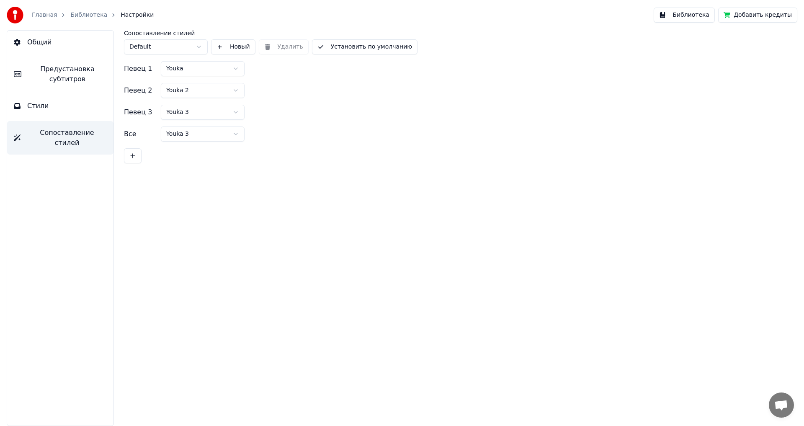
click at [103, 86] on button "Предустановка субтитров" at bounding box center [60, 73] width 106 height 33
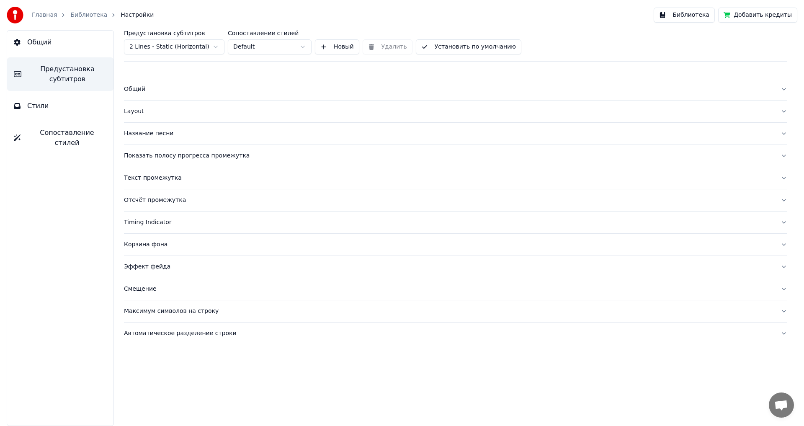
click at [97, 112] on button "Стили" at bounding box center [60, 105] width 106 height 23
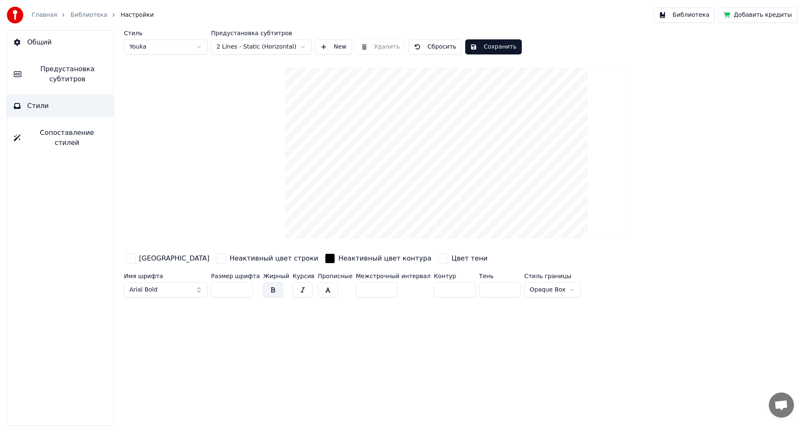
click at [325, 259] on div "button" at bounding box center [330, 258] width 10 height 10
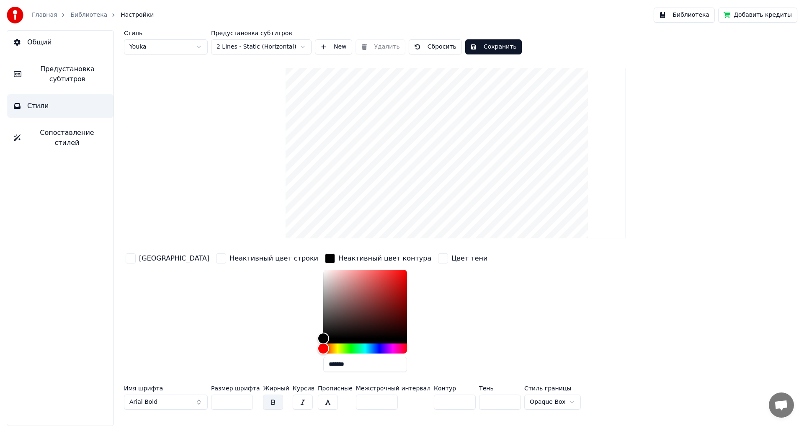
click at [263, 406] on button "button" at bounding box center [273, 401] width 20 height 15
drag, startPoint x: 283, startPoint y: 337, endPoint x: 267, endPoint y: 411, distance: 76.3
click at [267, 411] on div "Цвет заливки Неактивный цвет строки Неактивный цвет контура ******* Цвет тени И…" at bounding box center [405, 332] width 562 height 161
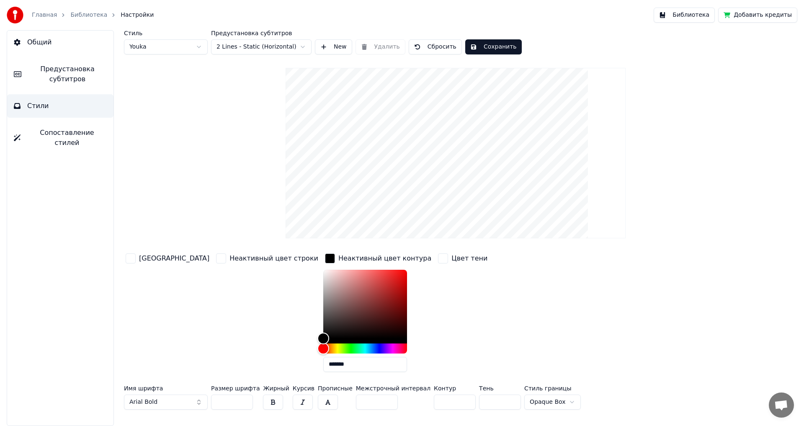
click at [545, 417] on div "Стиль Youka Предустановка субтитров 2 Lines - Static (Horizontal) New Удалить С…" at bounding box center [455, 227] width 696 height 395
click at [531, 408] on html "Главная Библиотека Настройки Библиотека Добавить кредиты Общий Предустановка су…" at bounding box center [402, 213] width 804 height 426
type input "*******"
drag, startPoint x: 280, startPoint y: 336, endPoint x: 274, endPoint y: 383, distance: 48.2
click at [274, 383] on div "Цвет заливки Неактивный цвет строки Неактивный цвет контура ******* Цвет тени И…" at bounding box center [405, 332] width 562 height 161
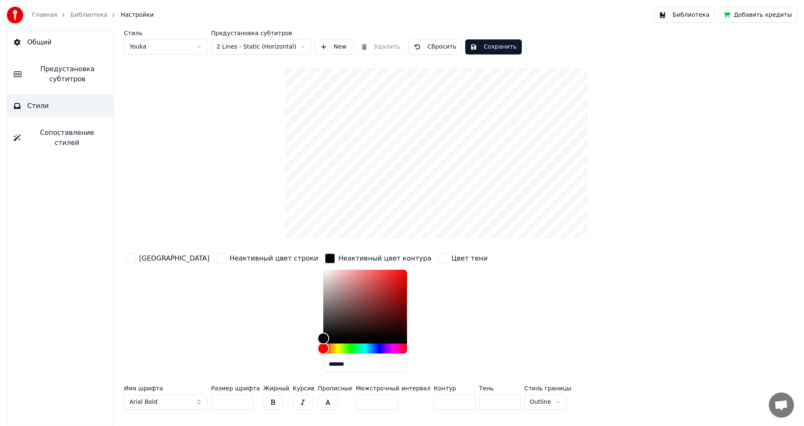
click at [279, 38] on div "Предустановка субтитров 2 Lines - Static (Horizontal)" at bounding box center [261, 42] width 100 height 24
click at [284, 48] on html "Главная Библиотека Настройки Библиотека Добавить кредиты Общий Предустановка су…" at bounding box center [402, 213] width 804 height 426
click at [487, 57] on div "Стиль Youka Предустановка субтитров 2 Lines - Dynamic (Horizontal) New Удалить …" at bounding box center [455, 221] width 663 height 383
click at [480, 46] on button "Сохранить" at bounding box center [493, 46] width 56 height 15
click at [83, 14] on link "Библиотека" at bounding box center [88, 15] width 37 height 8
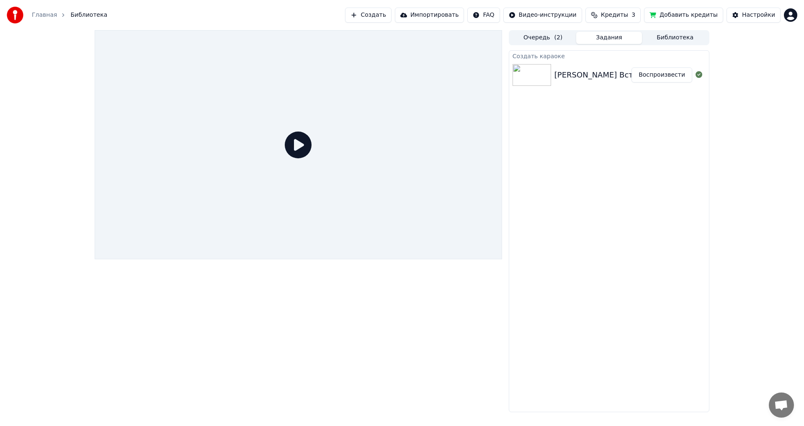
click at [545, 82] on img at bounding box center [531, 75] width 39 height 22
click at [641, 71] on button "Воспроизвести" at bounding box center [661, 74] width 61 height 15
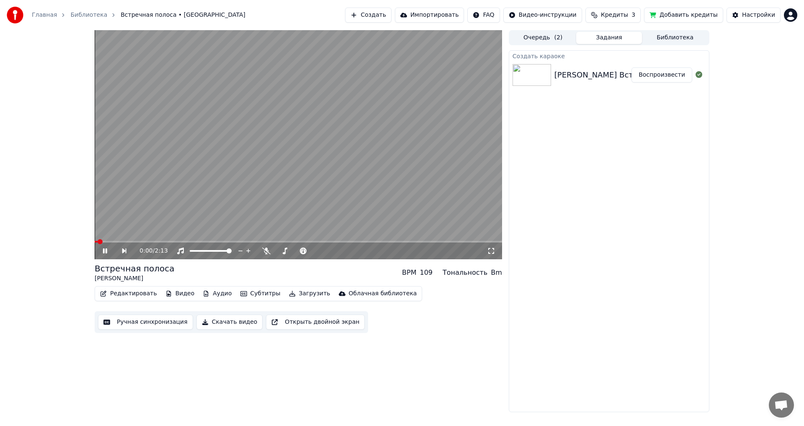
click at [122, 245] on div "0:00 / 2:13" at bounding box center [298, 250] width 407 height 17
click at [225, 320] on button "Скачать видео" at bounding box center [229, 321] width 67 height 15
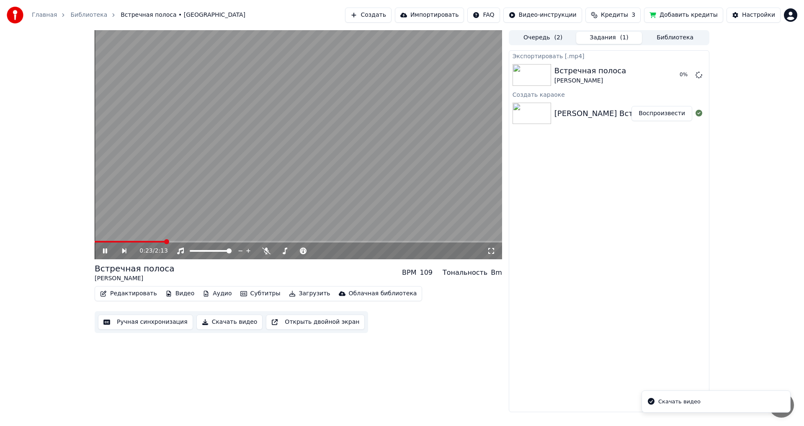
click at [135, 195] on video at bounding box center [298, 144] width 407 height 229
click at [660, 70] on button "Показать" at bounding box center [670, 74] width 43 height 15
click at [547, 254] on div "Экспортировать [.mp4] Встречная полоса [PERSON_NAME] Показать Создать караоке […" at bounding box center [608, 231] width 200 height 362
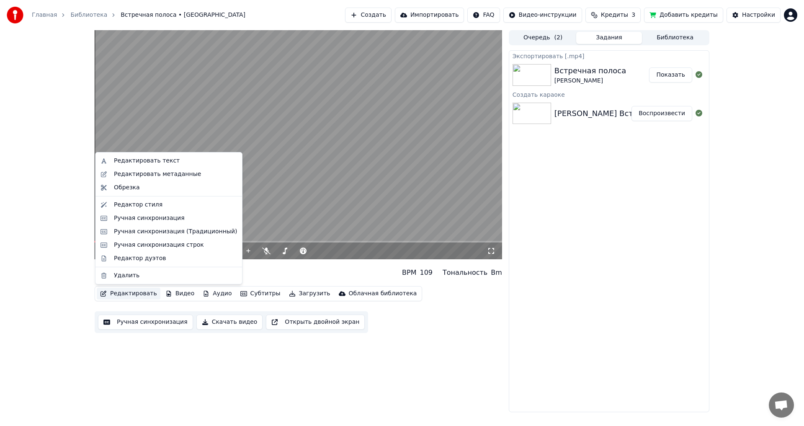
click at [135, 290] on button "Редактировать" at bounding box center [129, 294] width 64 height 12
click at [167, 204] on div "Редактор стиля" at bounding box center [175, 204] width 123 height 8
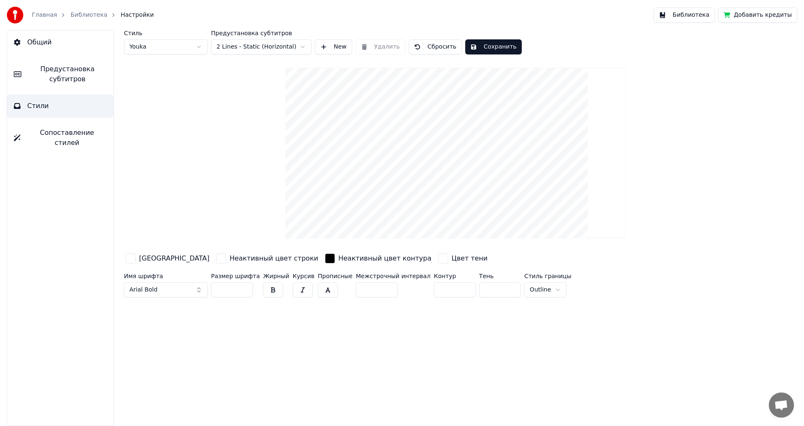
click at [134, 258] on div "button" at bounding box center [131, 258] width 10 height 10
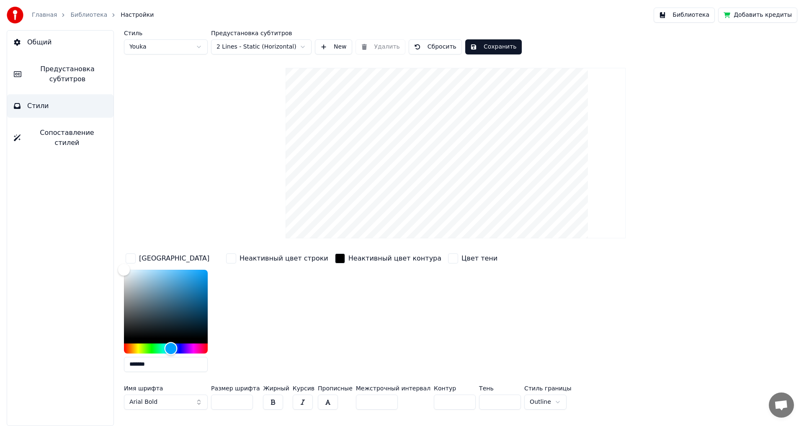
drag, startPoint x: 175, startPoint y: 348, endPoint x: 171, endPoint y: 347, distance: 4.3
click at [171, 347] on div "Hue" at bounding box center [166, 348] width 84 height 10
type input "*******"
drag, startPoint x: 123, startPoint y: 272, endPoint x: 164, endPoint y: 269, distance: 41.5
click at [164, 269] on div "Color" at bounding box center [164, 269] width 13 height 13
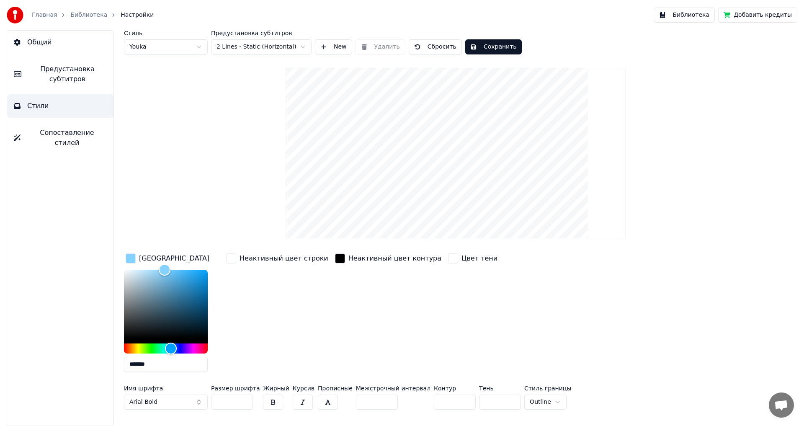
click at [488, 44] on button "Сохранить" at bounding box center [493, 46] width 56 height 15
click at [77, 12] on link "Библиотека" at bounding box center [88, 15] width 37 height 8
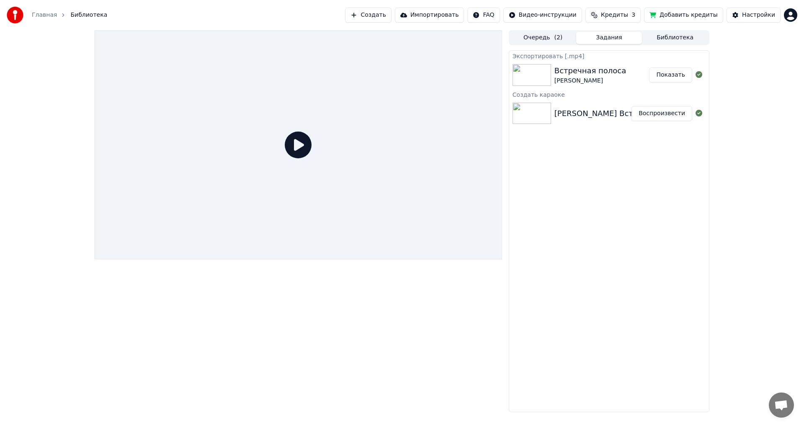
click at [615, 121] on div "[PERSON_NAME] Встречная полоса Воспроизвести" at bounding box center [609, 113] width 200 height 28
click at [637, 114] on button "Воспроизвести" at bounding box center [661, 113] width 61 height 15
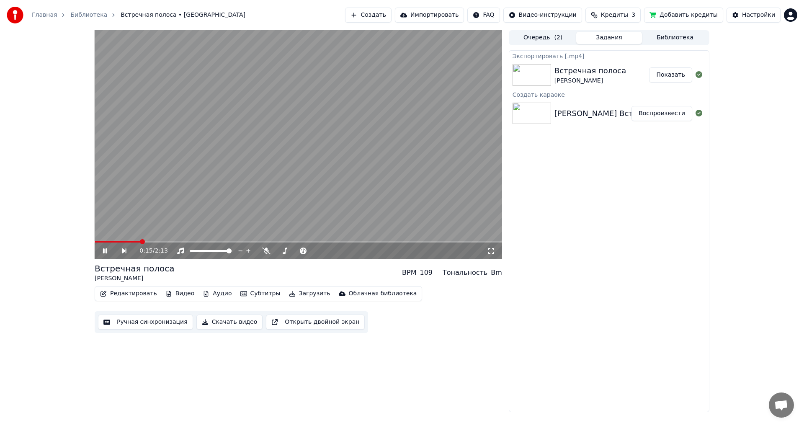
click at [141, 240] on span at bounding box center [142, 241] width 5 height 5
click at [158, 240] on span at bounding box center [157, 241] width 5 height 5
click at [289, 295] on icon "button" at bounding box center [292, 293] width 7 height 6
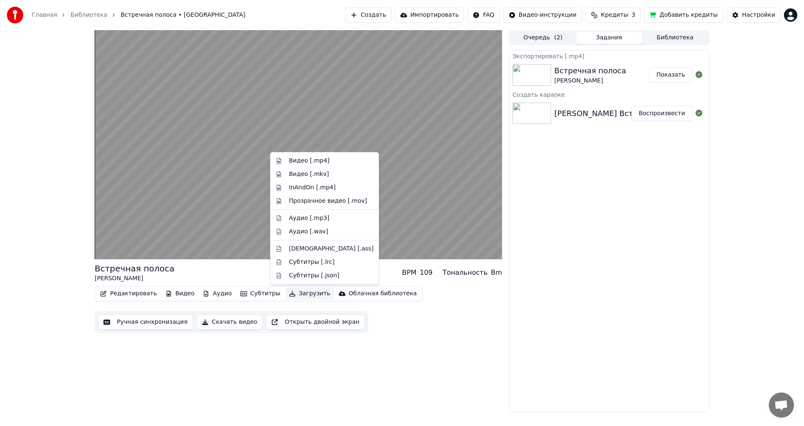
click at [241, 405] on div "Встречная полоса [PERSON_NAME] BPM 109 Тональность Bm Редактировать Видео Аудио…" at bounding box center [298, 221] width 407 height 382
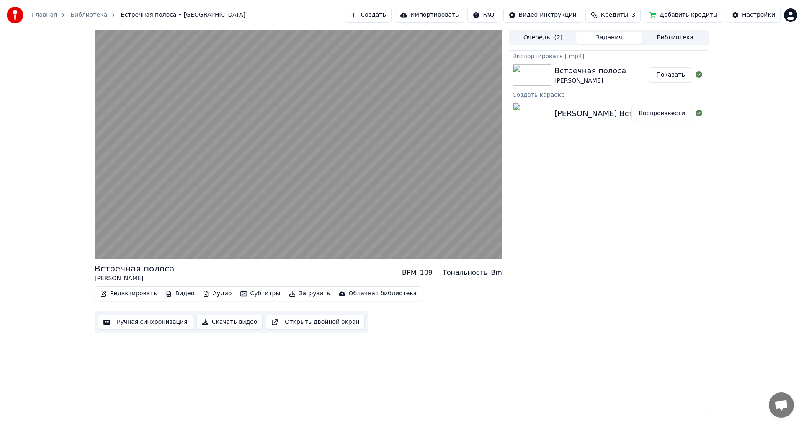
click at [233, 323] on button "Скачать видео" at bounding box center [229, 321] width 67 height 15
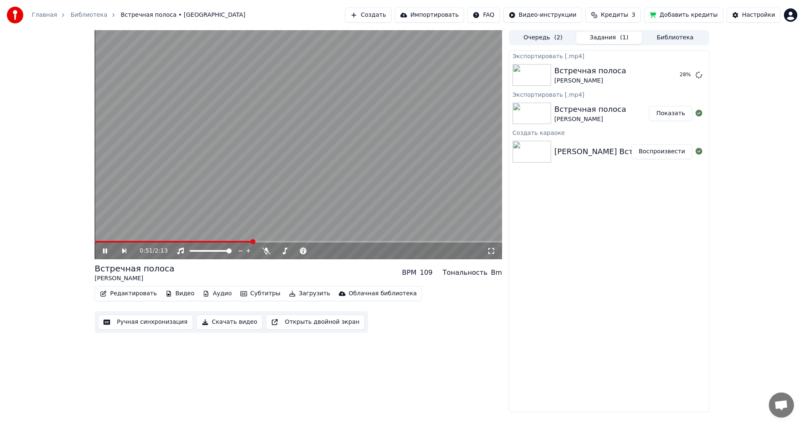
click at [183, 61] on video at bounding box center [298, 144] width 407 height 229
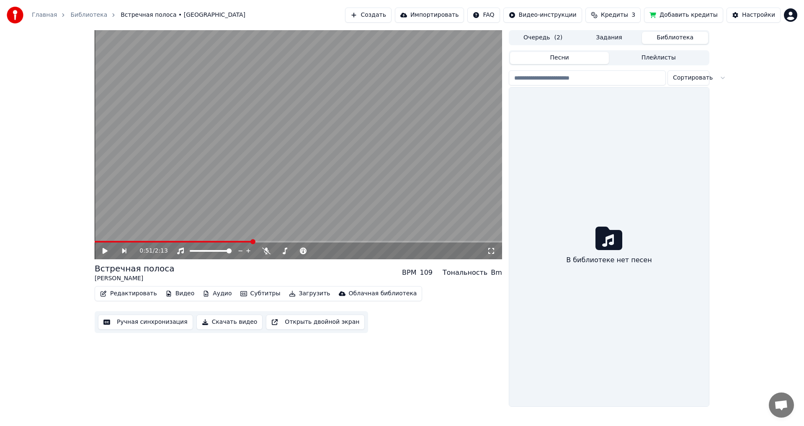
click at [670, 33] on button "Библиотека" at bounding box center [675, 38] width 66 height 12
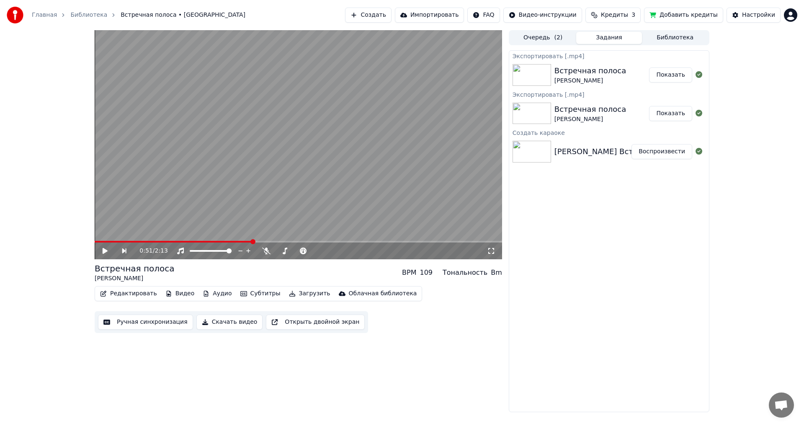
click at [610, 44] on button "Задания" at bounding box center [609, 38] width 66 height 12
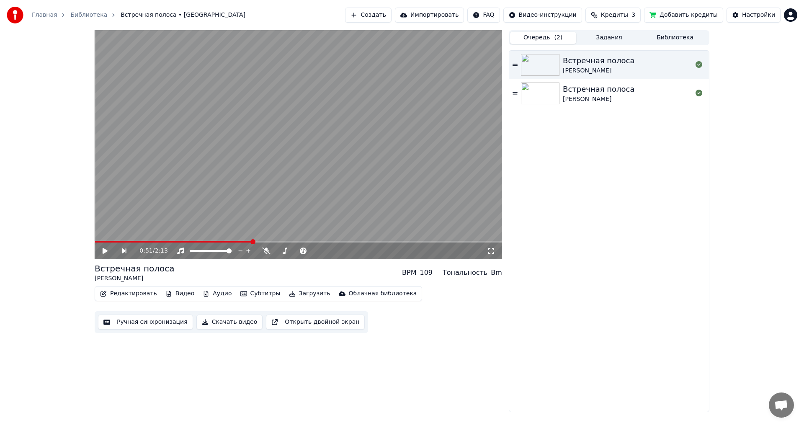
click at [534, 41] on button "Очередь ( 2 )" at bounding box center [543, 38] width 66 height 12
click at [618, 36] on button "Задания" at bounding box center [609, 38] width 66 height 12
